Goal: Task Accomplishment & Management: Manage account settings

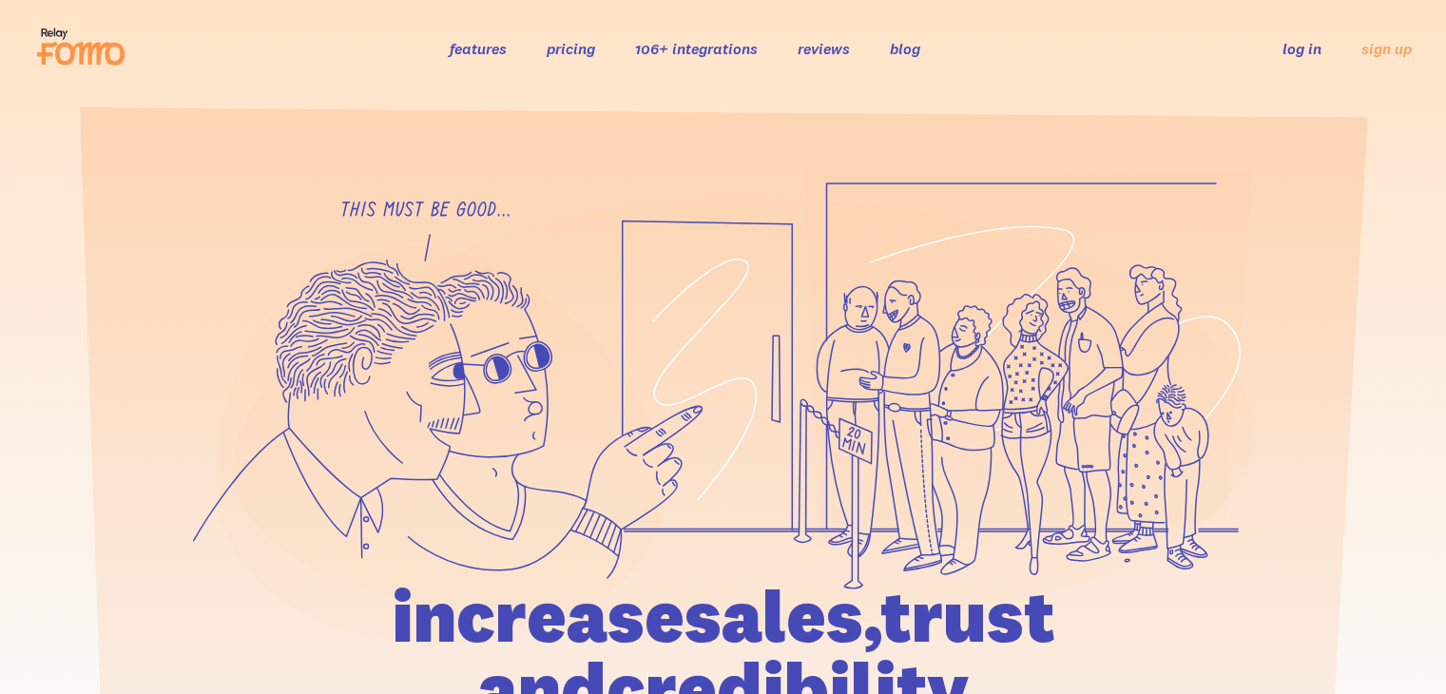
click at [1273, 52] on ul "log in sign up" at bounding box center [1335, 48] width 152 height 22
click at [1307, 54] on link "log in" at bounding box center [1301, 48] width 39 height 19
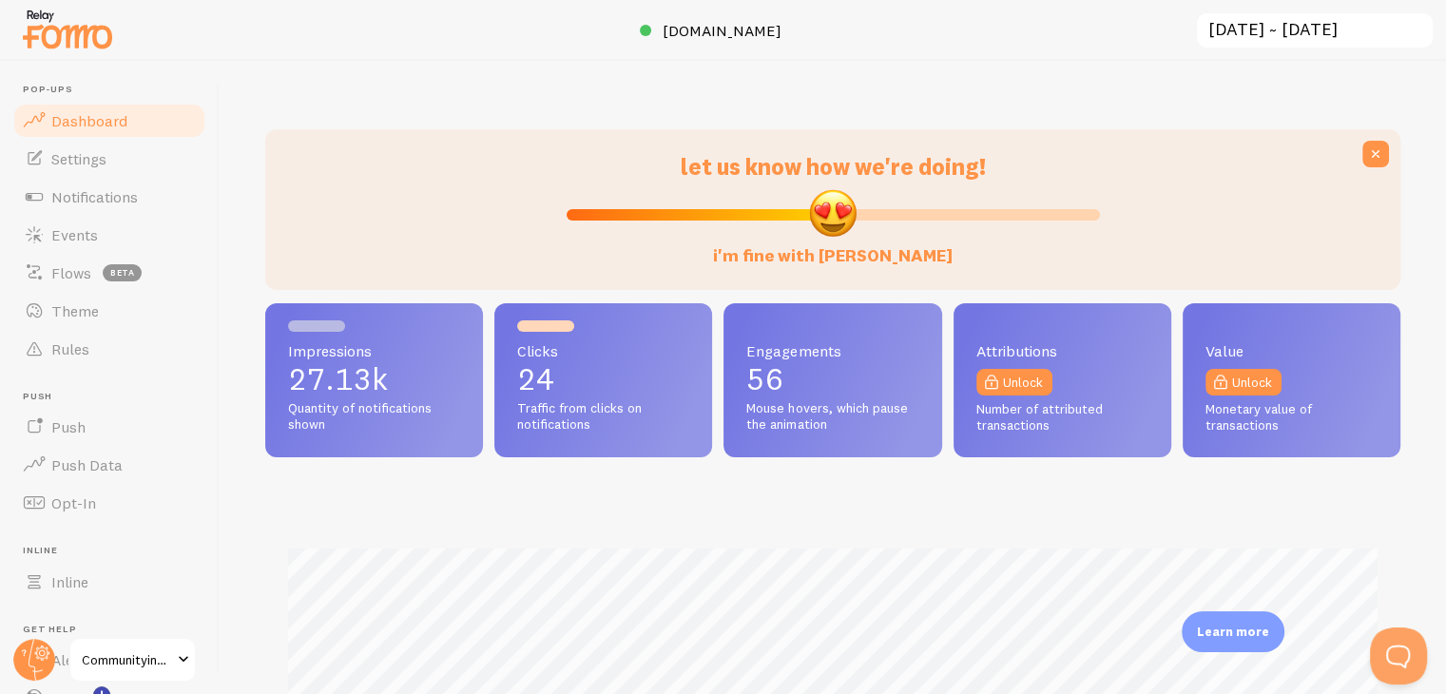
scroll to position [499, 1120]
click at [99, 236] on link "Events" at bounding box center [109, 235] width 196 height 38
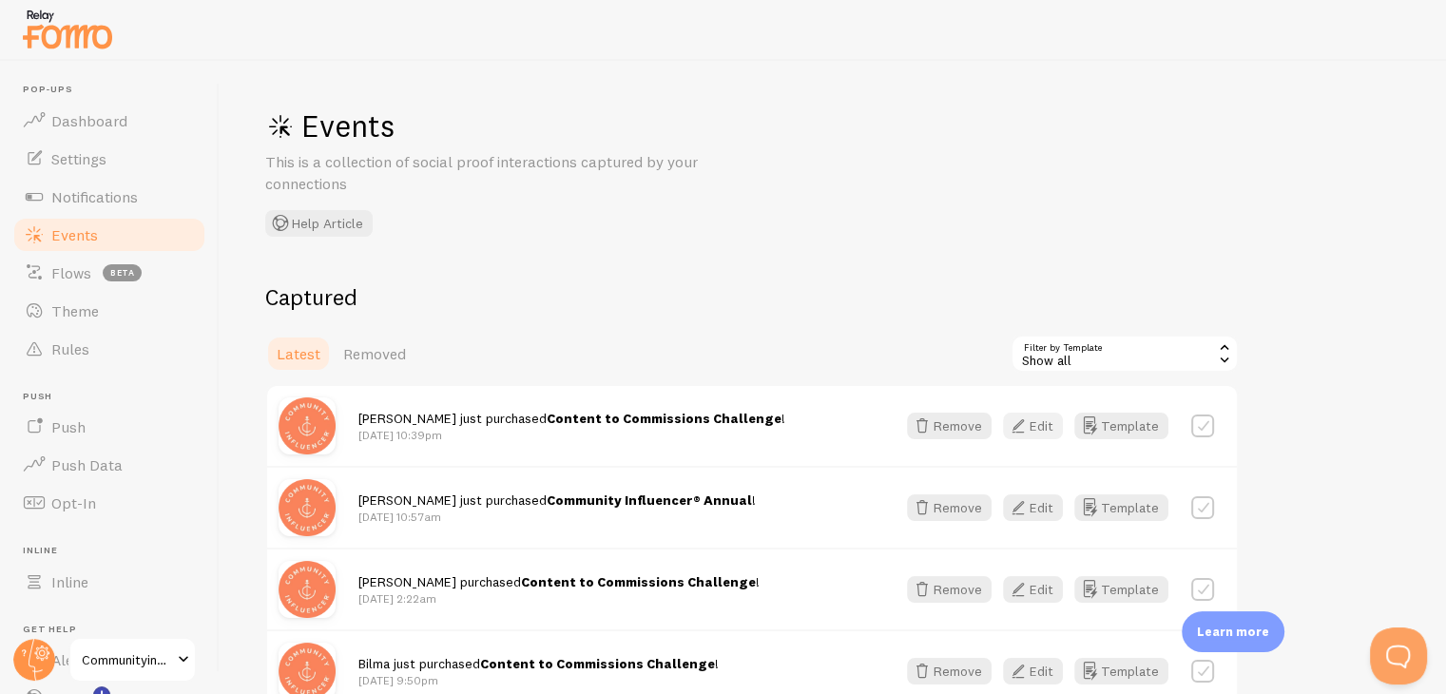
click at [1037, 419] on button "Edit" at bounding box center [1033, 426] width 60 height 27
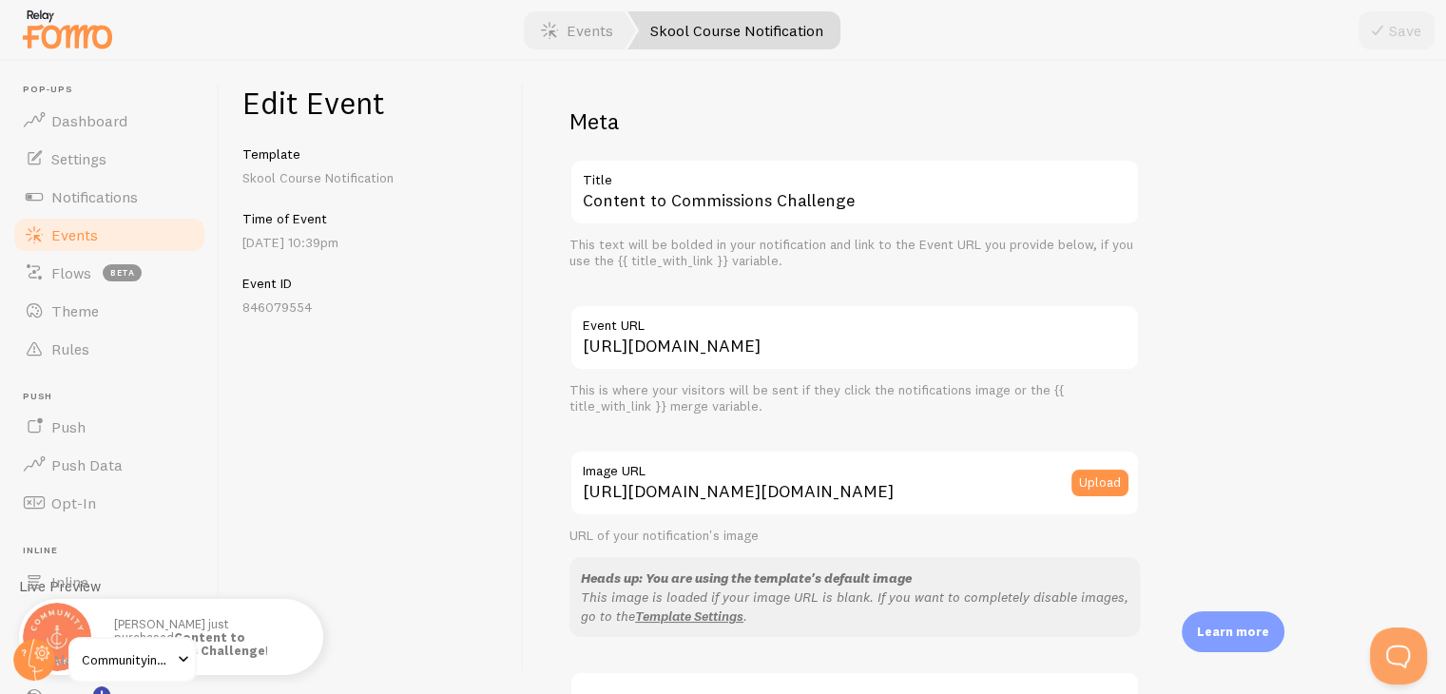
click at [962, 187] on label "Title" at bounding box center [854, 175] width 570 height 32
click at [962, 187] on input "Content to Commissions Challenge" at bounding box center [854, 192] width 570 height 67
paste input "To Commissions™"
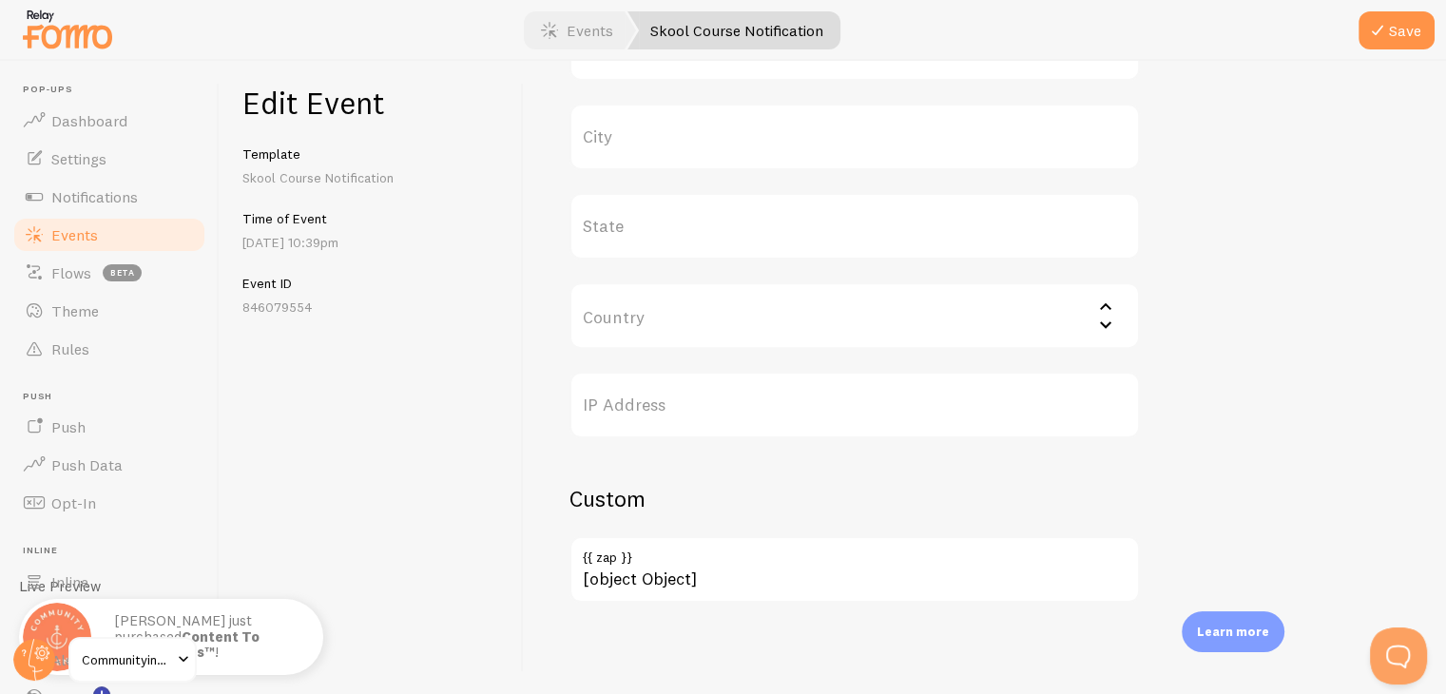
scroll to position [21, 0]
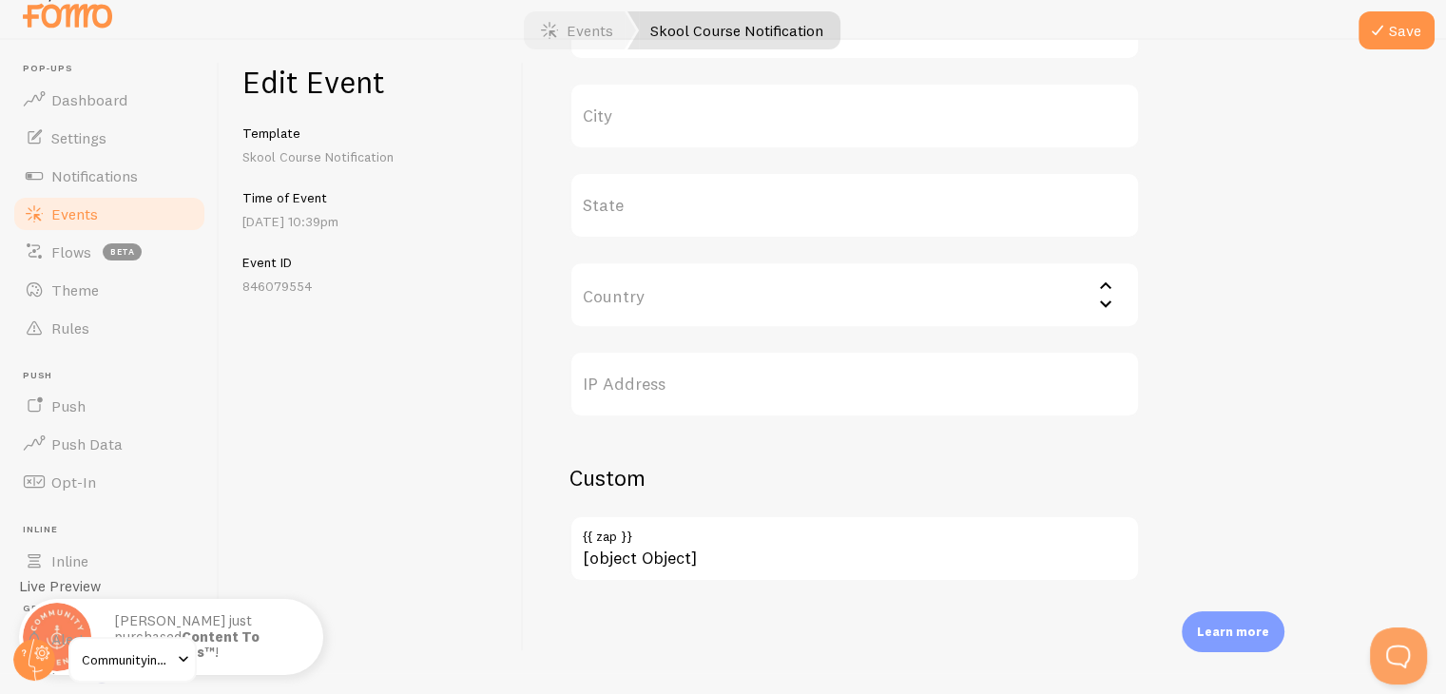
type input "Content To Commissions™"
click at [1373, 10] on div at bounding box center [723, 9] width 1446 height 61
click at [1424, 28] on button "Save" at bounding box center [1396, 30] width 76 height 38
click at [120, 225] on link "Events" at bounding box center [109, 214] width 196 height 38
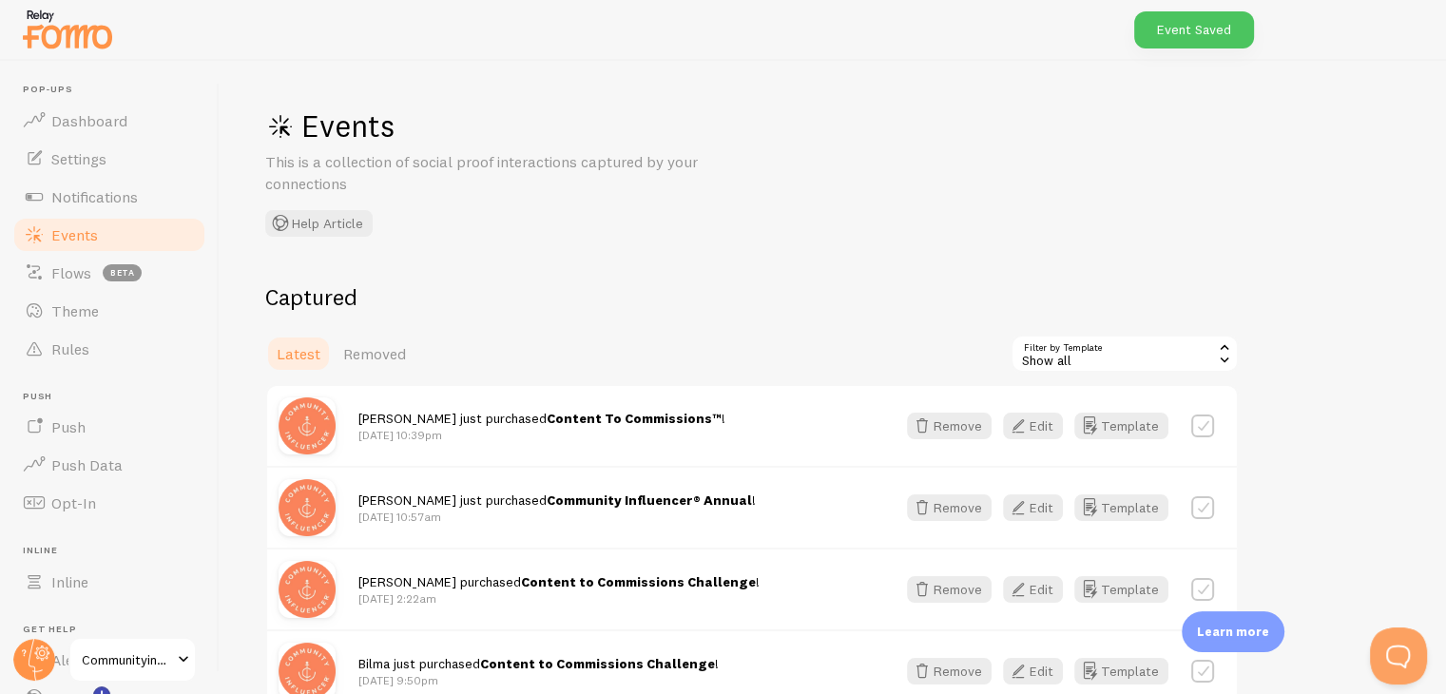
scroll to position [95, 0]
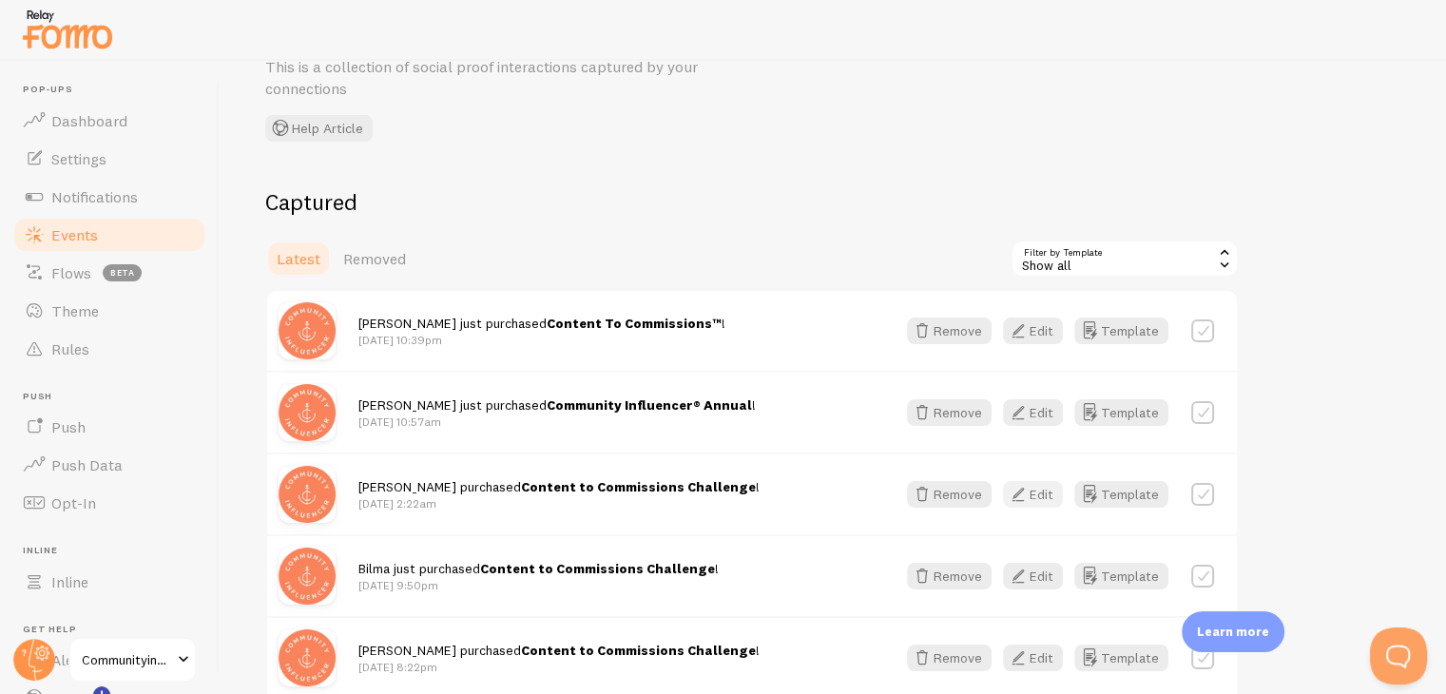
click at [1040, 489] on button "Edit" at bounding box center [1033, 494] width 60 height 27
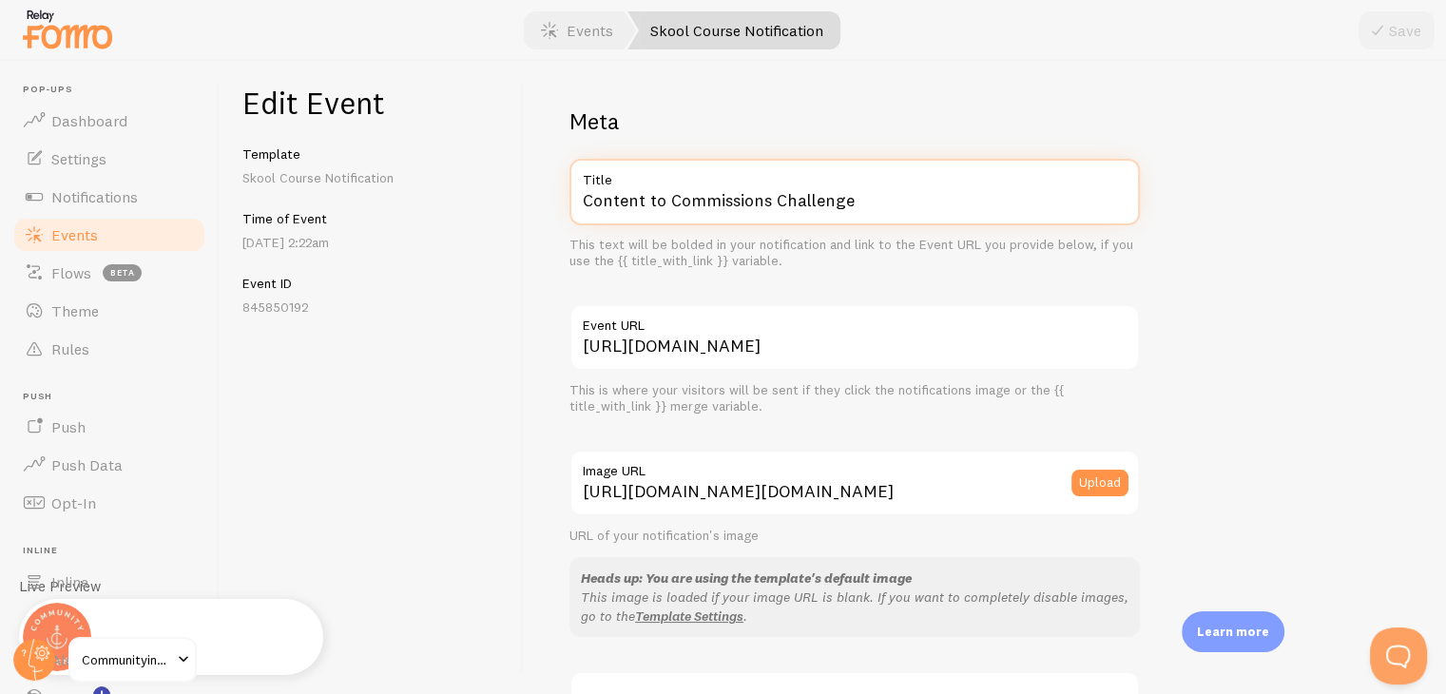
click at [899, 197] on input "Content to Commissions Challenge" at bounding box center [854, 192] width 570 height 67
paste input "To Commissions™"
type input "Content To Commissions™"
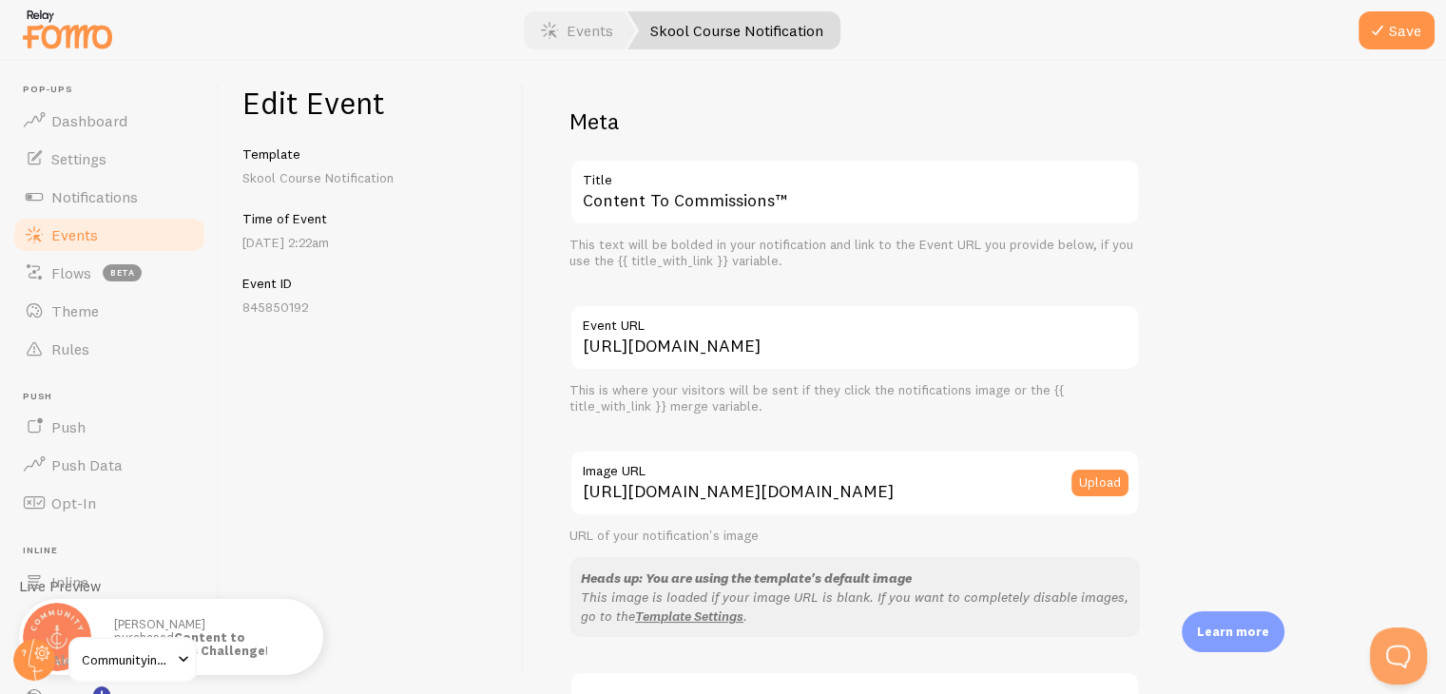
click at [1337, 36] on div at bounding box center [723, 30] width 1446 height 61
click at [1384, 45] on button "Save" at bounding box center [1396, 30] width 76 height 38
click at [118, 232] on link "Events" at bounding box center [109, 235] width 196 height 38
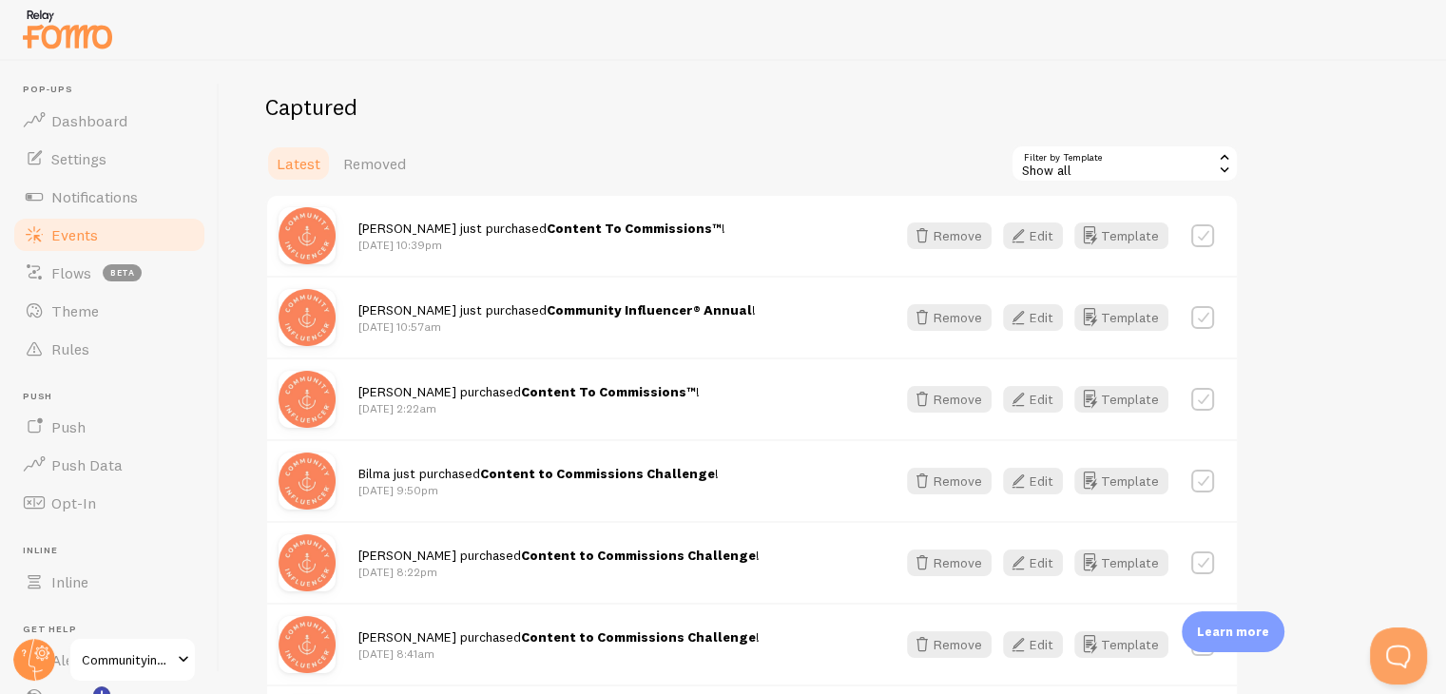
scroll to position [285, 0]
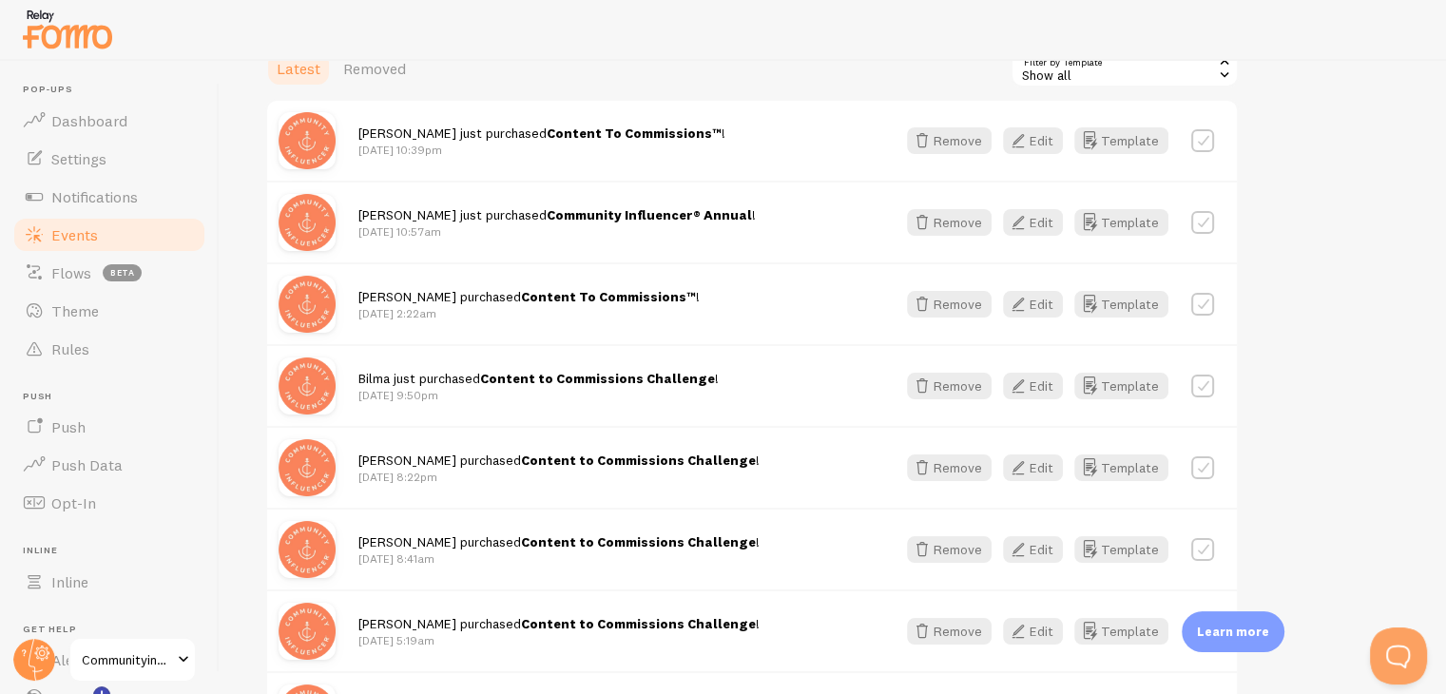
click at [625, 144] on p "Sep 25th @ 10:39pm" at bounding box center [541, 150] width 367 height 16
click at [688, 377] on strong "Content to Commissions Challenge" at bounding box center [597, 378] width 235 height 17
click at [1035, 387] on button "Edit" at bounding box center [1033, 386] width 60 height 27
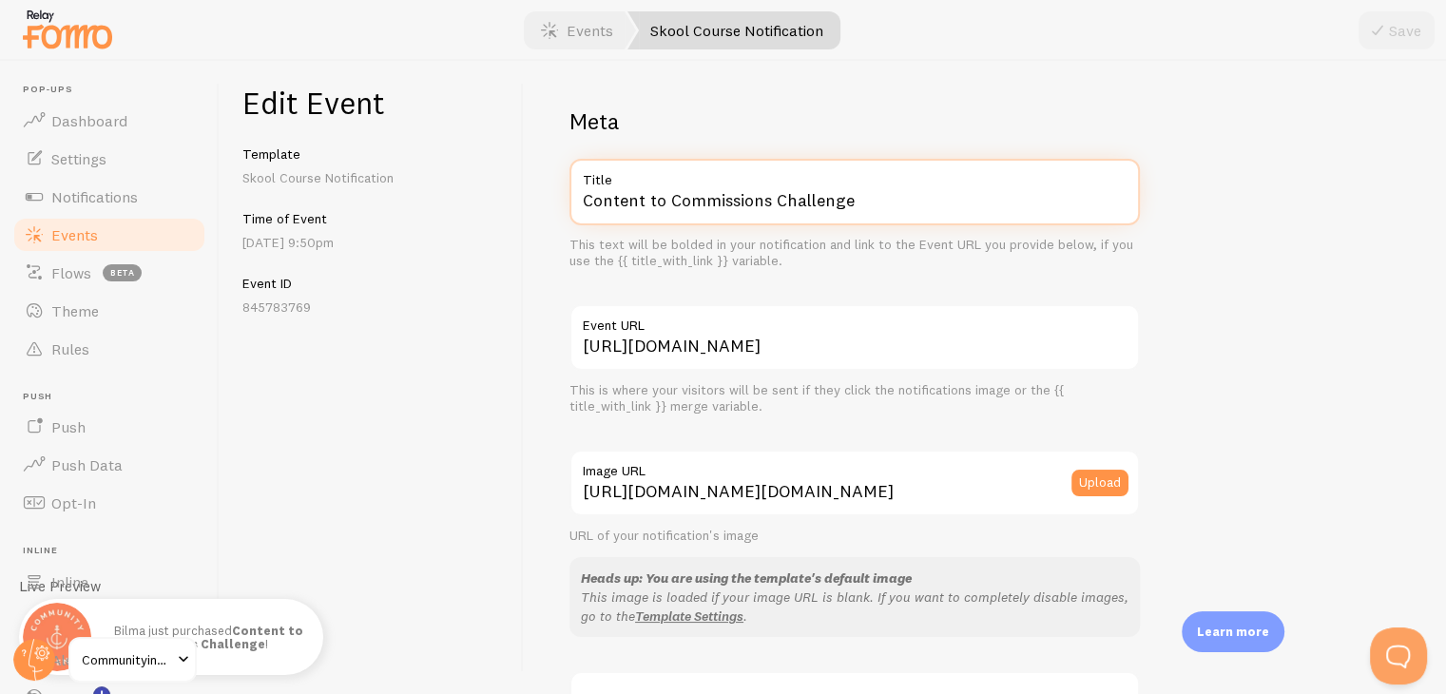
click at [949, 206] on input "Content to Commissions Challenge" at bounding box center [854, 192] width 570 height 67
paste input "text"
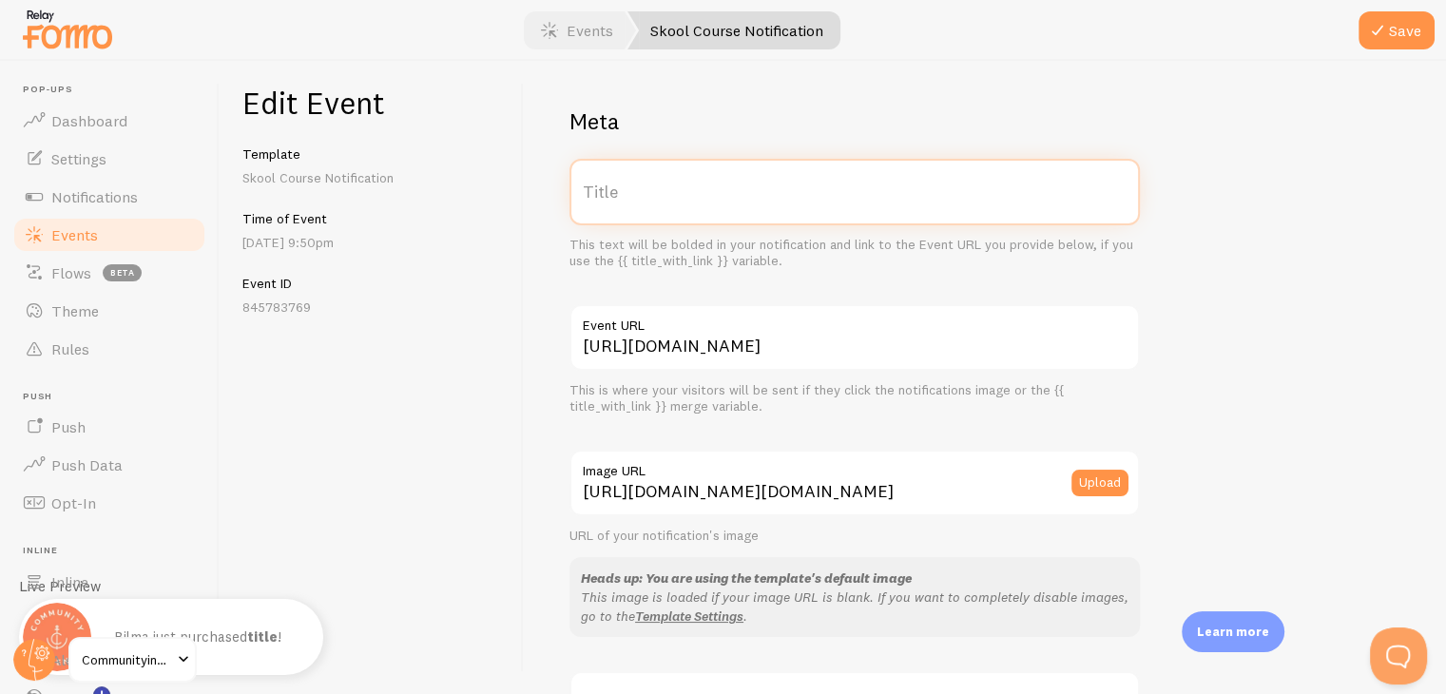
type input "Content to Commissions Challenge"
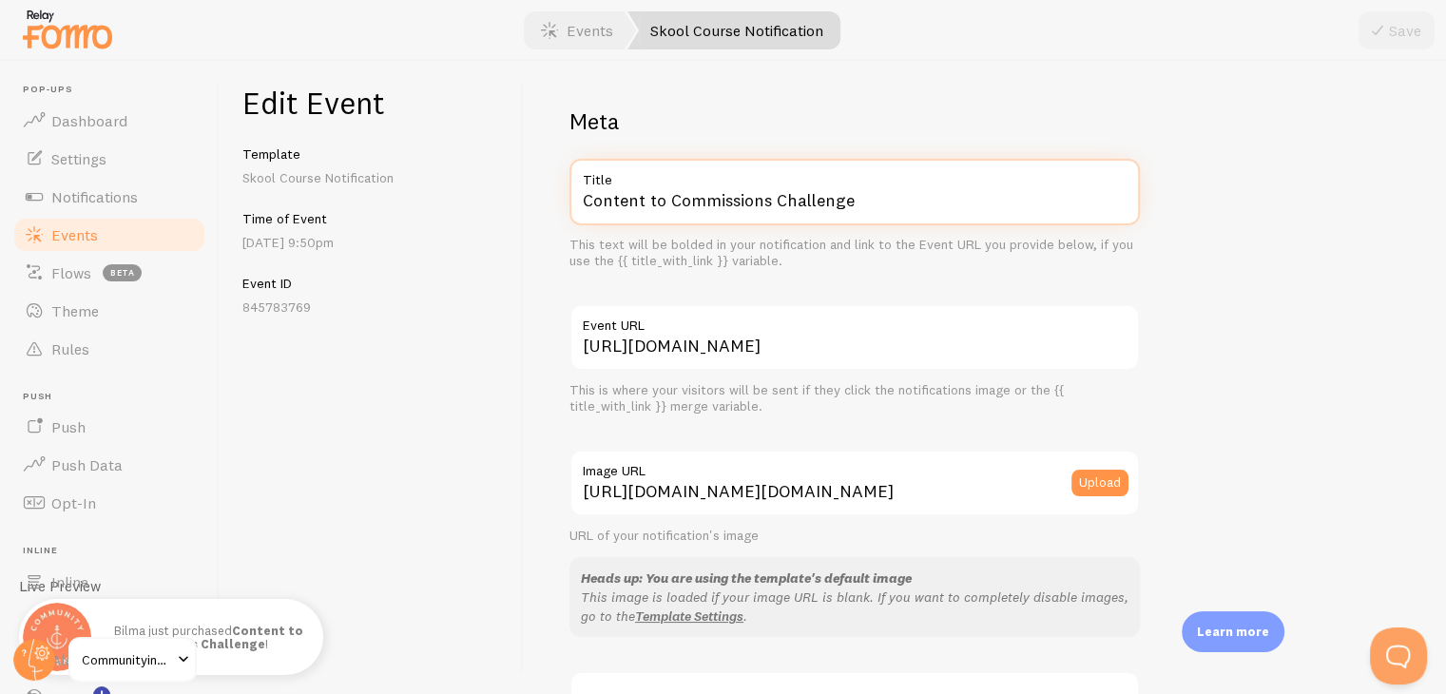
paste input "text"
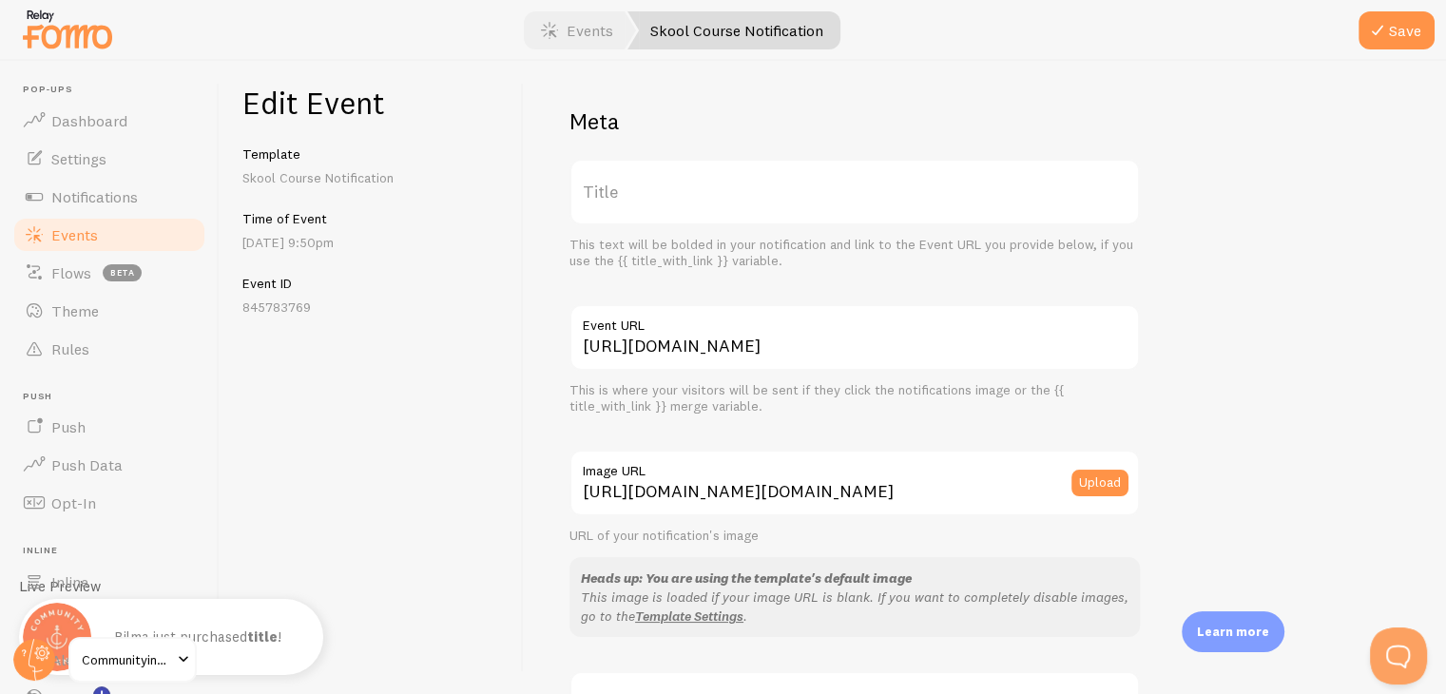
click at [787, 187] on label "Title" at bounding box center [854, 192] width 570 height 67
click at [787, 187] on input "Title" at bounding box center [854, 192] width 570 height 67
paste input "Content To Commissions™"
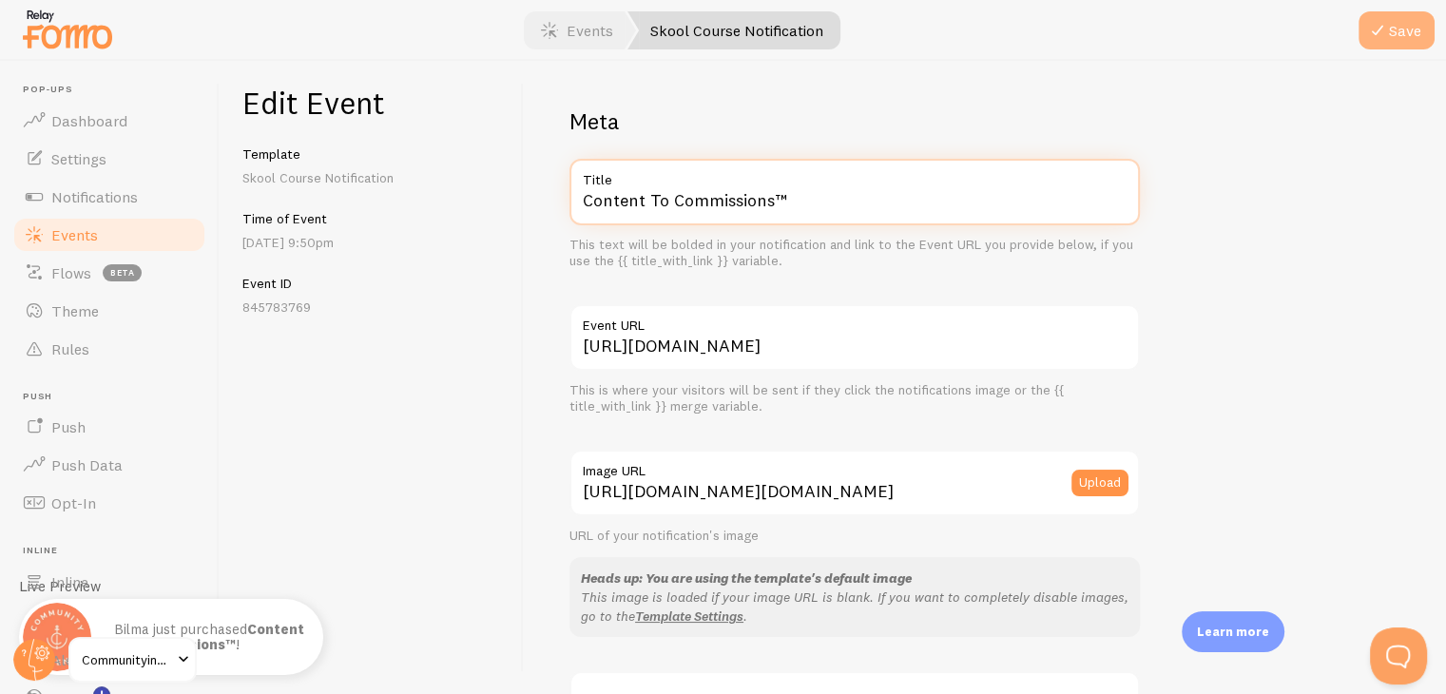
type input "Content To Commissions™"
click at [1392, 39] on button "Save" at bounding box center [1396, 30] width 76 height 38
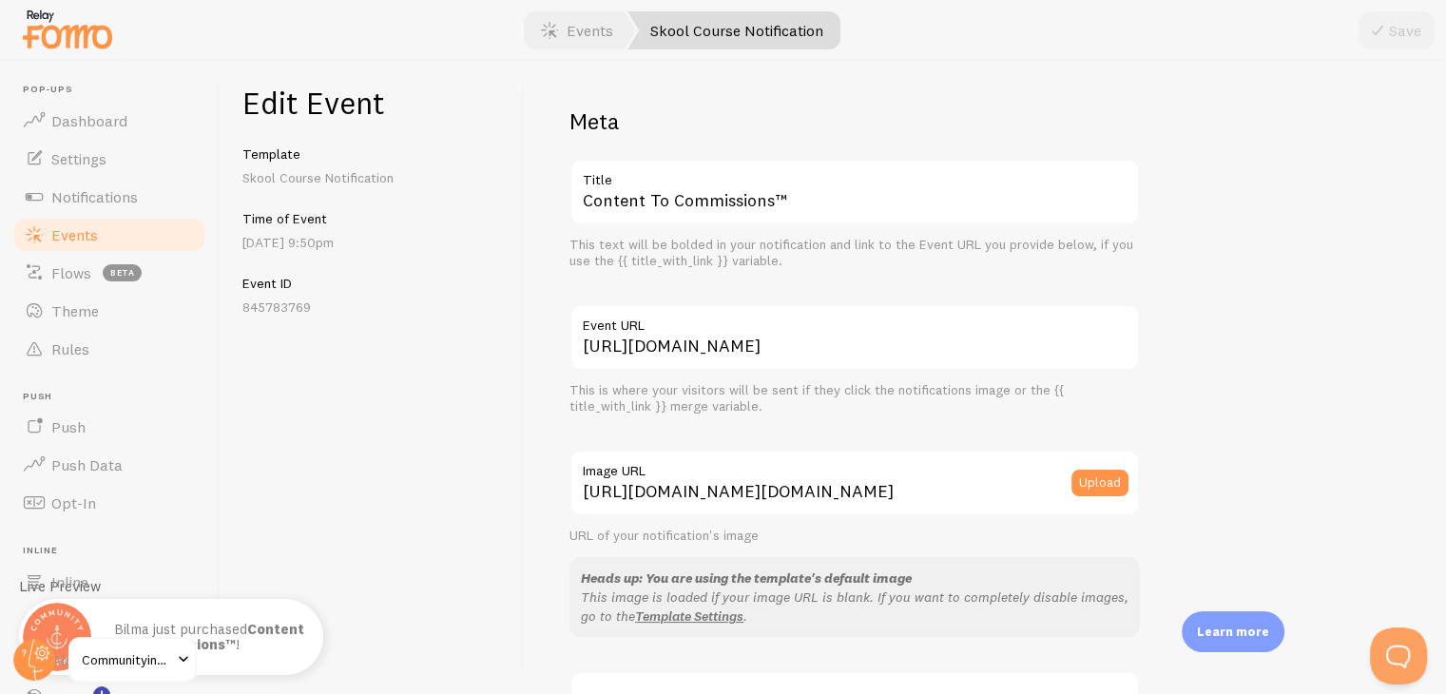
click at [111, 231] on link "Events" at bounding box center [109, 235] width 196 height 38
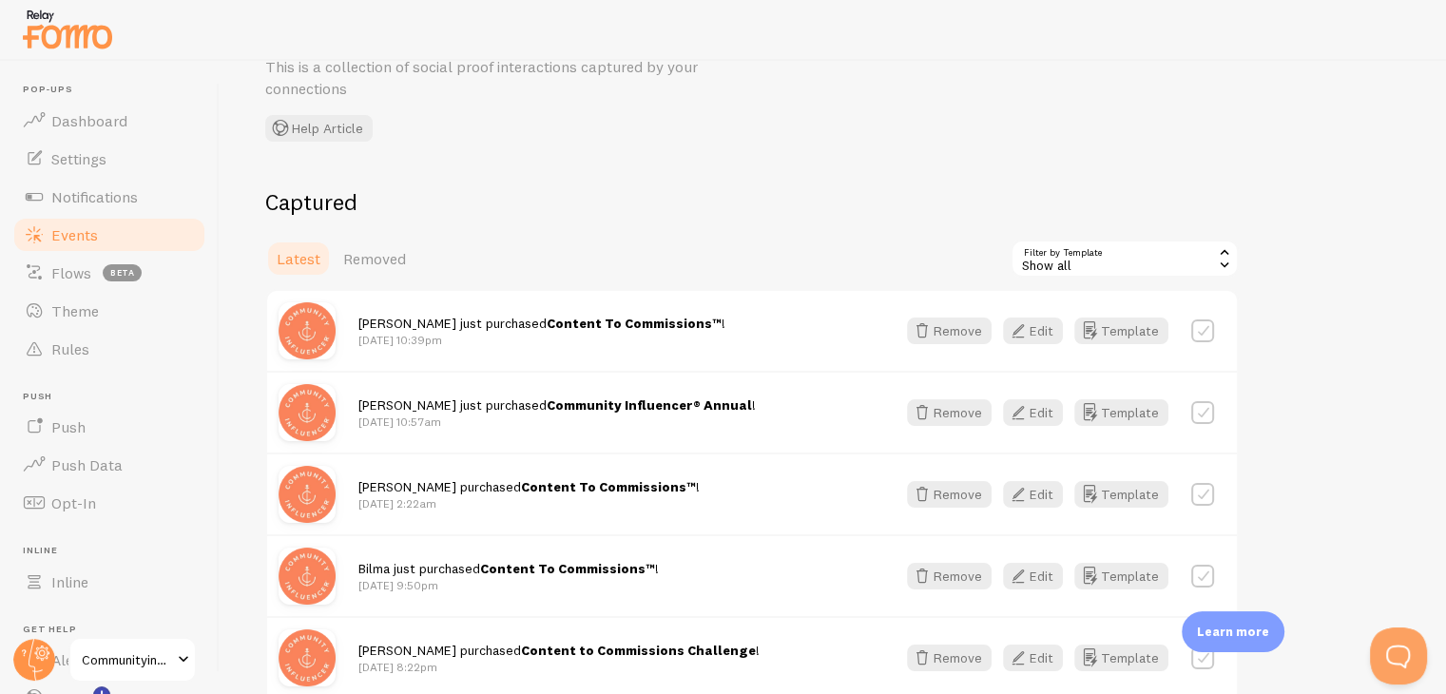
scroll to position [190, 0]
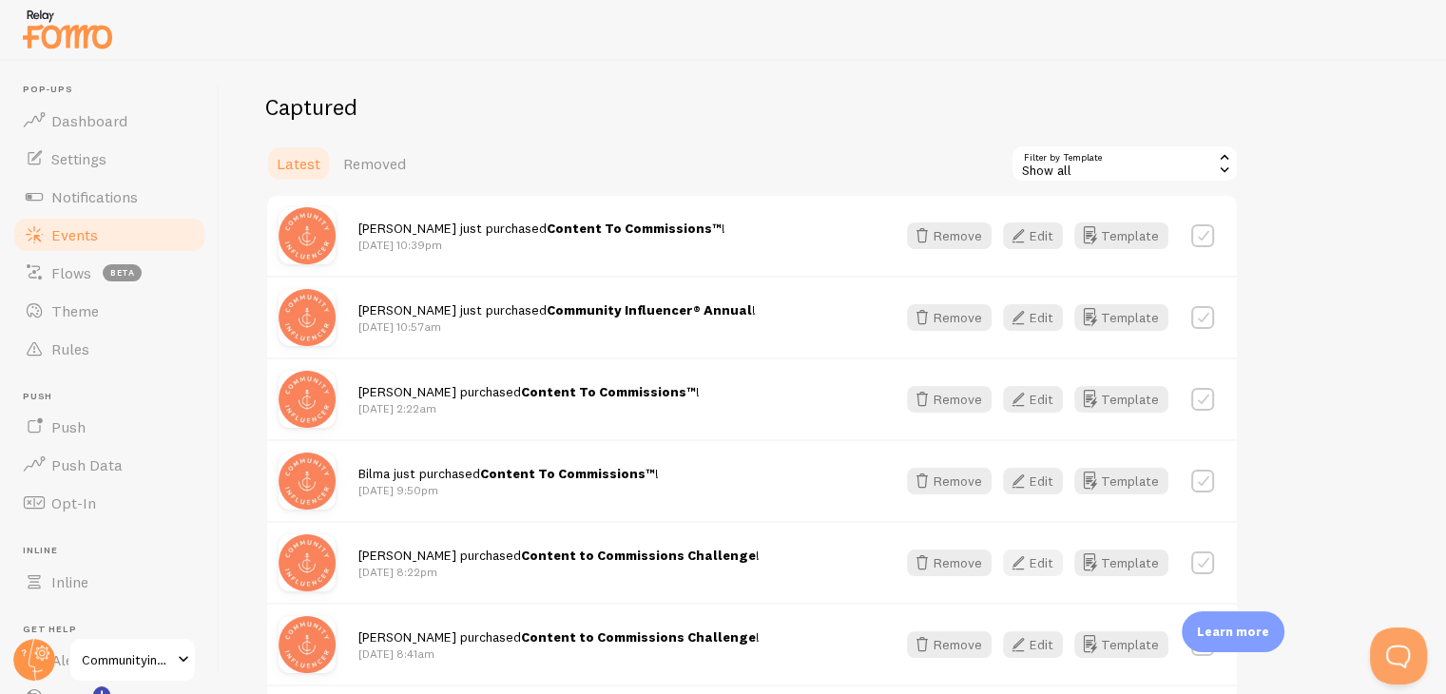
click at [1019, 560] on icon "button" at bounding box center [1018, 562] width 23 height 23
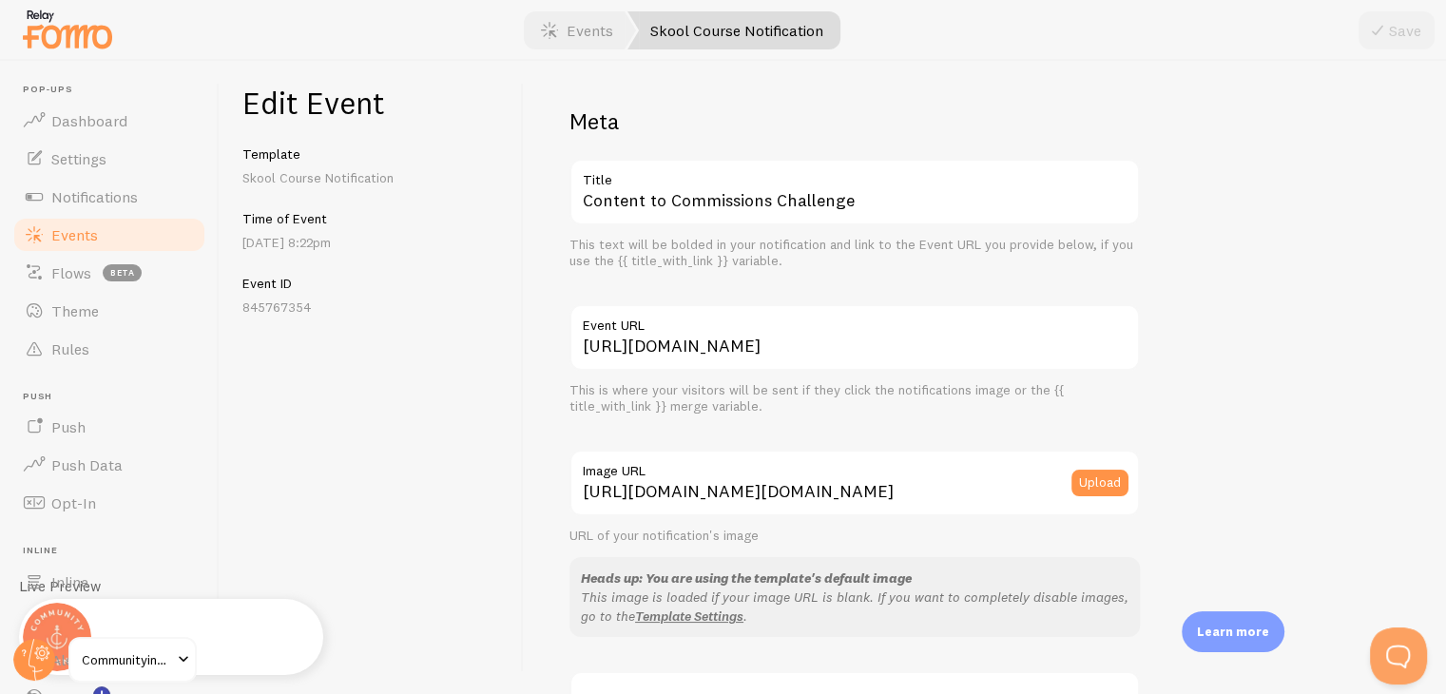
click at [951, 183] on label "Title" at bounding box center [854, 175] width 570 height 32
click at [951, 183] on input "Content to Commissions Challenge" at bounding box center [854, 192] width 570 height 67
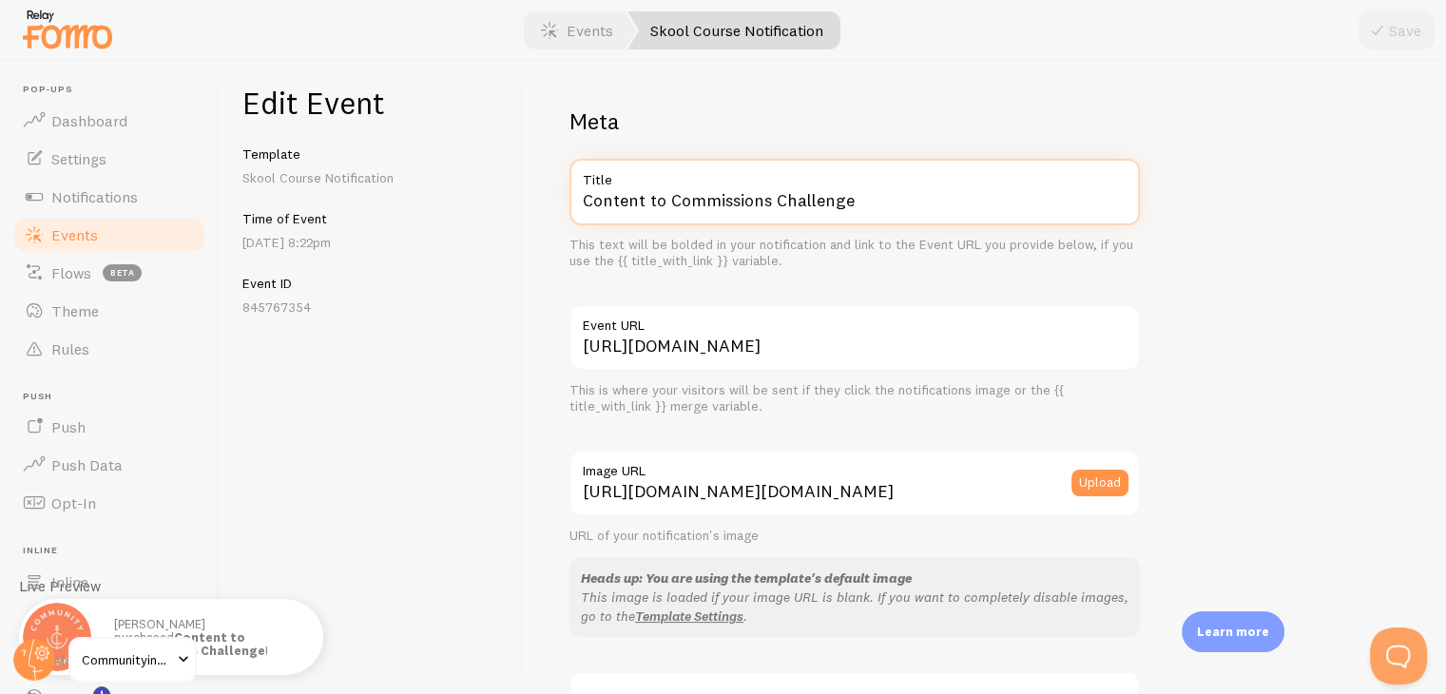
click at [923, 202] on input "Content to Commissions Challenge" at bounding box center [854, 192] width 570 height 67
paste input "To Commissions™"
type input "Content To Commissions™"
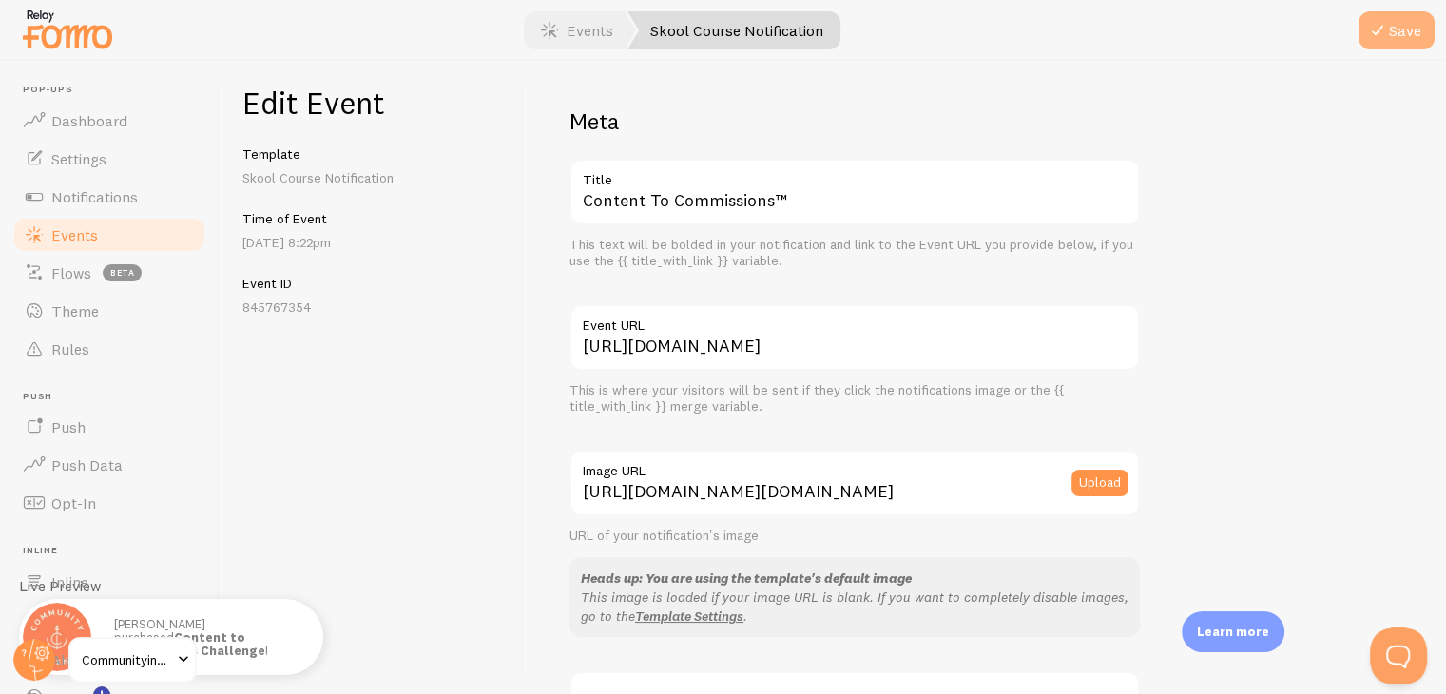
click at [1385, 20] on icon "submit" at bounding box center [1377, 30] width 23 height 23
click at [117, 236] on link "Events" at bounding box center [109, 235] width 196 height 38
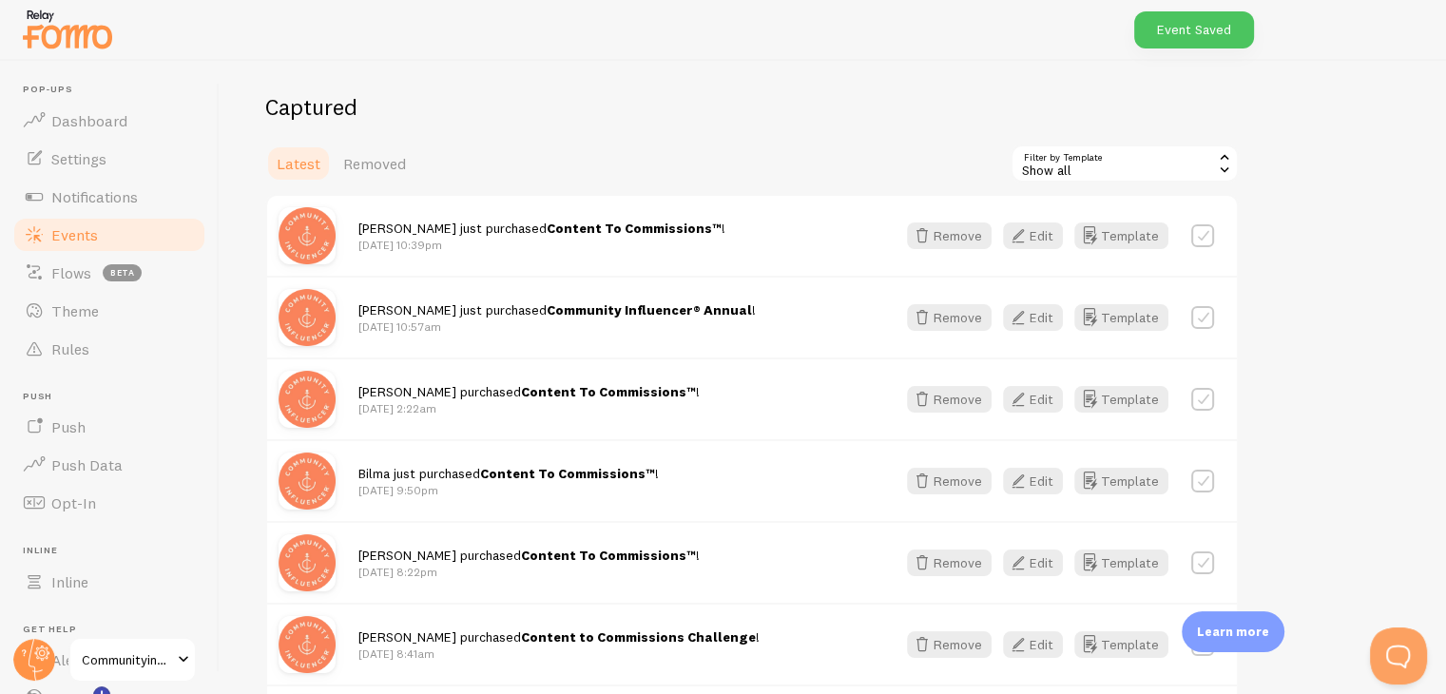
scroll to position [285, 0]
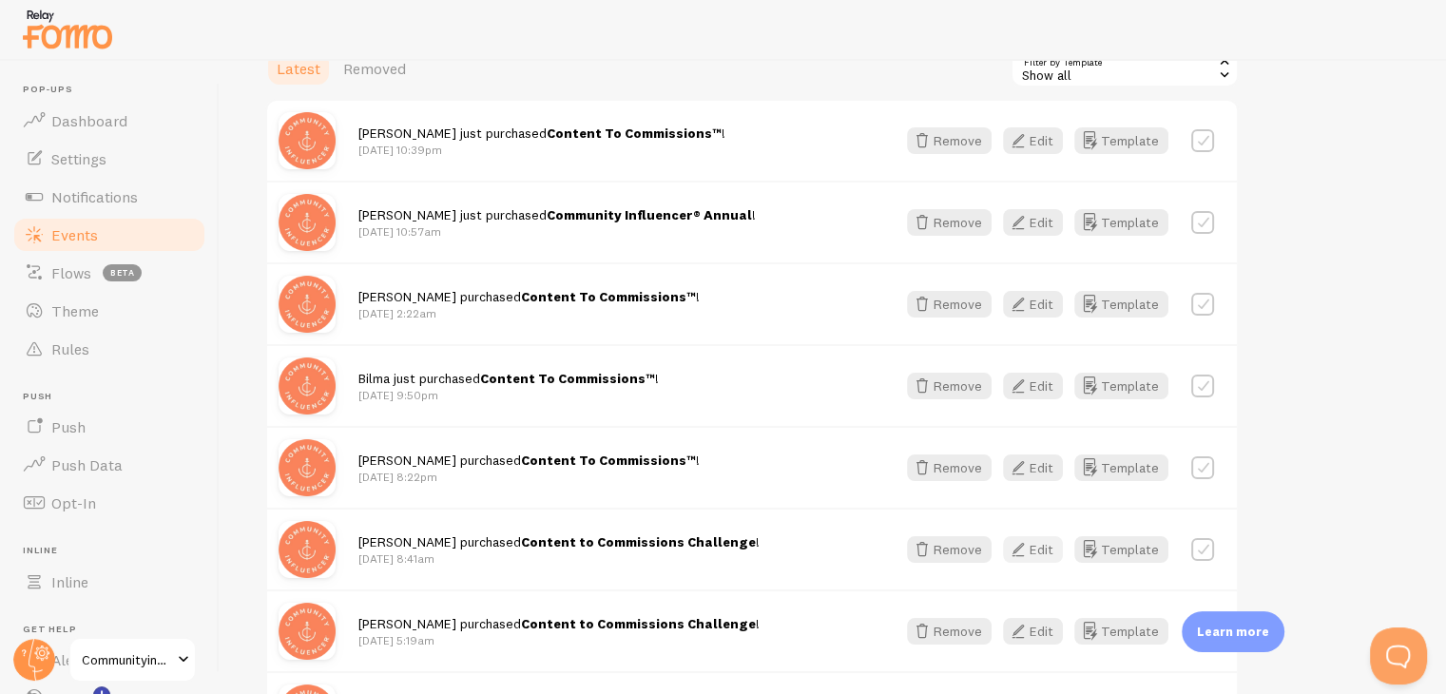
click at [1040, 554] on button "Edit" at bounding box center [1033, 549] width 60 height 27
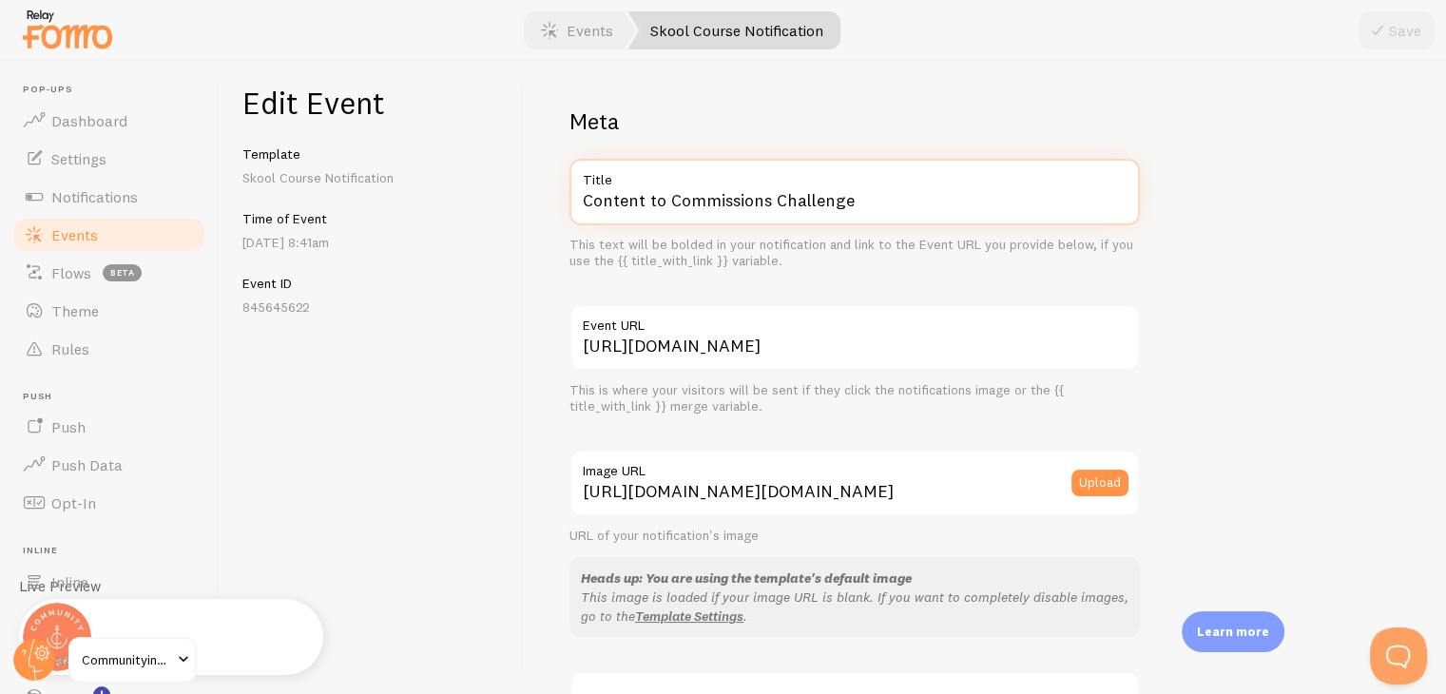
click at [861, 206] on input "Content to Commissions Challenge" at bounding box center [854, 192] width 570 height 67
paste input "To Commissions™"
type input "Content To Commissions™"
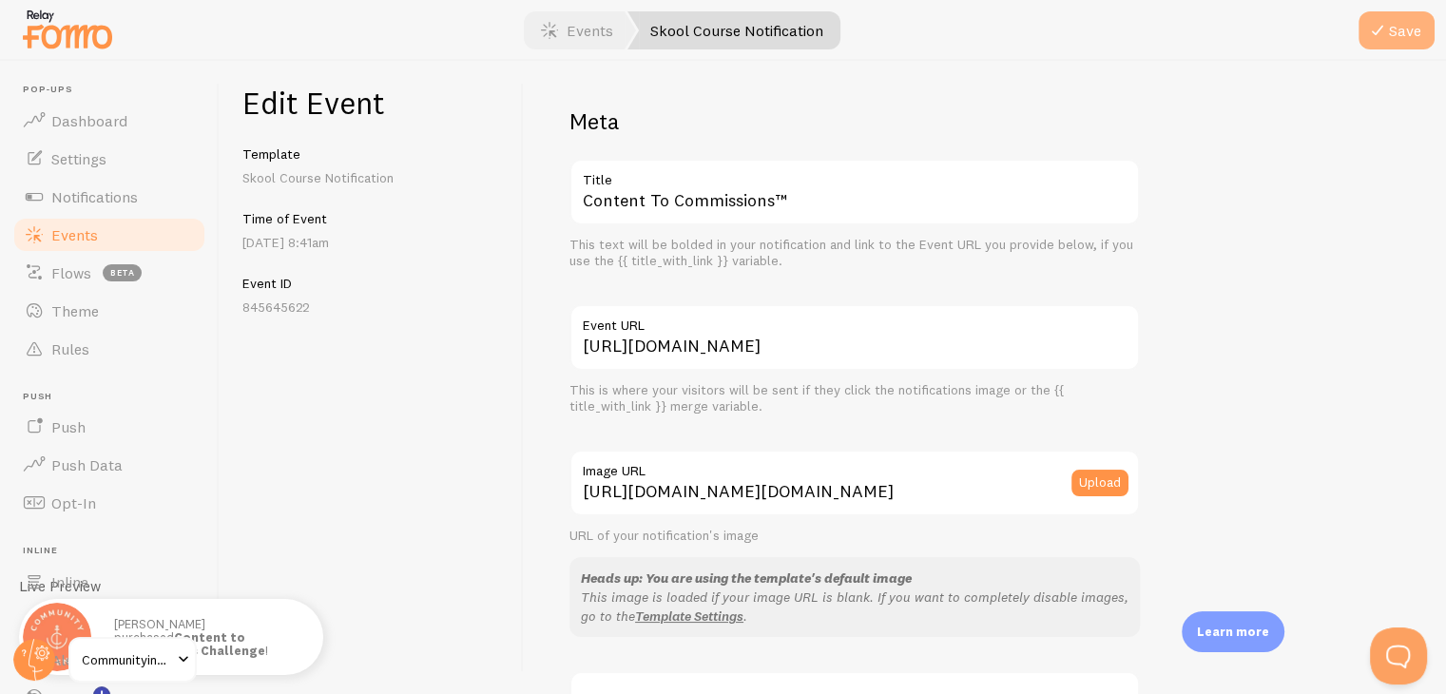
click at [1401, 26] on button "Save" at bounding box center [1396, 30] width 76 height 38
click at [112, 233] on link "Events" at bounding box center [109, 235] width 196 height 38
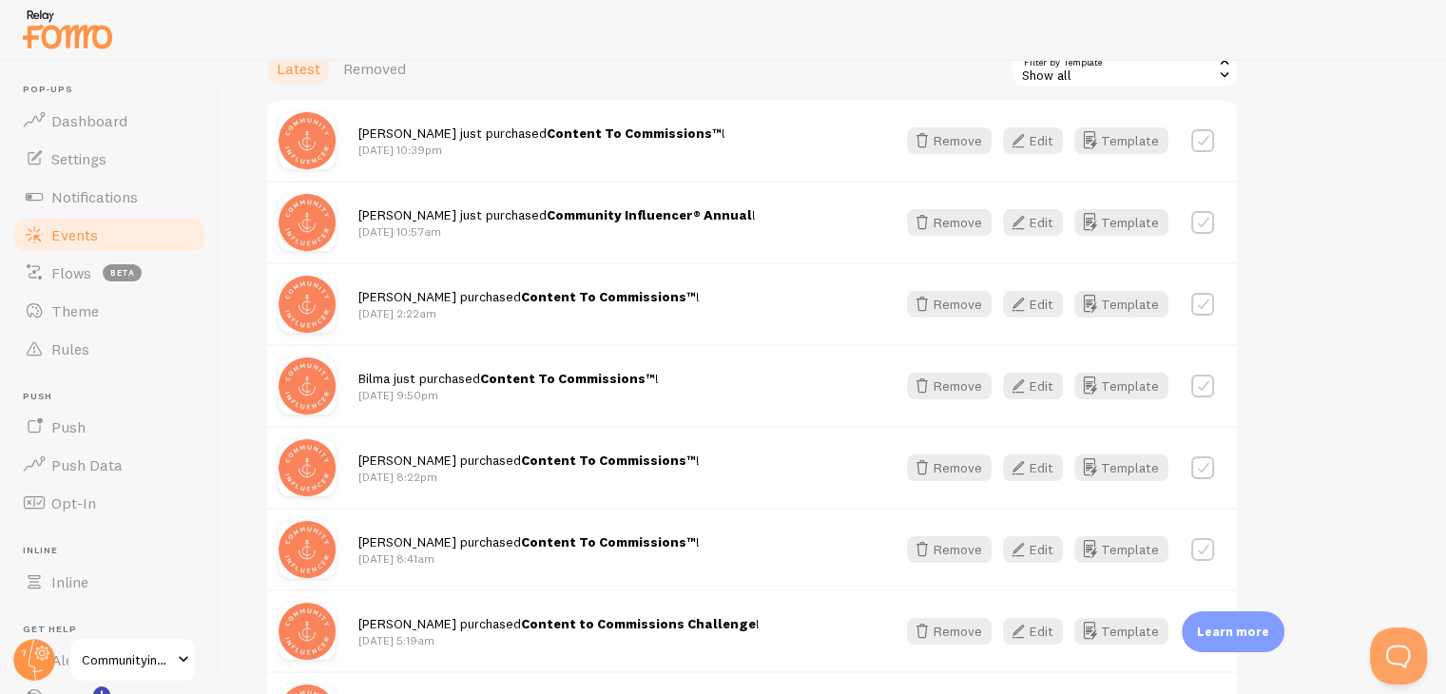
scroll to position [380, 0]
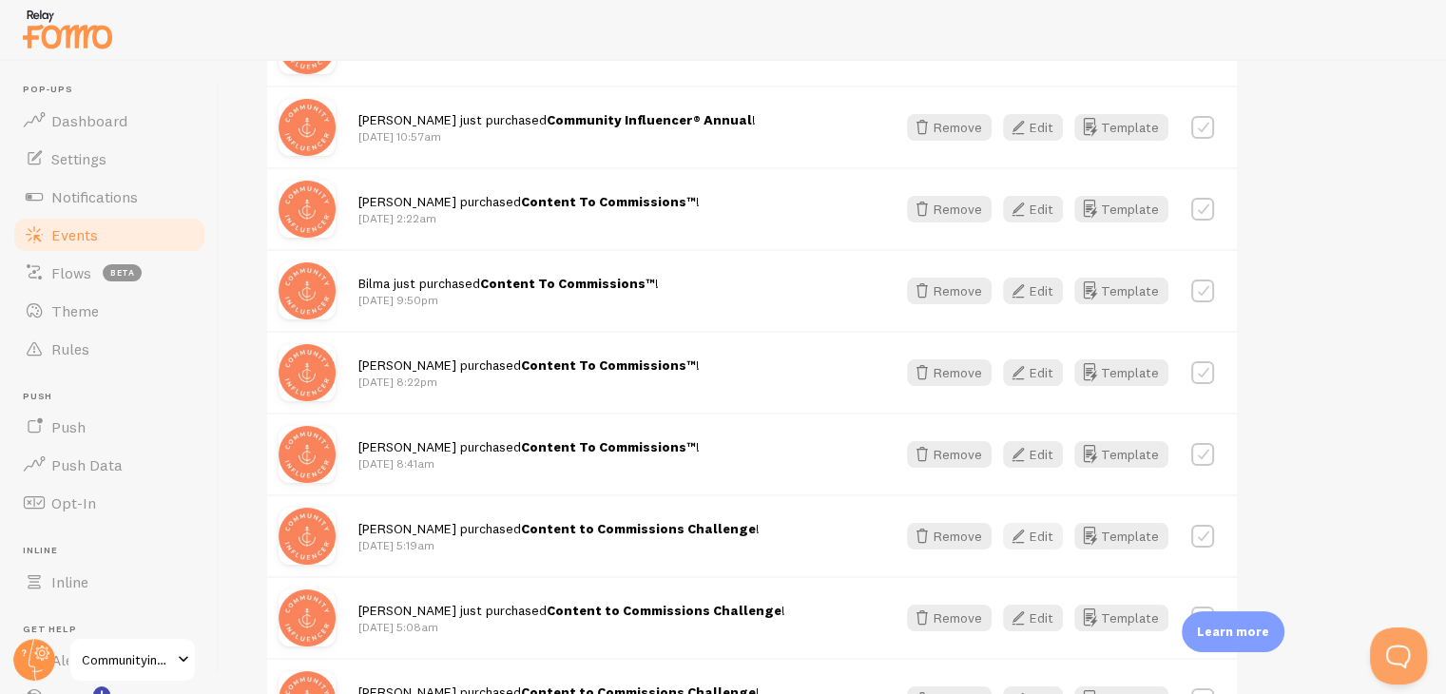
click at [1038, 540] on button "Edit" at bounding box center [1033, 536] width 60 height 27
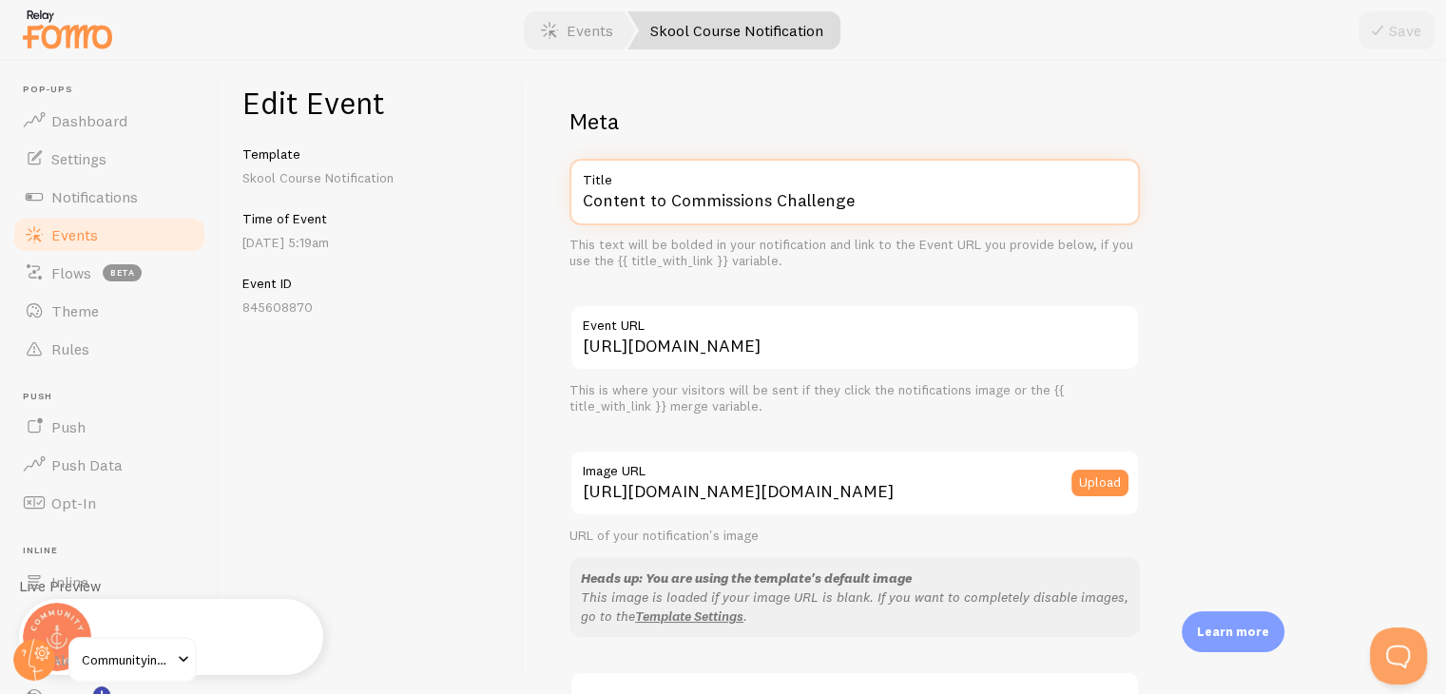
click at [863, 210] on input "Content to Commissions Challenge" at bounding box center [854, 192] width 570 height 67
paste input "To Commissions™"
type input "Content To Commissions™"
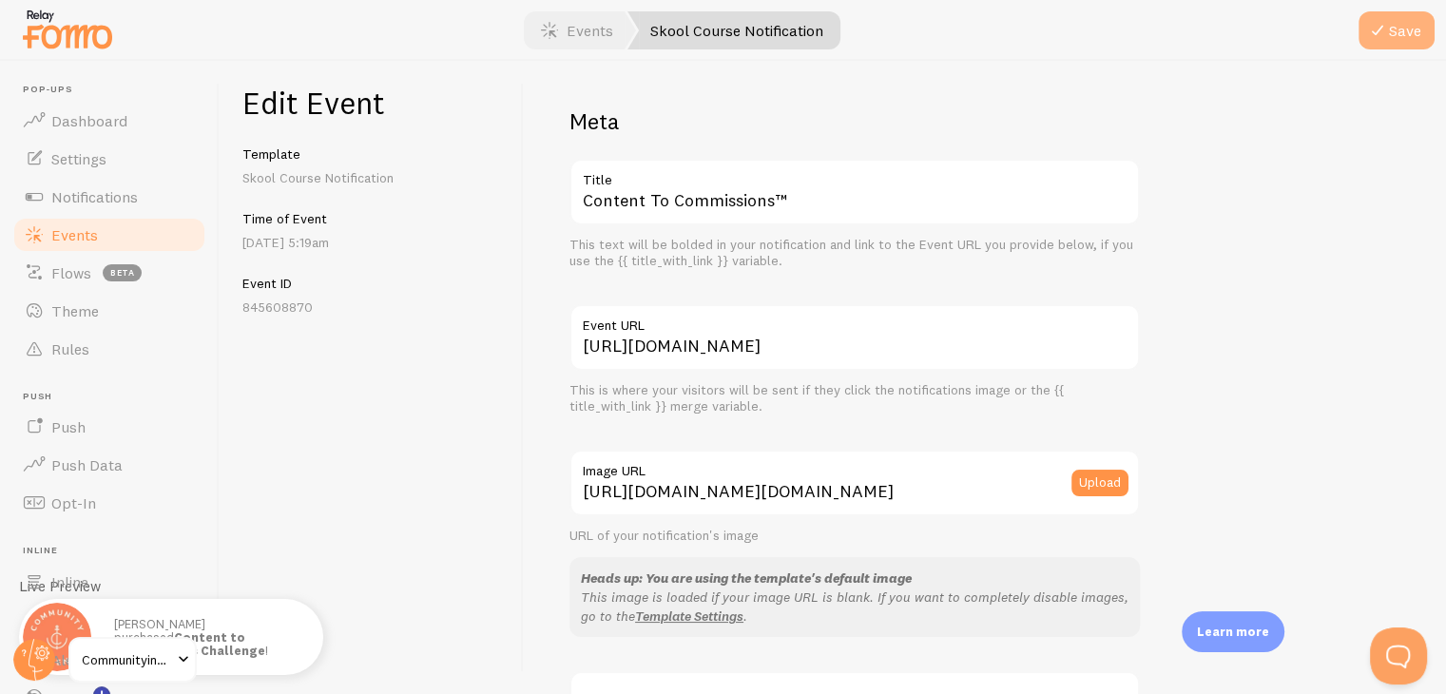
click at [1376, 36] on icon "submit" at bounding box center [1377, 30] width 23 height 23
click at [74, 225] on span "Events" at bounding box center [74, 234] width 47 height 19
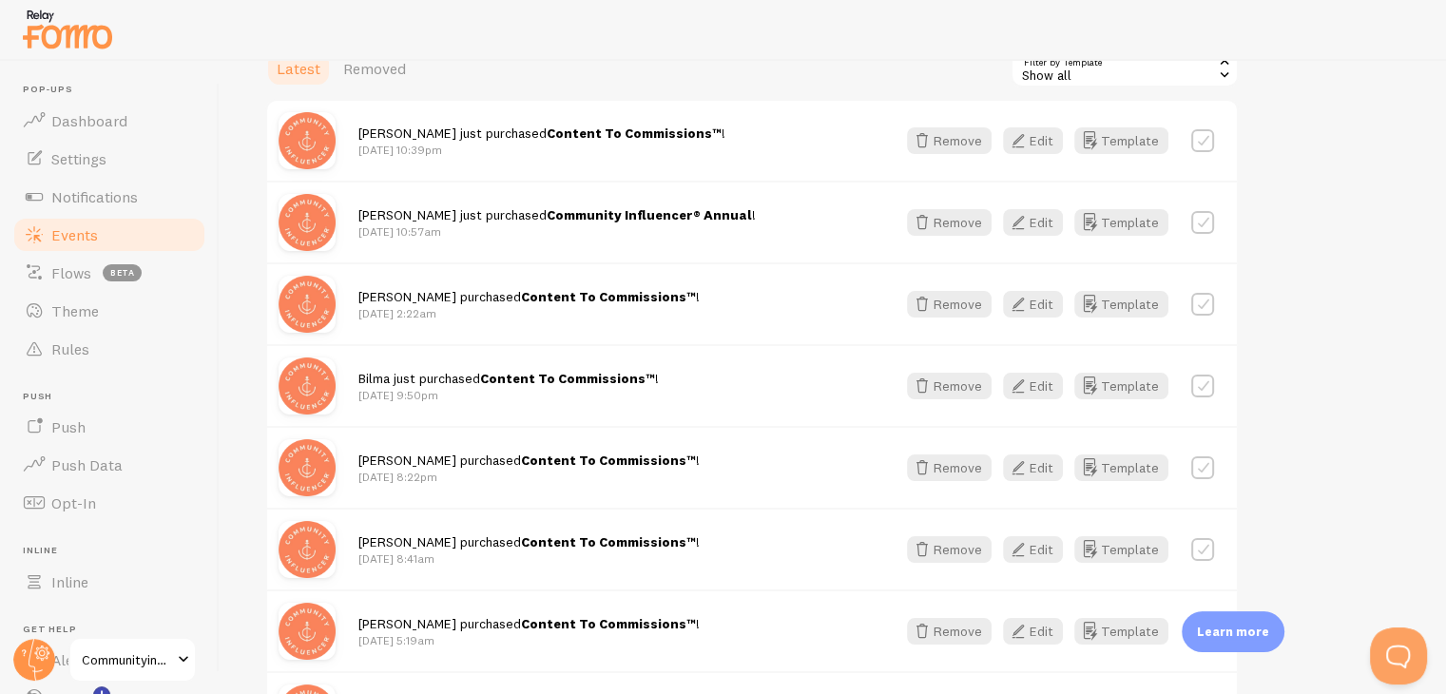
scroll to position [380, 0]
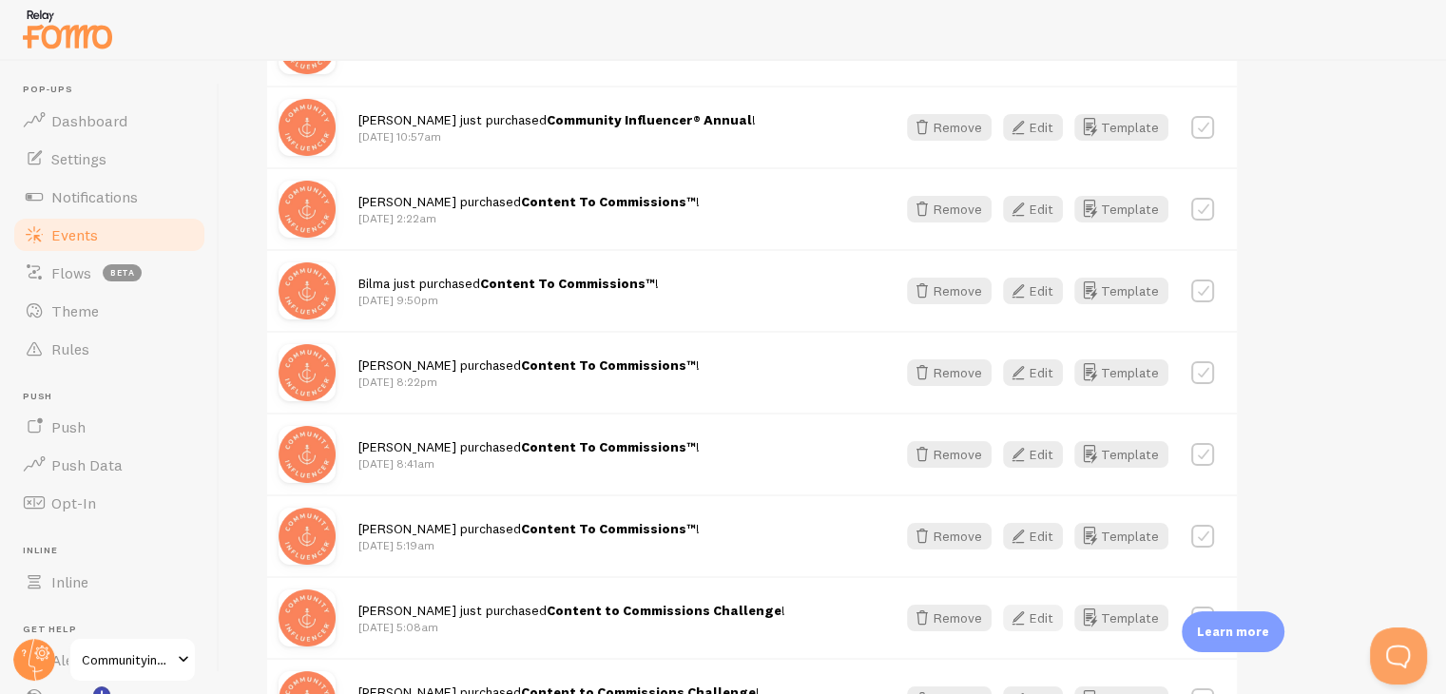
click at [1047, 624] on button "Edit" at bounding box center [1033, 618] width 60 height 27
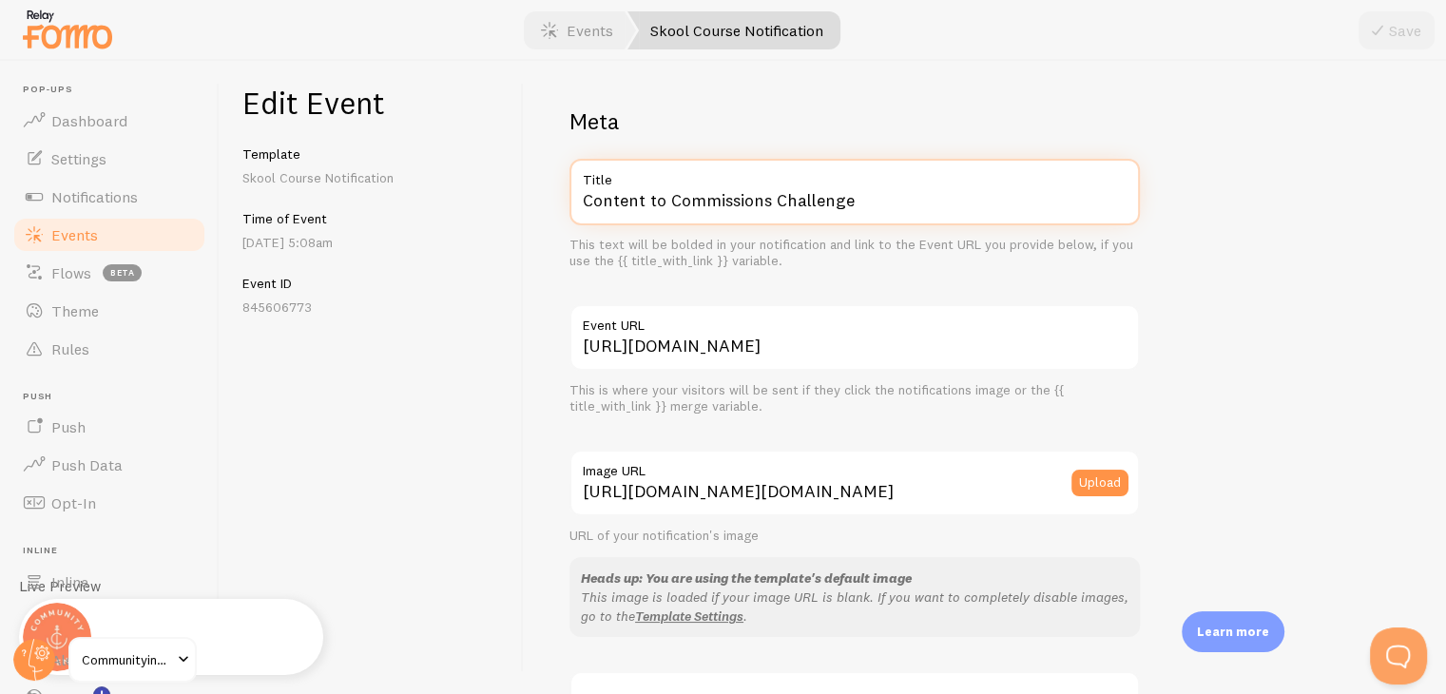
click at [823, 205] on input "Content to Commissions Challenge" at bounding box center [854, 192] width 570 height 67
paste input "To Commissions™"
type input "Content To Commissions™"
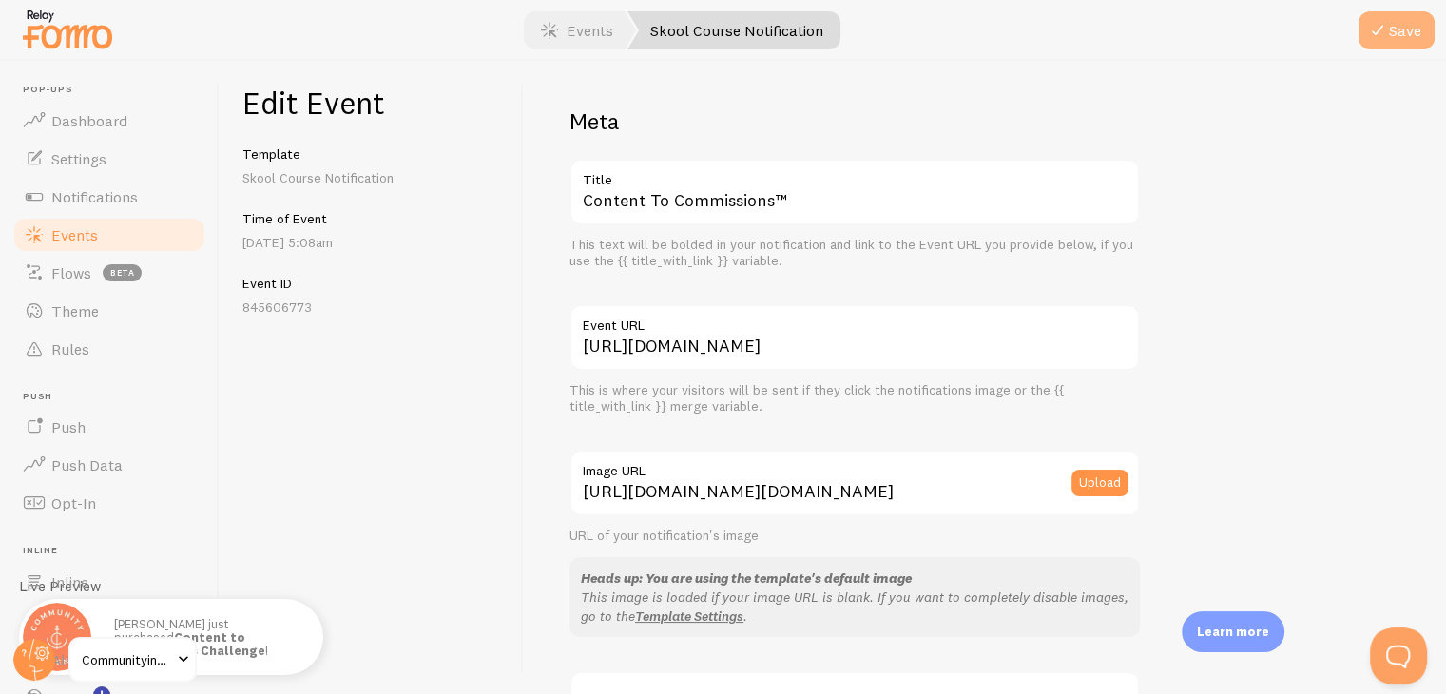
click at [1382, 35] on icon "submit" at bounding box center [1377, 30] width 23 height 23
click at [103, 244] on link "Events" at bounding box center [109, 235] width 196 height 38
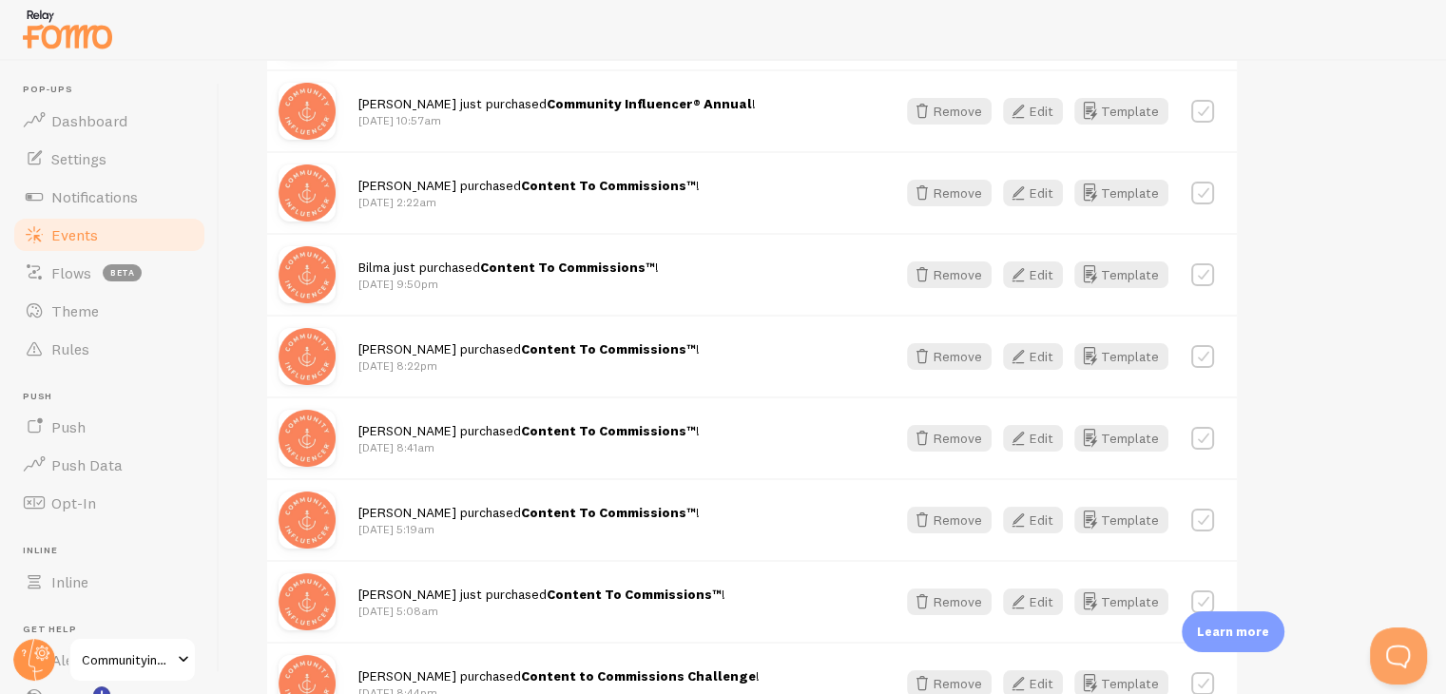
scroll to position [491, 0]
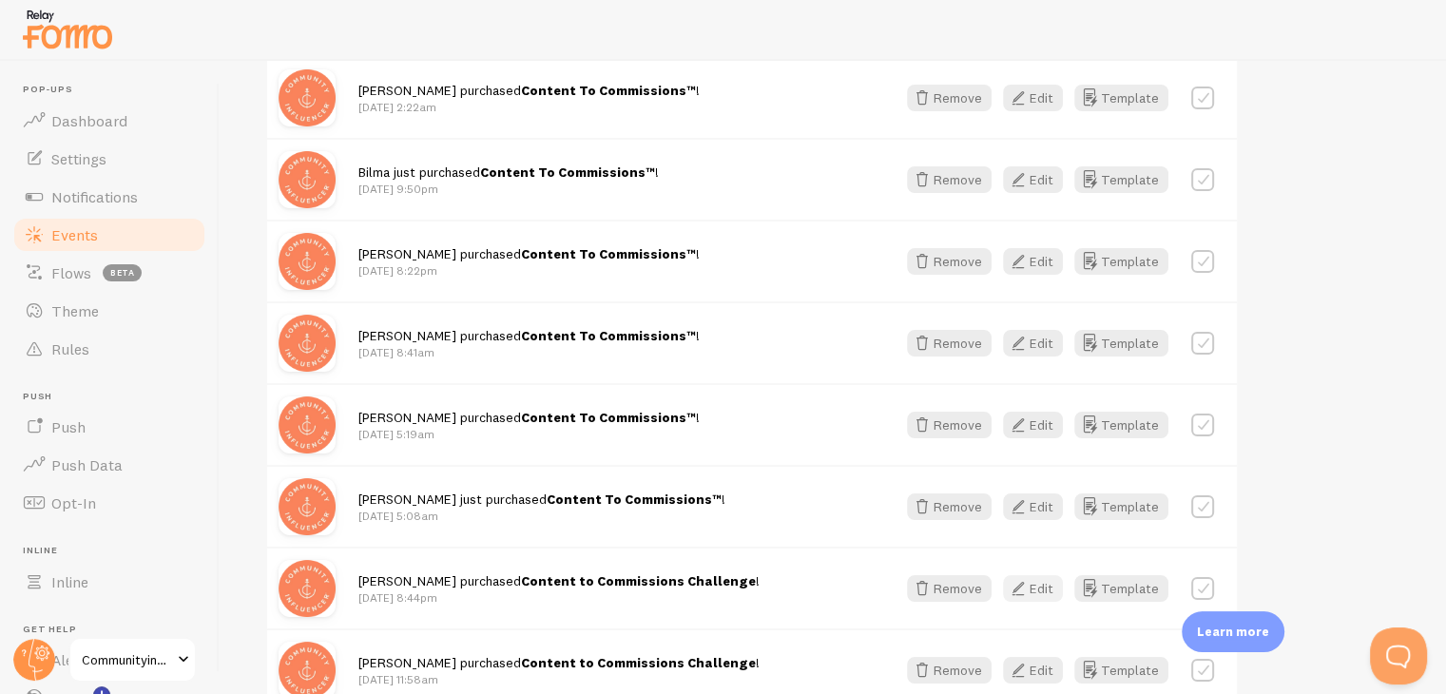
click at [1023, 588] on icon "button" at bounding box center [1018, 588] width 23 height 23
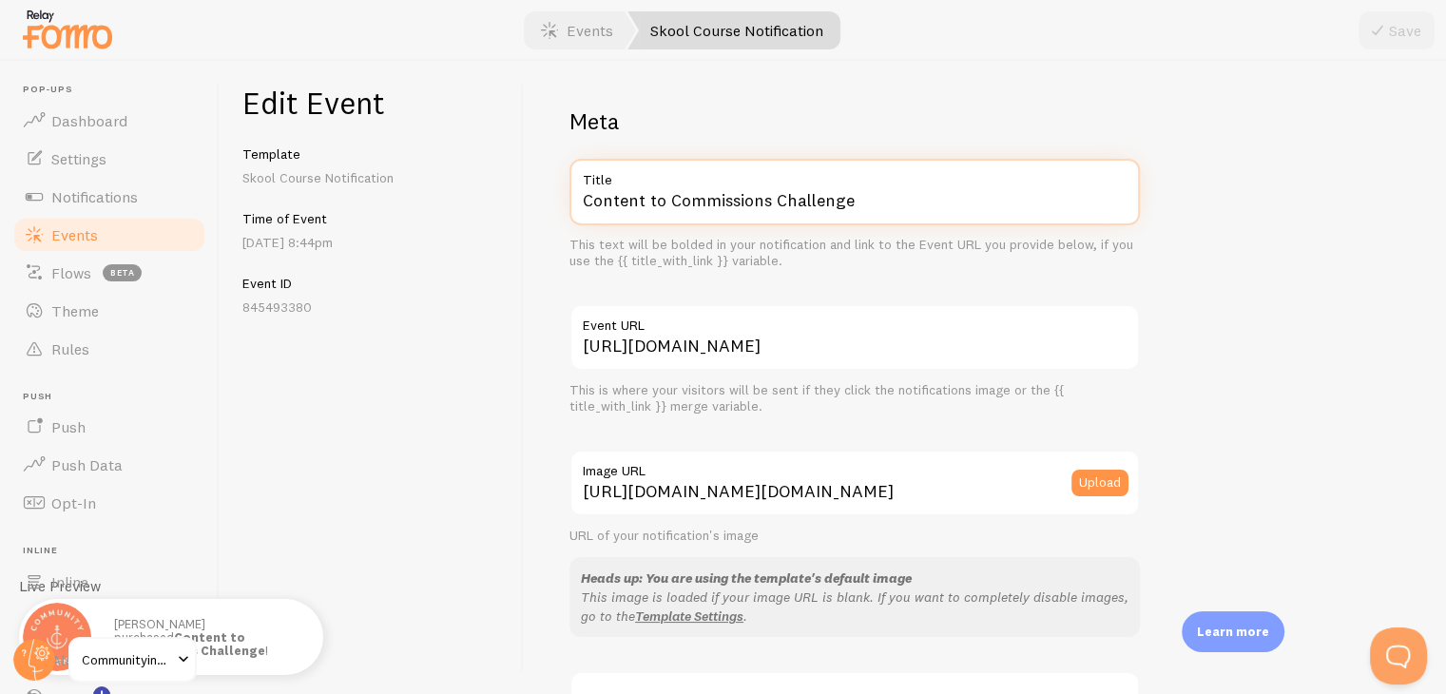
click at [795, 215] on input "Content to Commissions Challenge" at bounding box center [854, 192] width 570 height 67
paste input "To Commissions™"
type input "Content To Commissions™"
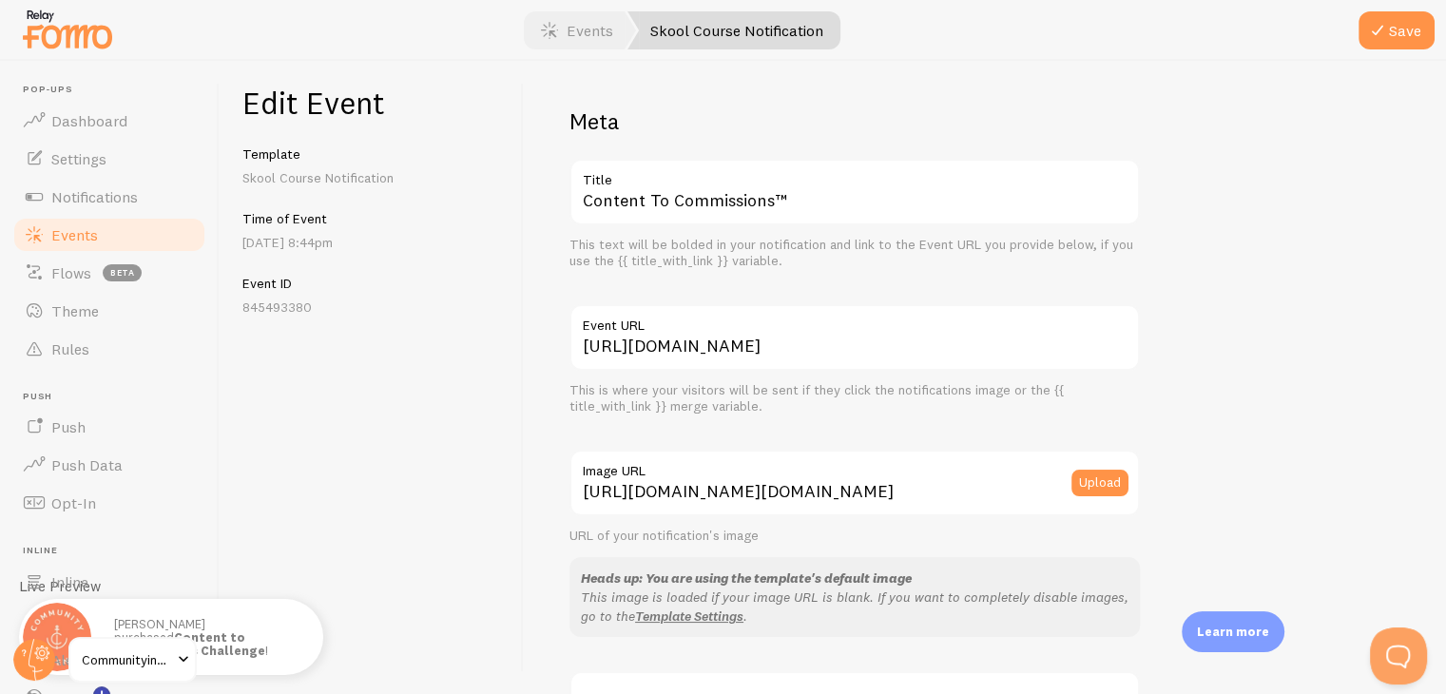
click at [1336, 54] on div at bounding box center [723, 30] width 1446 height 61
click at [1384, 35] on icon "submit" at bounding box center [1377, 30] width 23 height 23
click at [132, 242] on link "Events" at bounding box center [109, 235] width 196 height 38
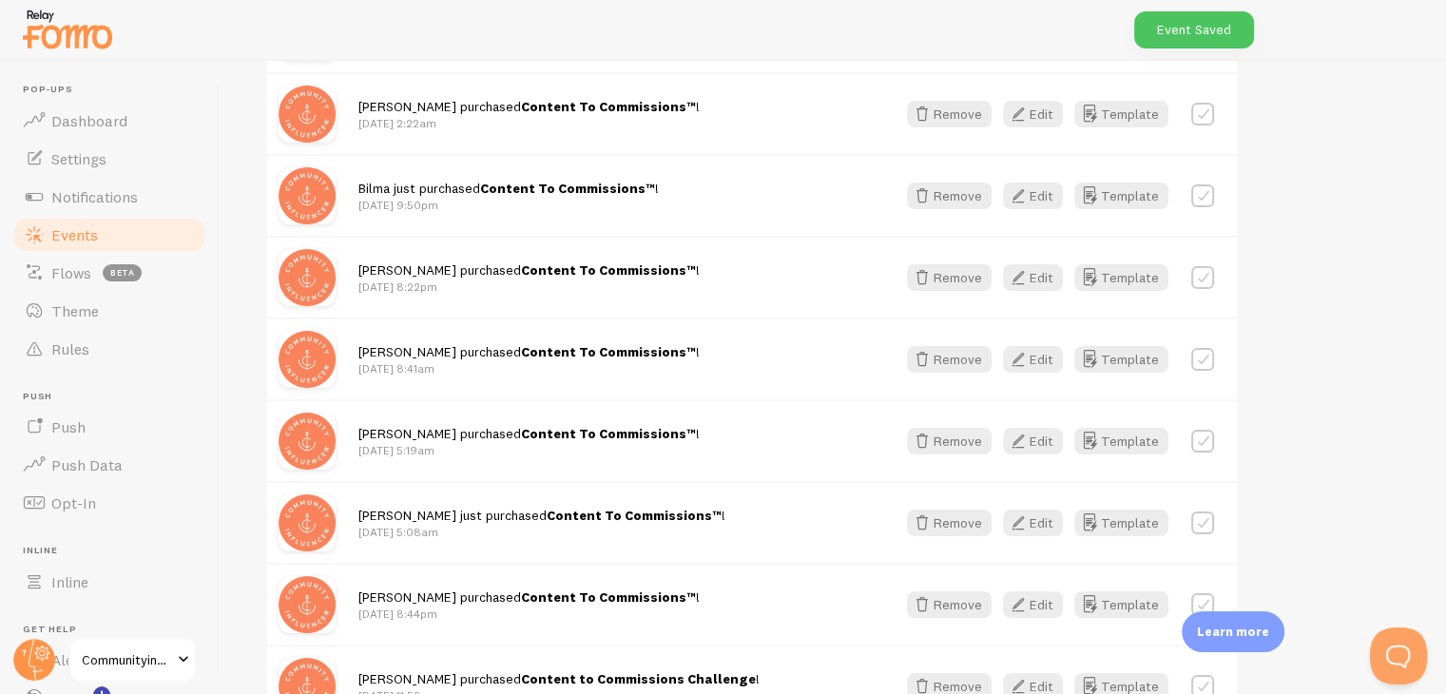
scroll to position [665, 0]
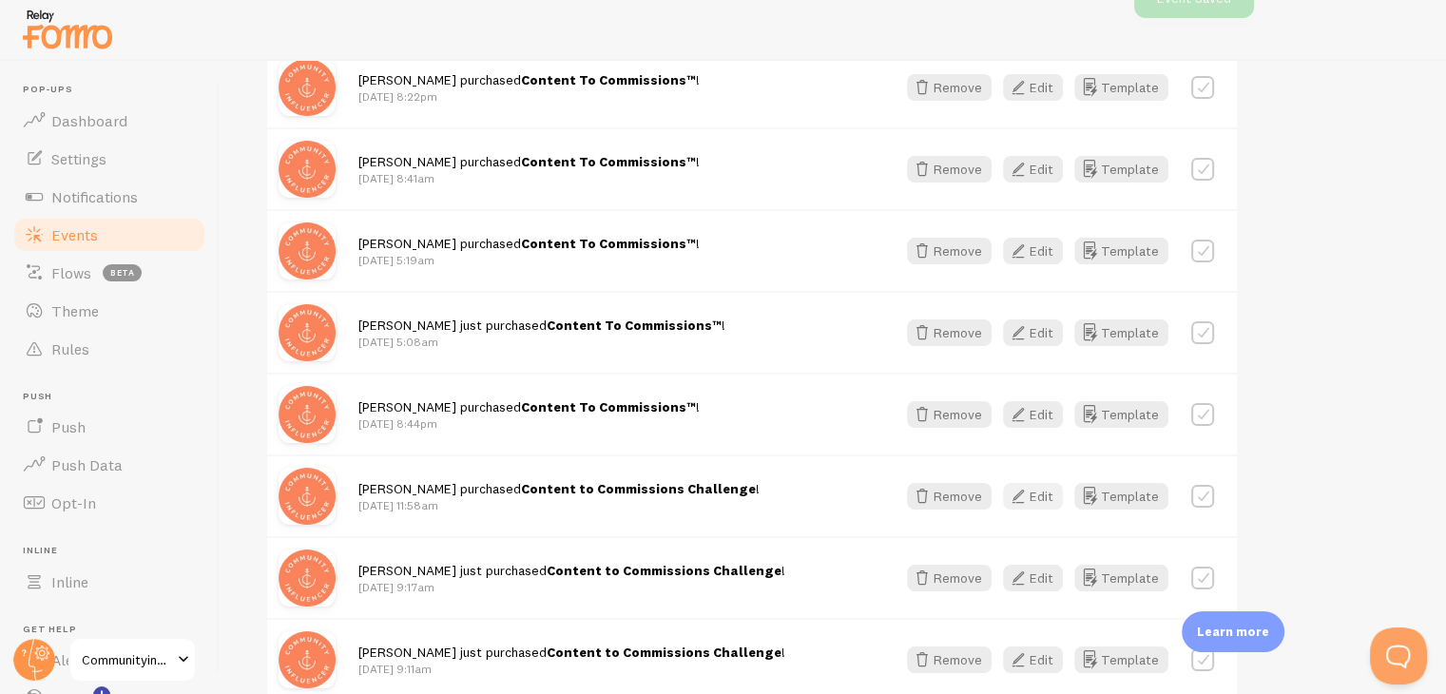
click at [1038, 495] on button "Edit" at bounding box center [1033, 496] width 60 height 27
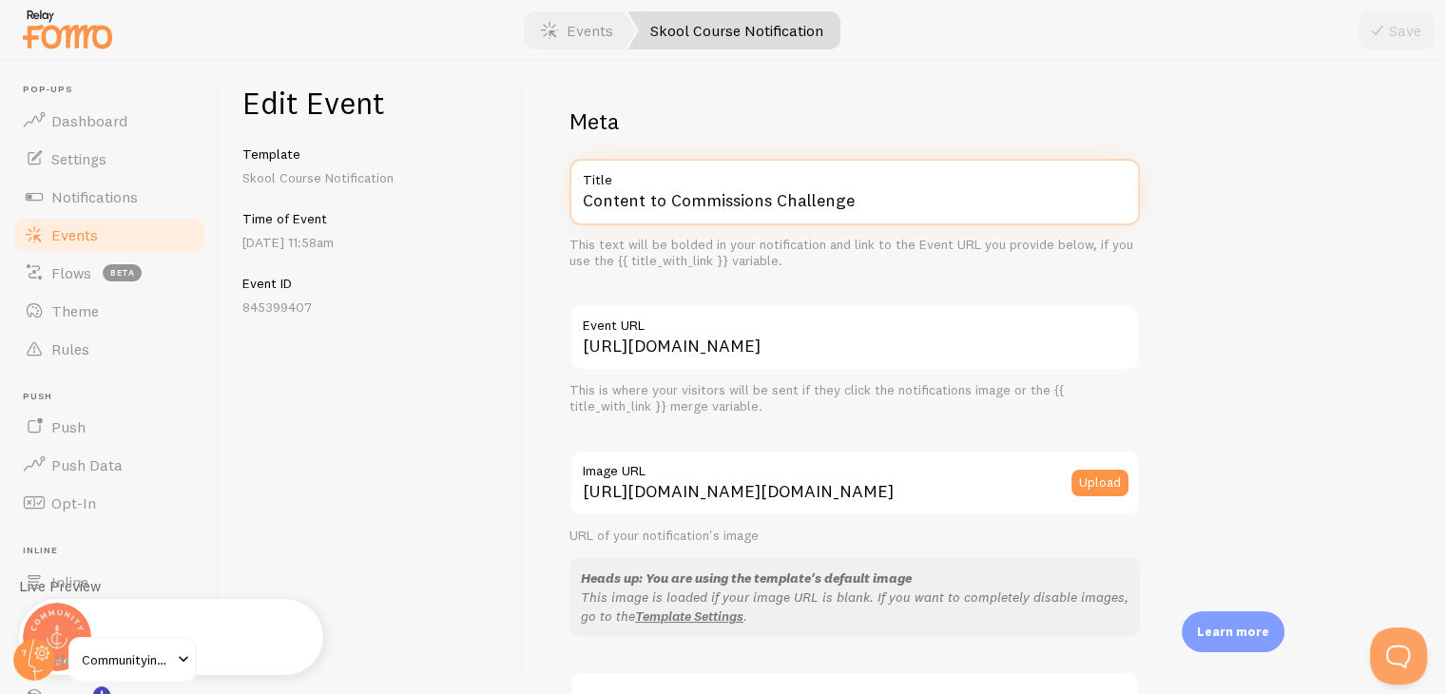
click at [781, 197] on input "Content to Commissions Challenge" at bounding box center [854, 192] width 570 height 67
paste input "To Commissions™"
type input "Content To Commissions™"
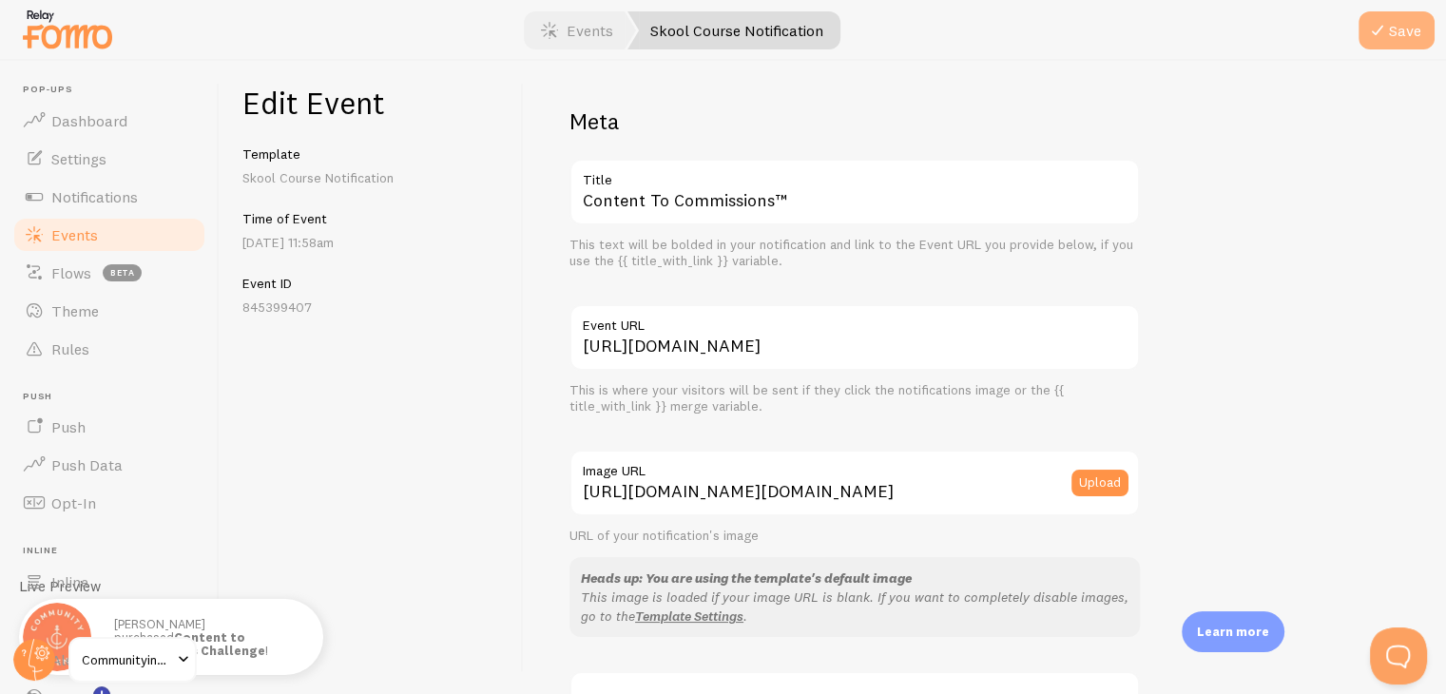
click at [1376, 41] on icon "submit" at bounding box center [1377, 30] width 23 height 23
click at [102, 218] on link "Events" at bounding box center [109, 235] width 196 height 38
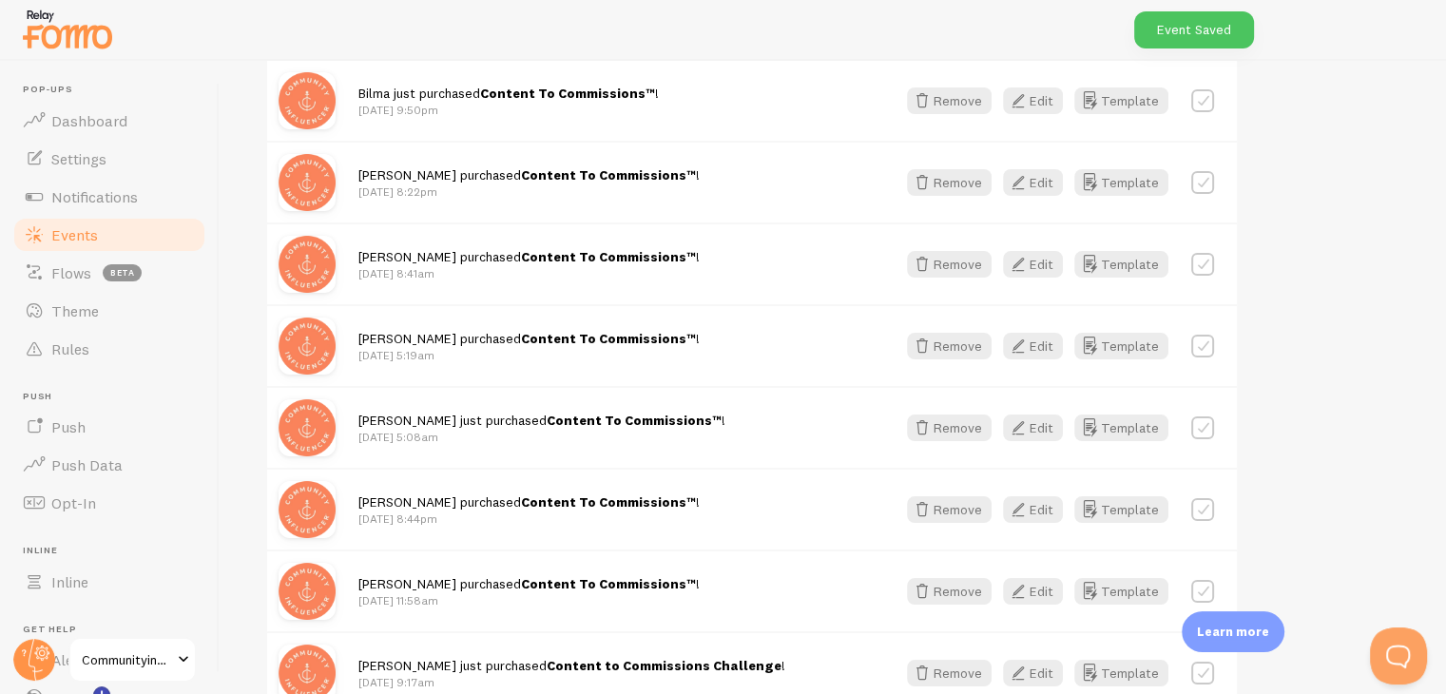
scroll to position [665, 0]
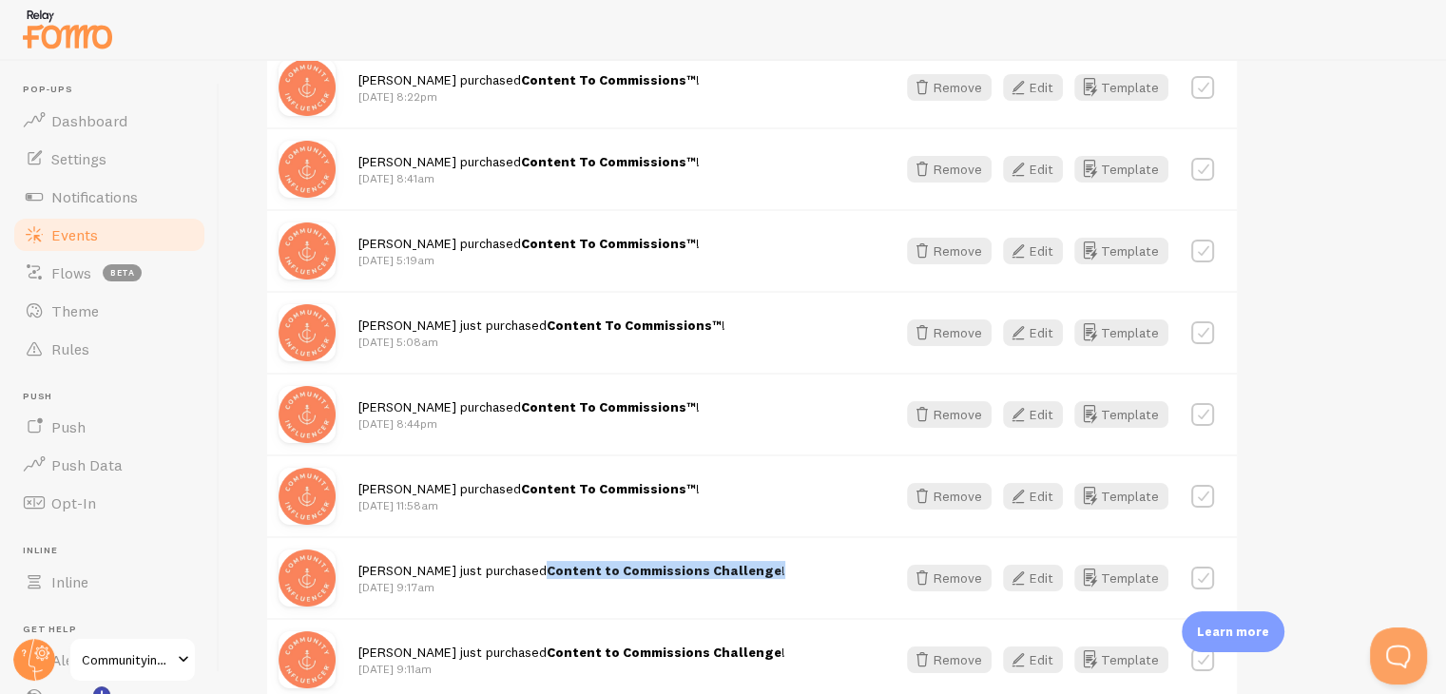
drag, startPoint x: 496, startPoint y: 568, endPoint x: 823, endPoint y: 550, distance: 327.5
click at [823, 550] on div "O'Neal just purchased Content to Commissions Challenge ! Sep 23rd @ 9:17am Remo…" at bounding box center [751, 577] width 969 height 82
click at [1029, 575] on icon "button" at bounding box center [1018, 577] width 23 height 23
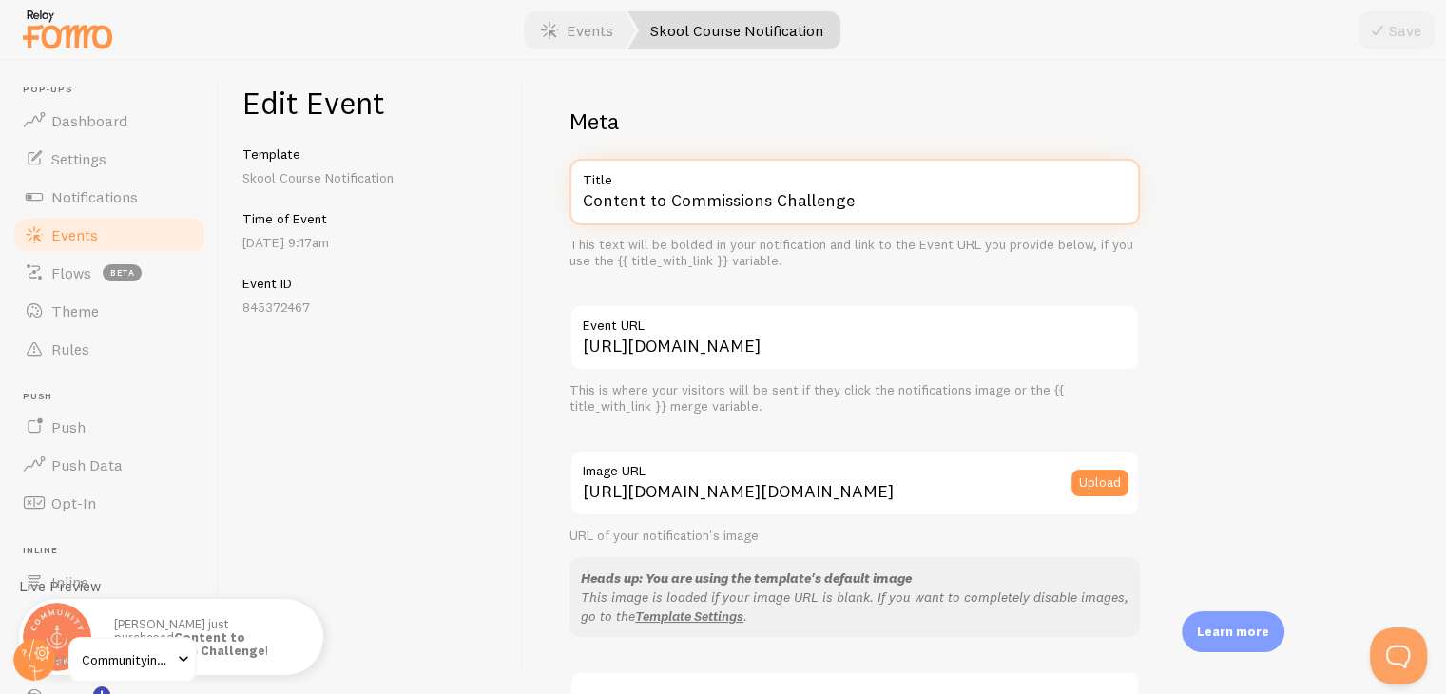
click at [1060, 218] on input "Content to Commissions Challenge" at bounding box center [854, 192] width 570 height 67
paste input "To Commissions™"
type input "Content To Commissions™"
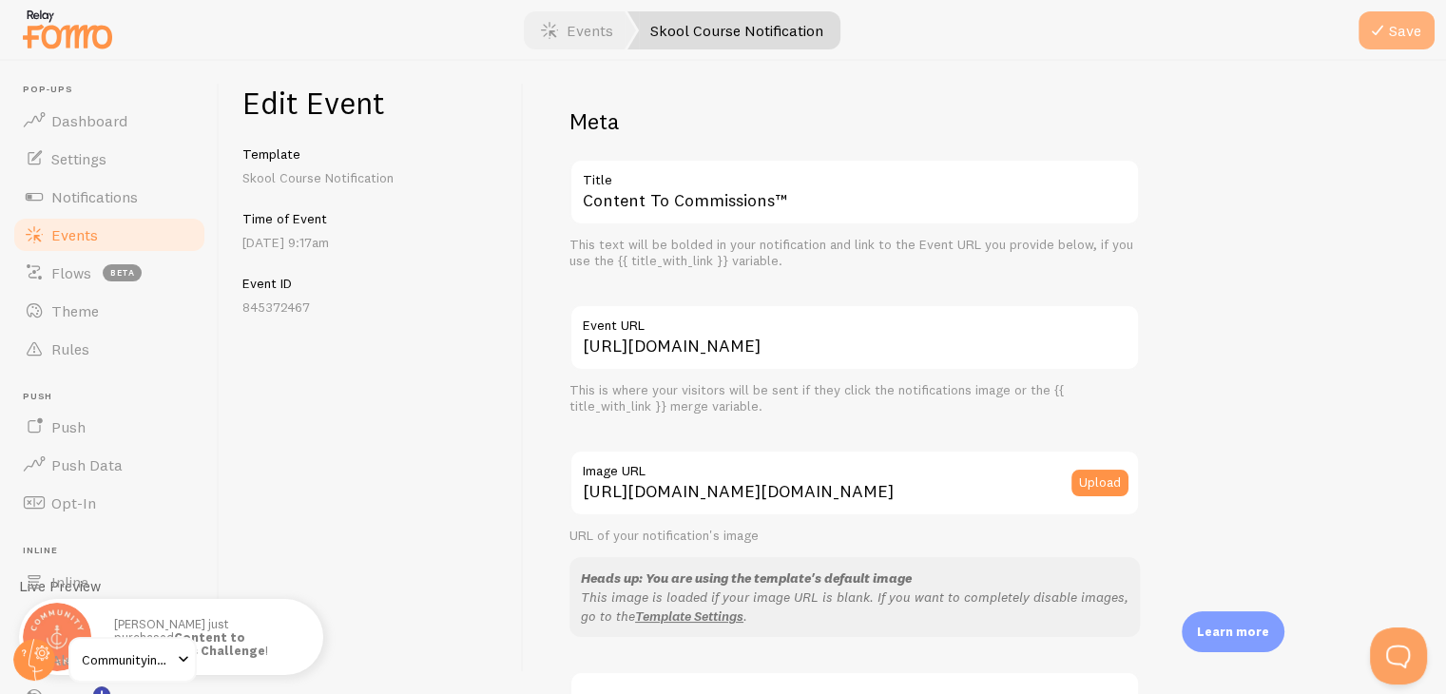
click at [1420, 29] on button "Save" at bounding box center [1396, 30] width 76 height 38
click at [101, 235] on link "Events" at bounding box center [109, 235] width 196 height 38
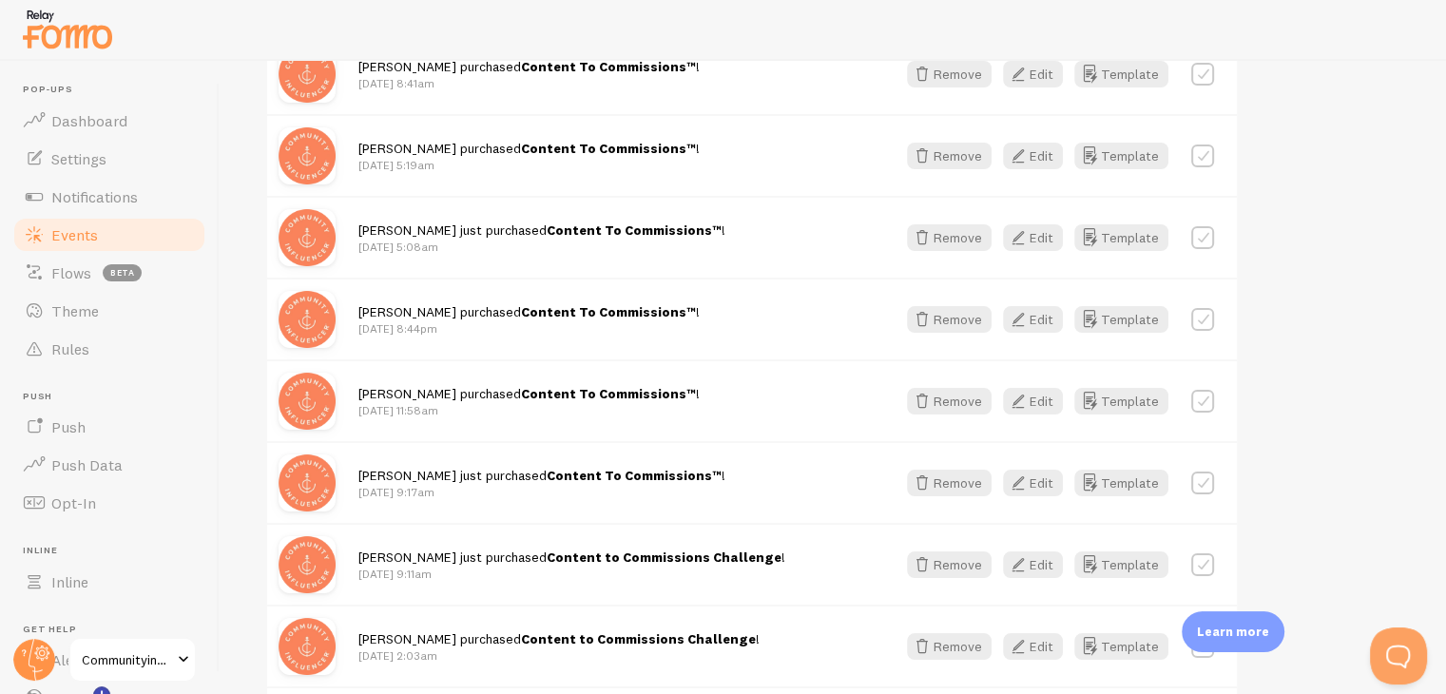
scroll to position [855, 0]
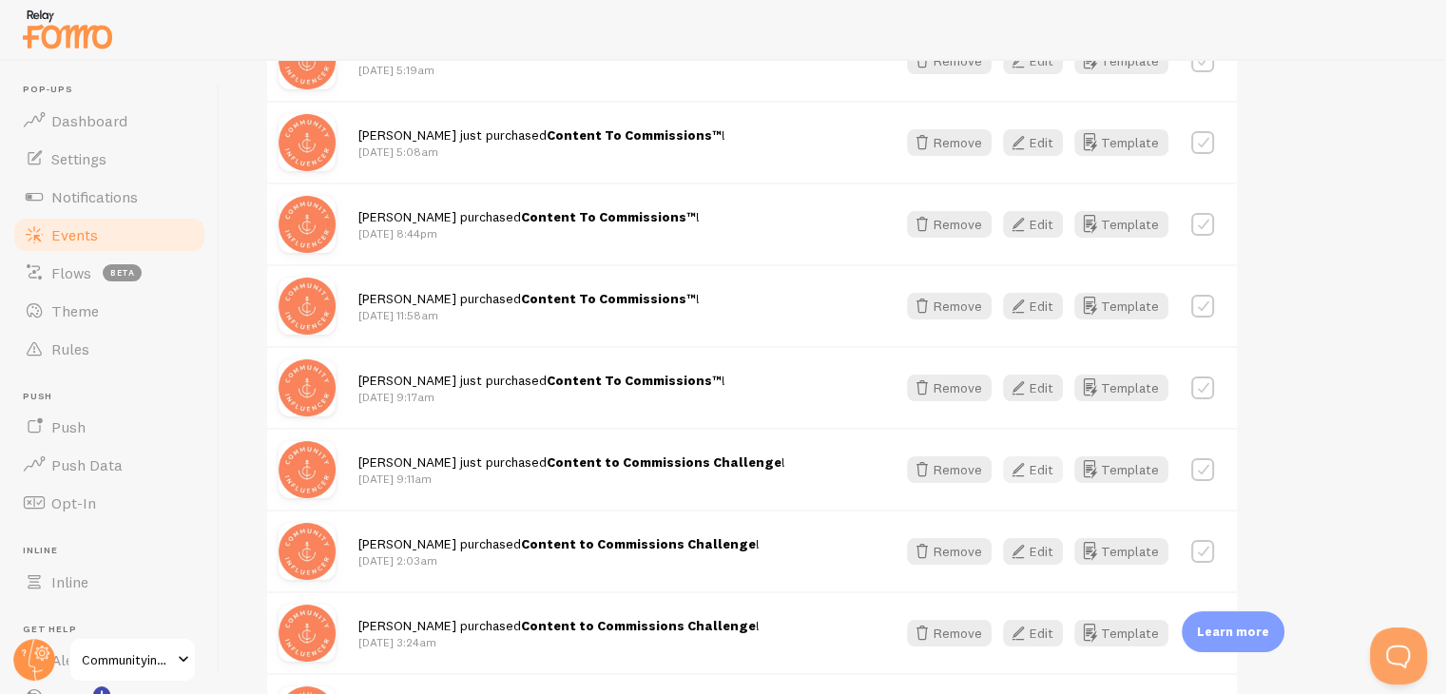
click at [1025, 470] on icon "button" at bounding box center [1018, 469] width 23 height 23
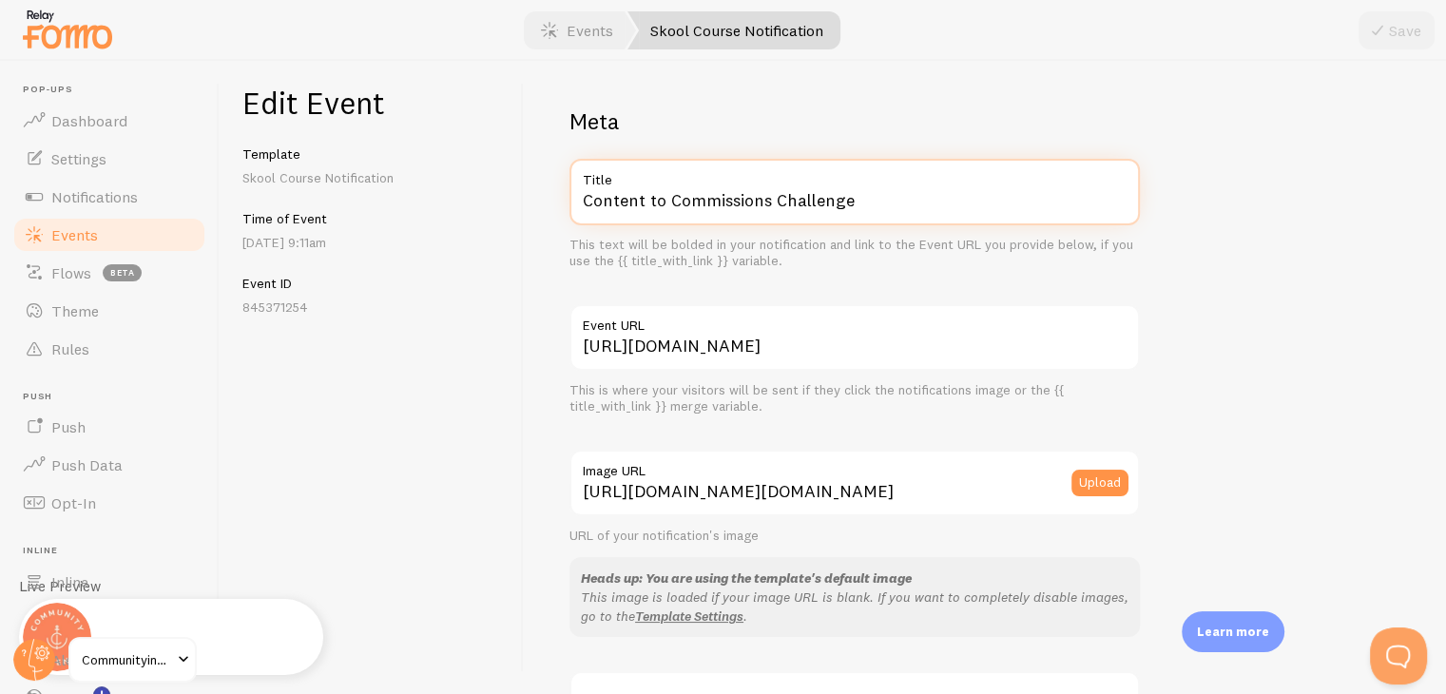
click at [963, 203] on input "Content to Commissions Challenge" at bounding box center [854, 192] width 570 height 67
paste input "To Commissions™"
type input "Content To Commissions™"
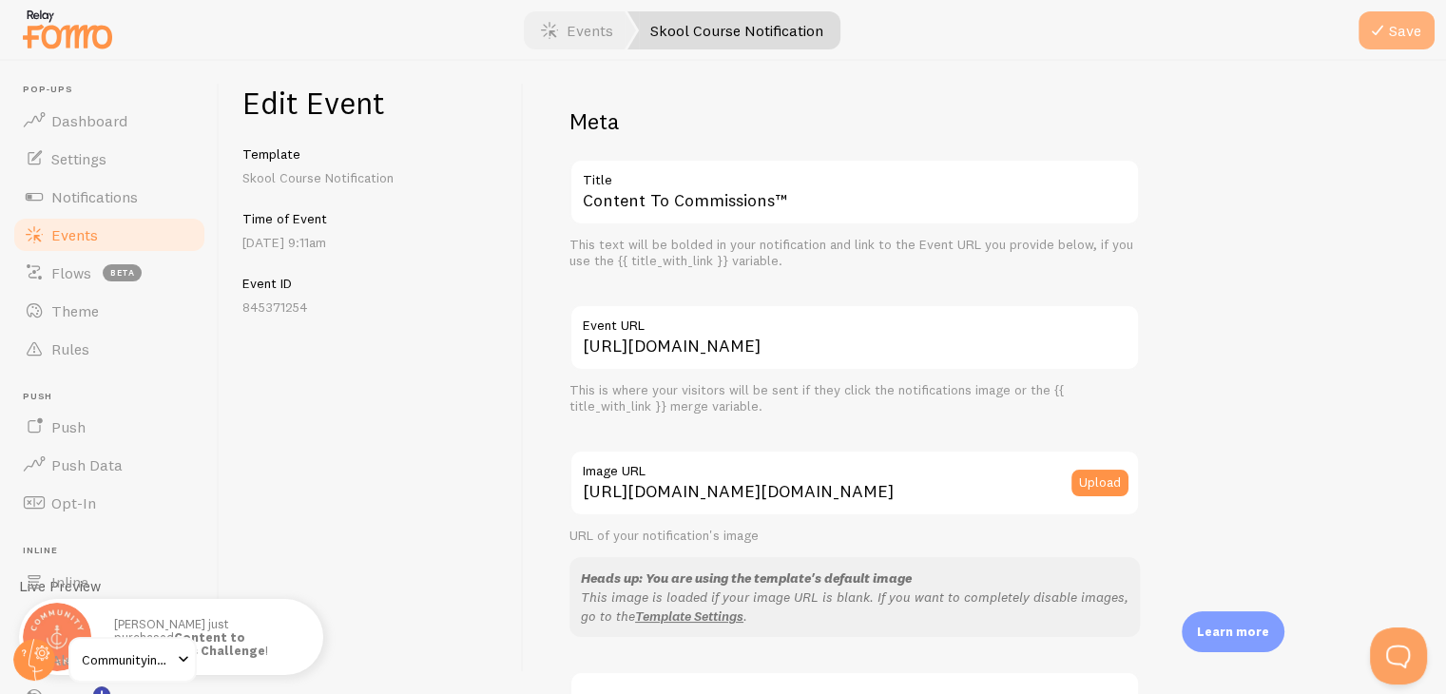
click at [1383, 25] on icon "submit" at bounding box center [1377, 30] width 23 height 23
click at [116, 234] on link "Events" at bounding box center [109, 235] width 196 height 38
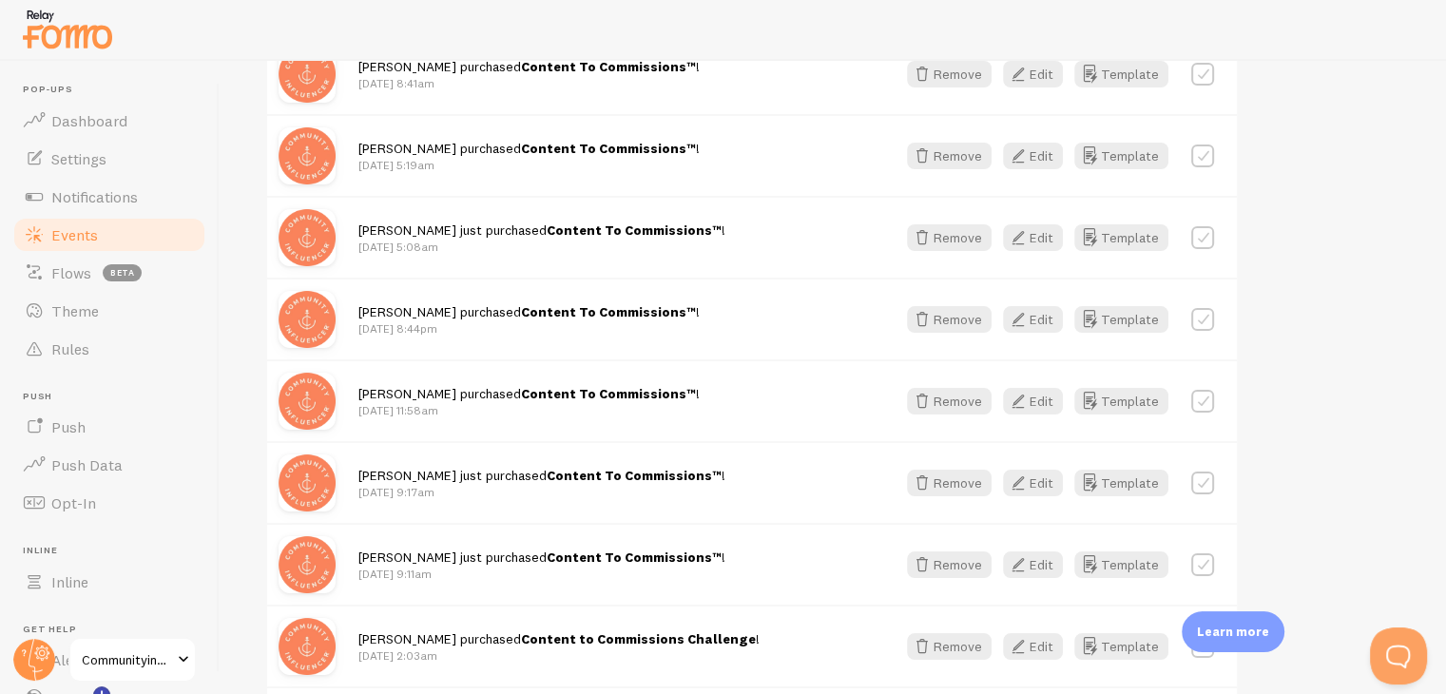
scroll to position [855, 0]
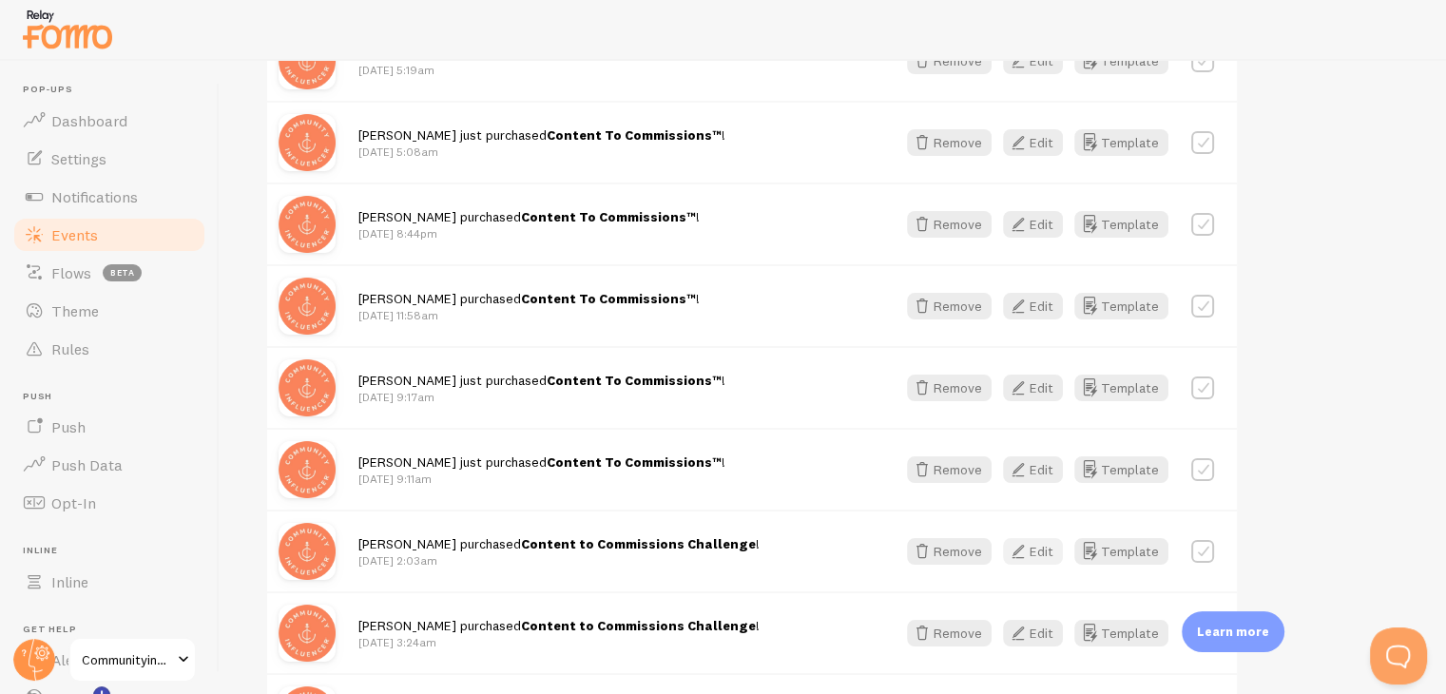
click at [1043, 549] on button "Edit" at bounding box center [1033, 551] width 60 height 27
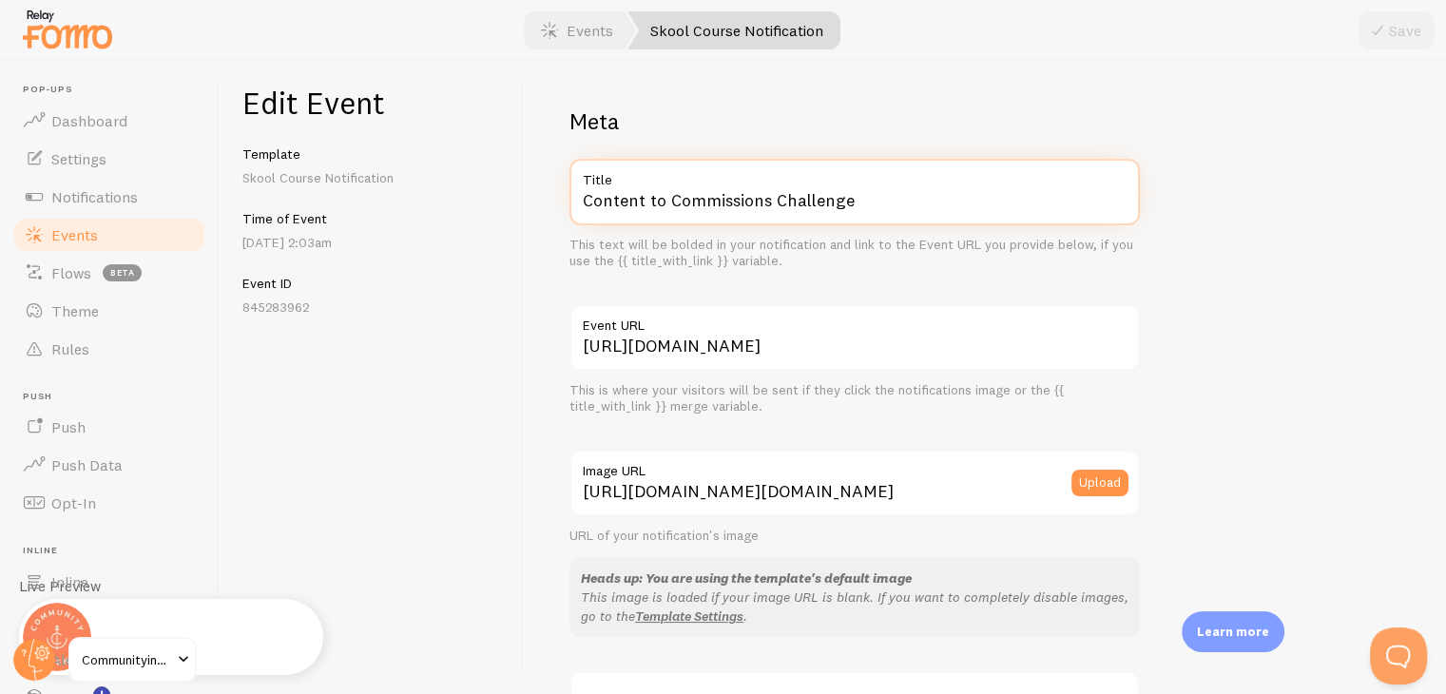
click at [715, 198] on input "Content to Commissions Challenge" at bounding box center [854, 192] width 570 height 67
paste input "To Commissions™"
type input "Content To Commissions™"
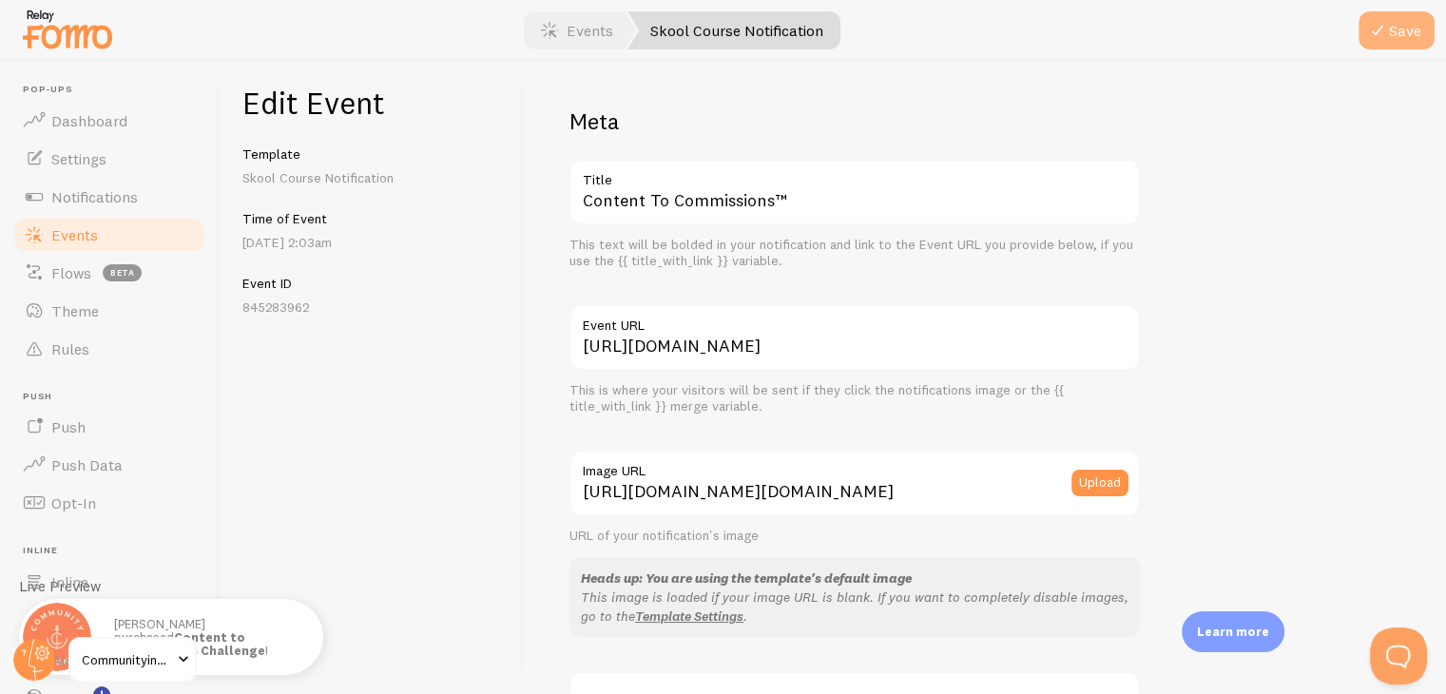
click at [1395, 34] on button "Save" at bounding box center [1396, 30] width 76 height 38
click at [98, 239] on link "Events" at bounding box center [109, 235] width 196 height 38
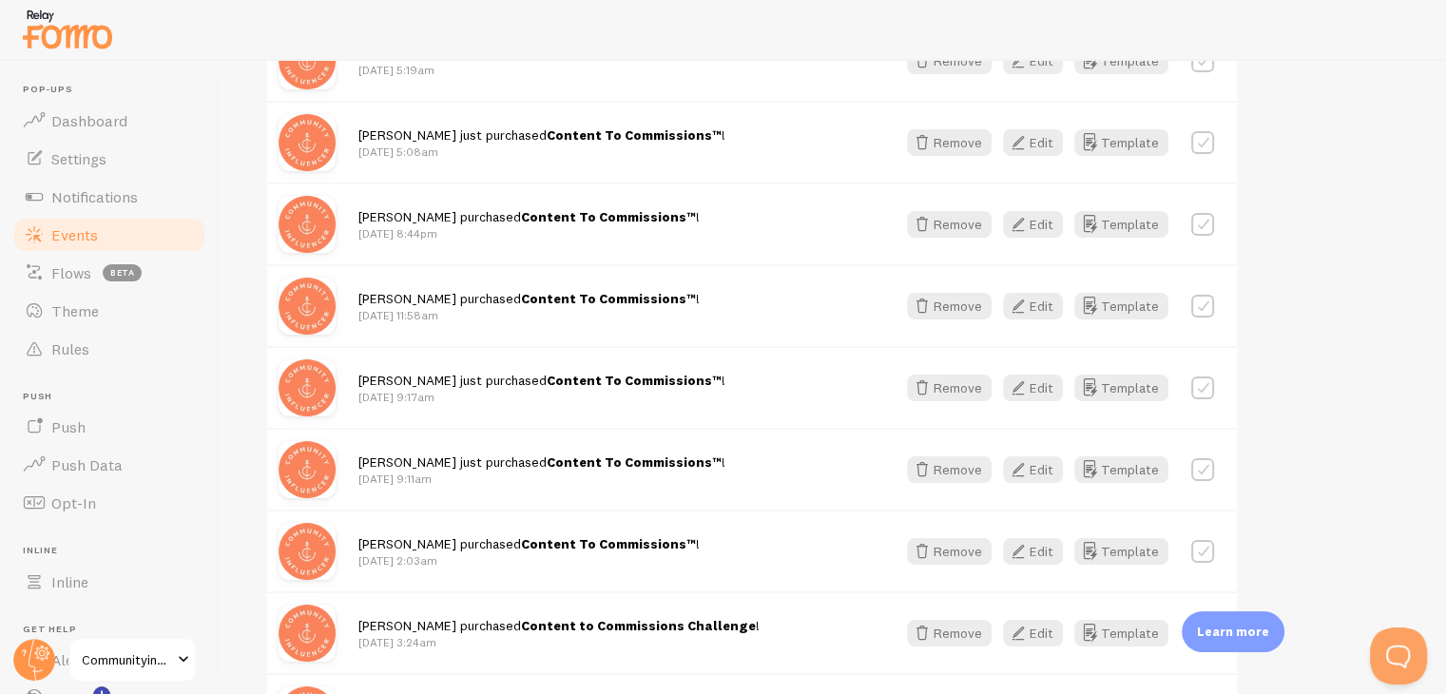
scroll to position [950, 0]
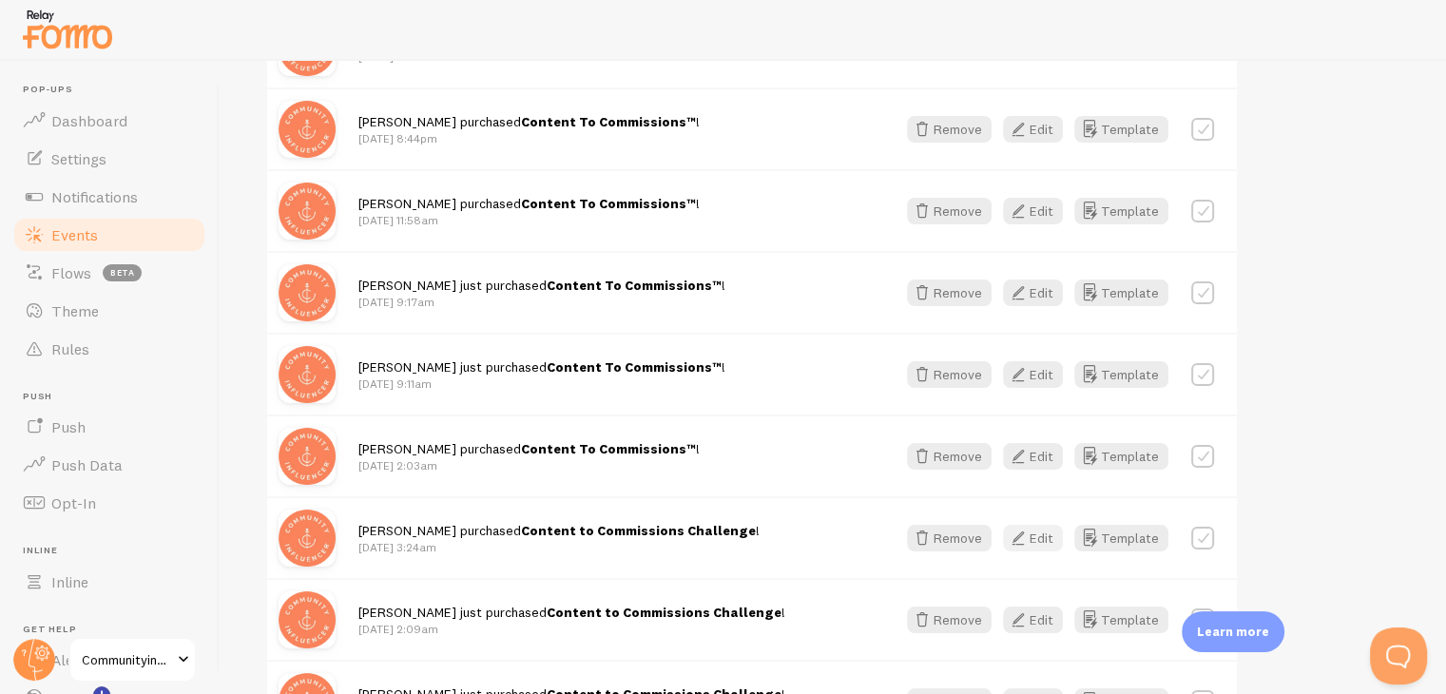
click at [1049, 533] on button "Edit" at bounding box center [1033, 538] width 60 height 27
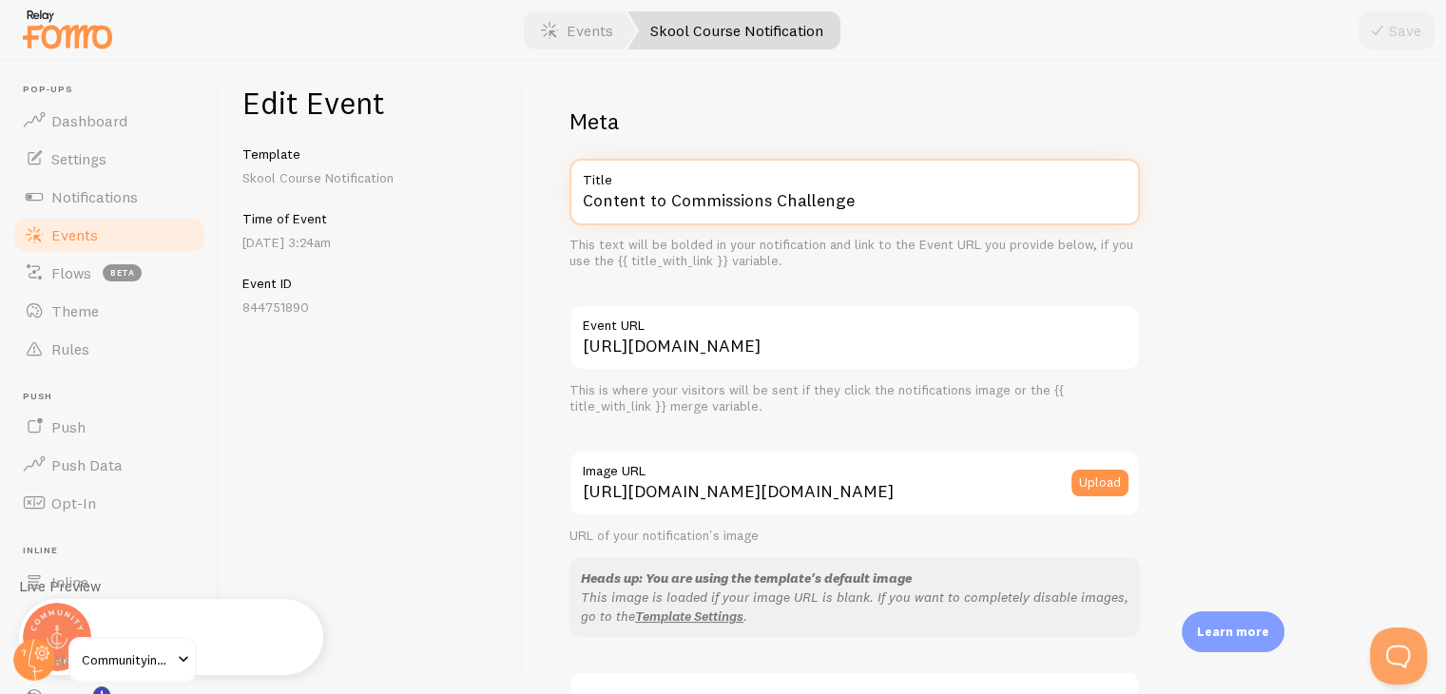
click at [750, 211] on input "Content to Commissions Challenge" at bounding box center [854, 192] width 570 height 67
paste input "To Commissions™"
type input "Content To Commissions™"
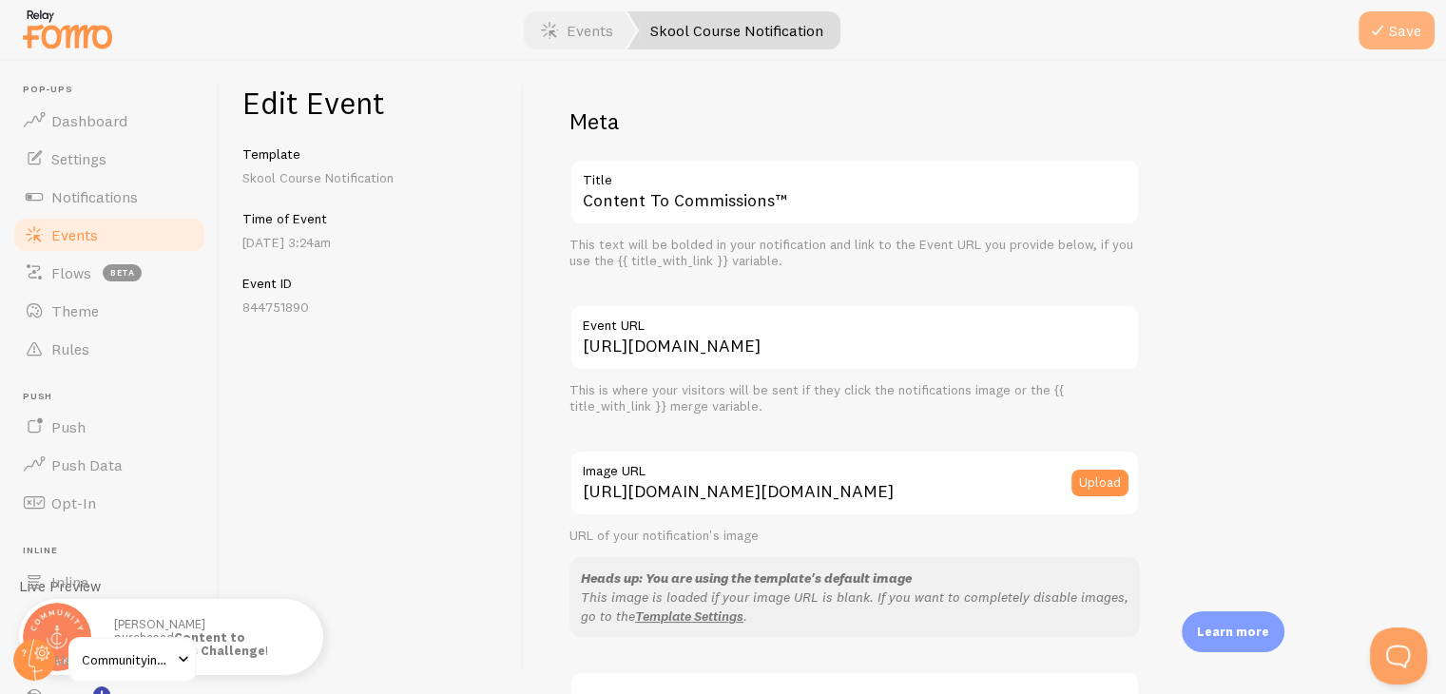
click at [1372, 31] on icon "submit" at bounding box center [1377, 30] width 23 height 23
click at [114, 243] on link "Events" at bounding box center [109, 235] width 196 height 38
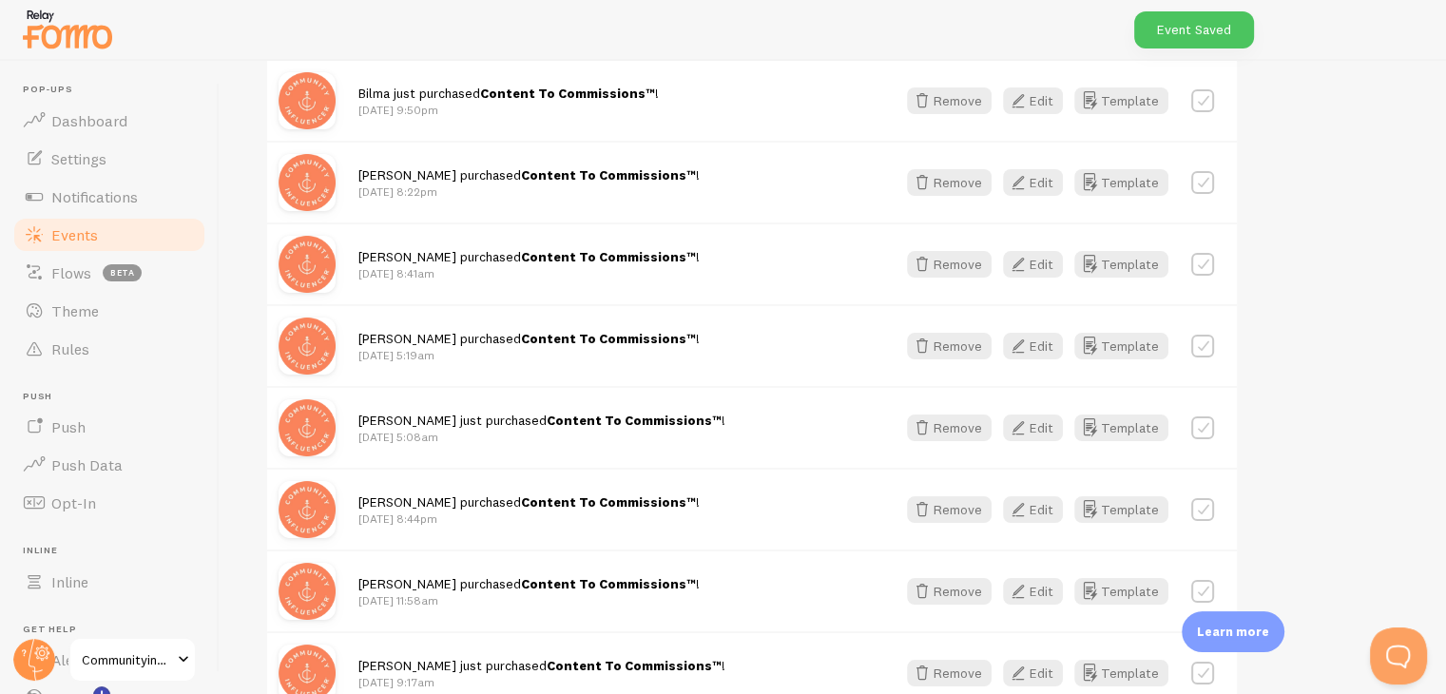
scroll to position [950, 0]
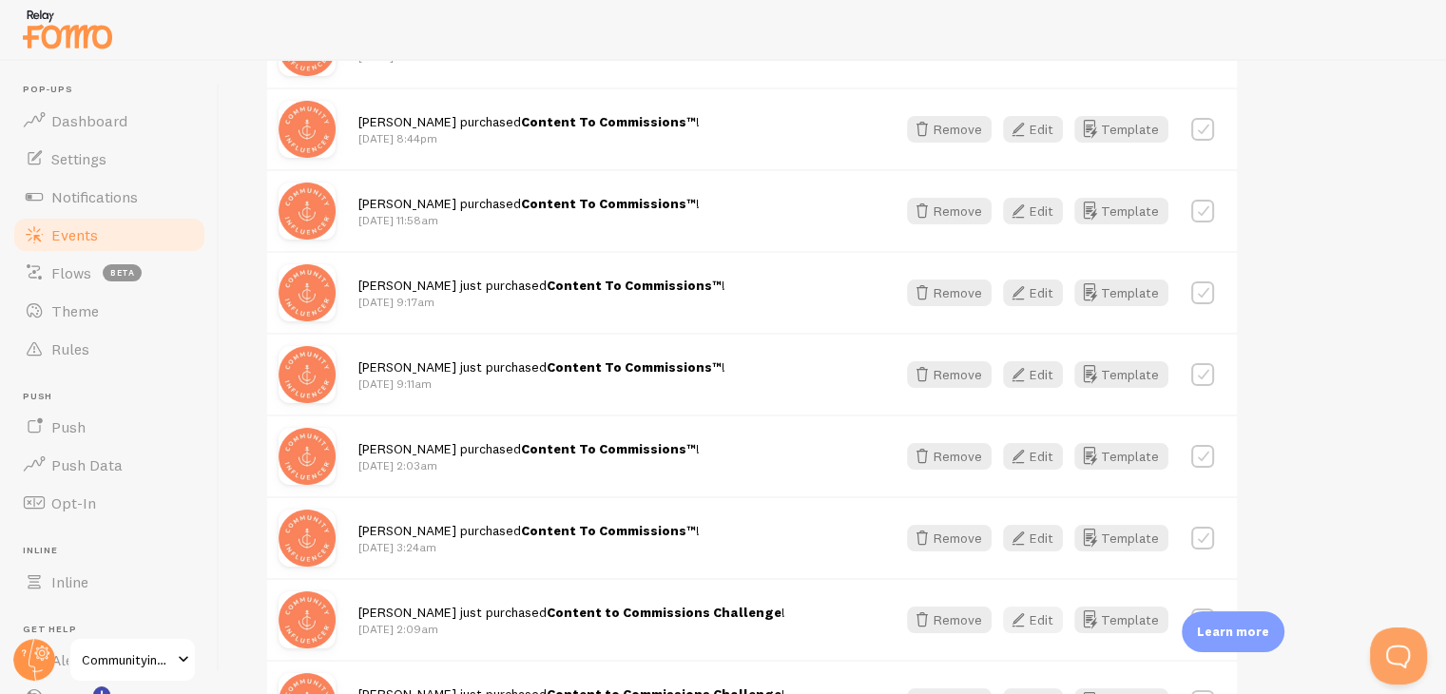
click at [1046, 606] on button "Edit" at bounding box center [1033, 619] width 60 height 27
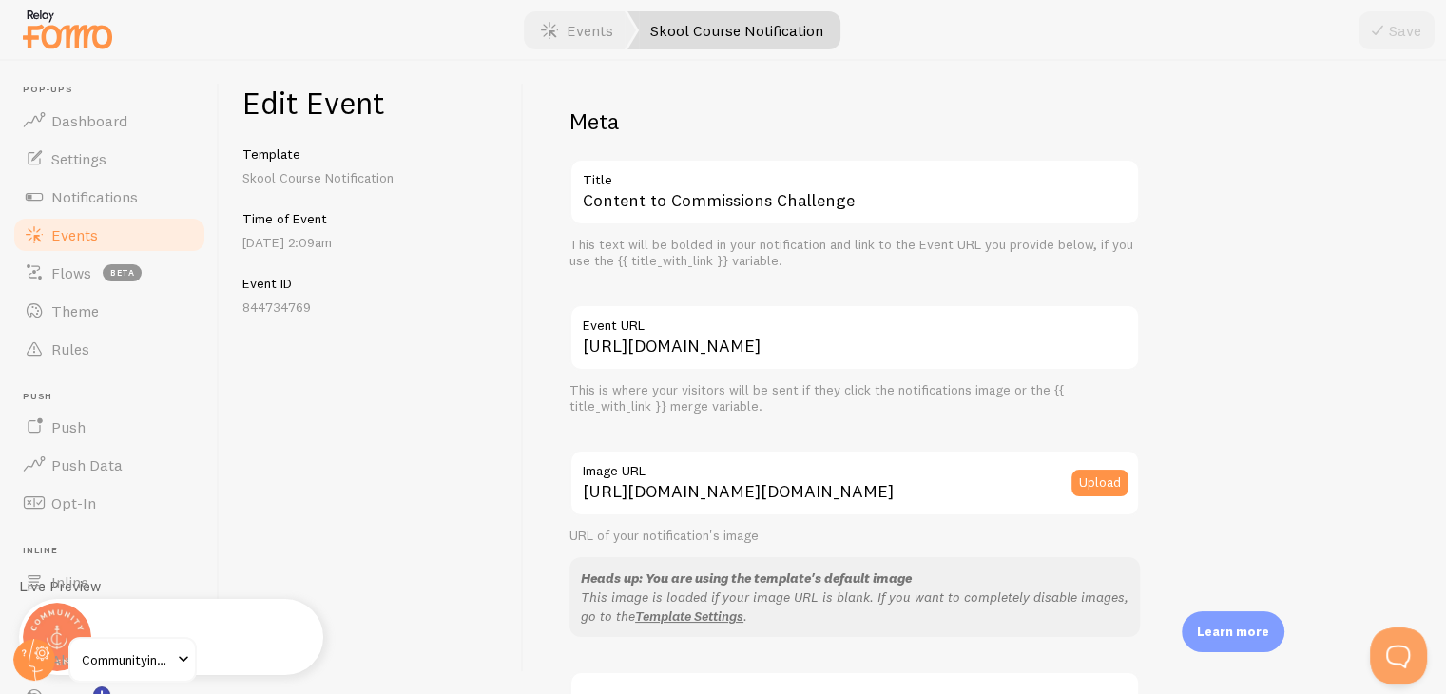
click at [951, 187] on label "Title" at bounding box center [854, 175] width 570 height 32
click at [951, 187] on input "Content to Commissions Challenge" at bounding box center [854, 192] width 570 height 67
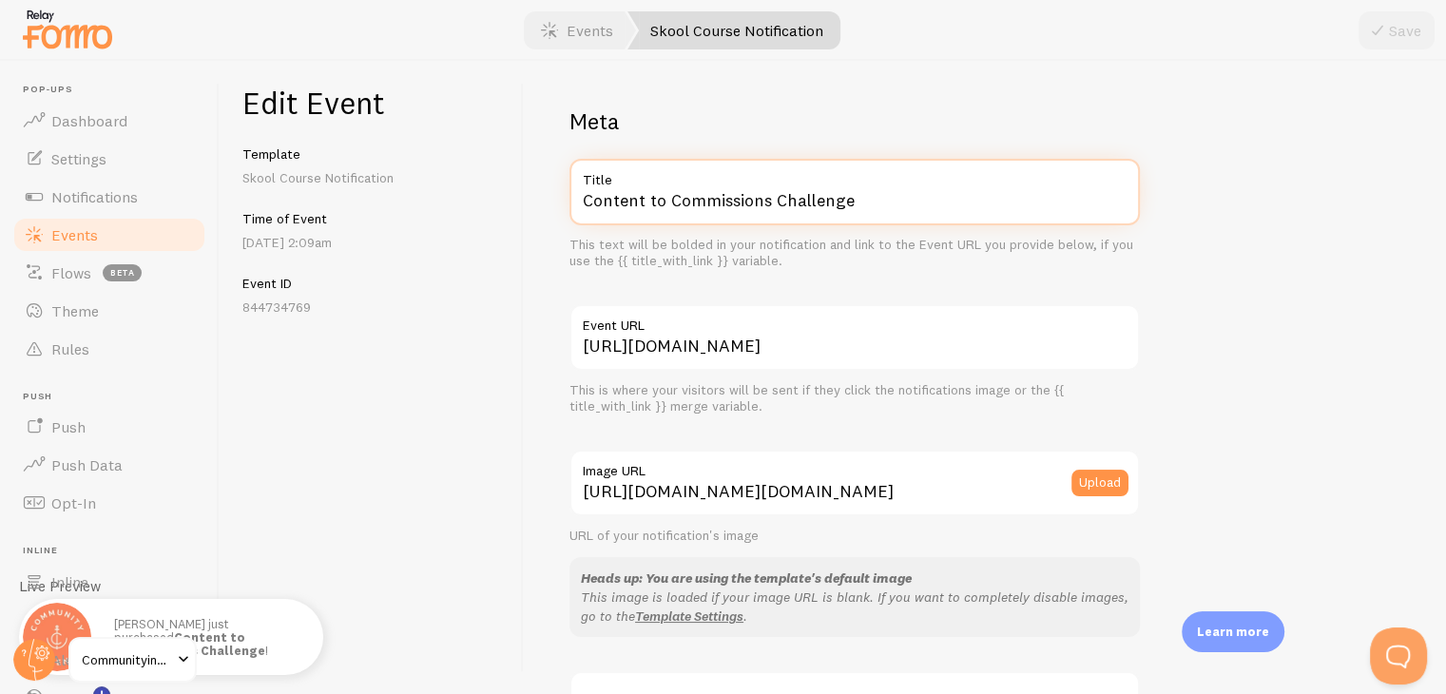
paste input "To Commissions™"
type input "Content To Commissions™"
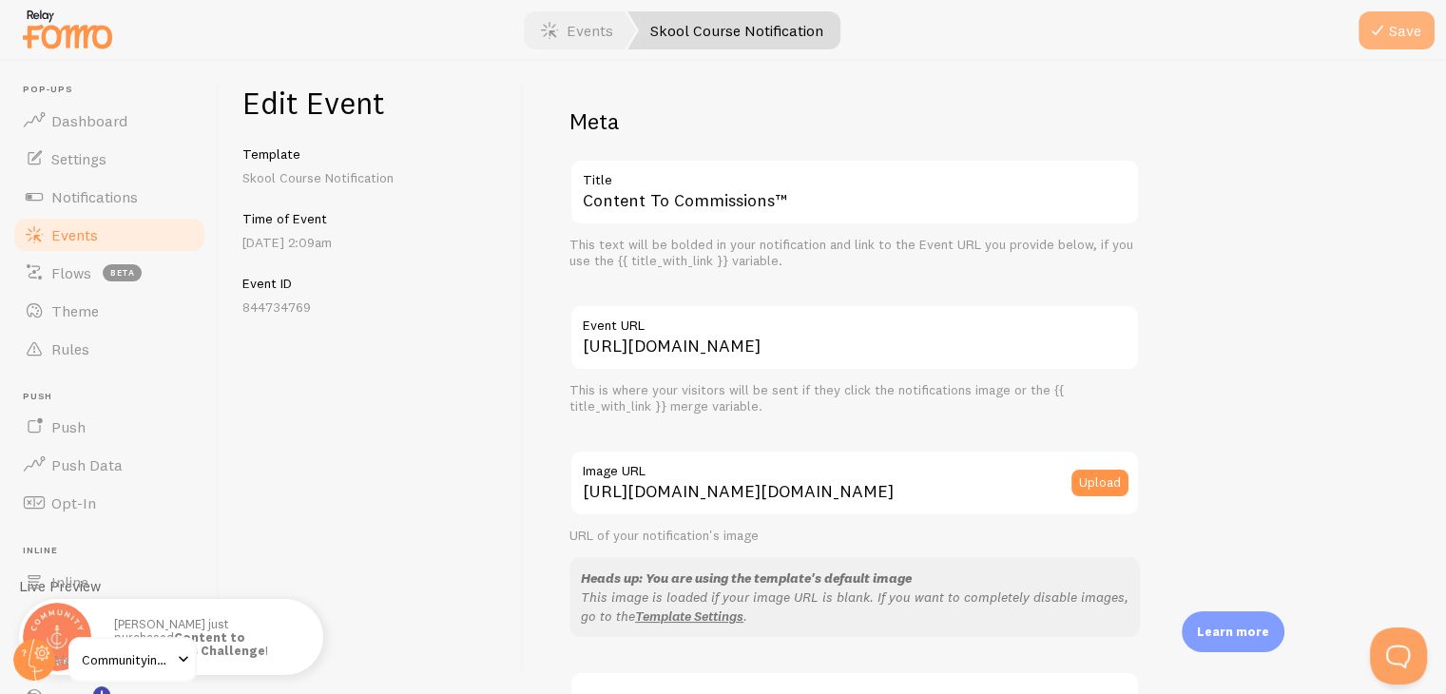
click at [1369, 31] on icon "submit" at bounding box center [1377, 30] width 23 height 23
click at [141, 238] on link "Events" at bounding box center [109, 235] width 196 height 38
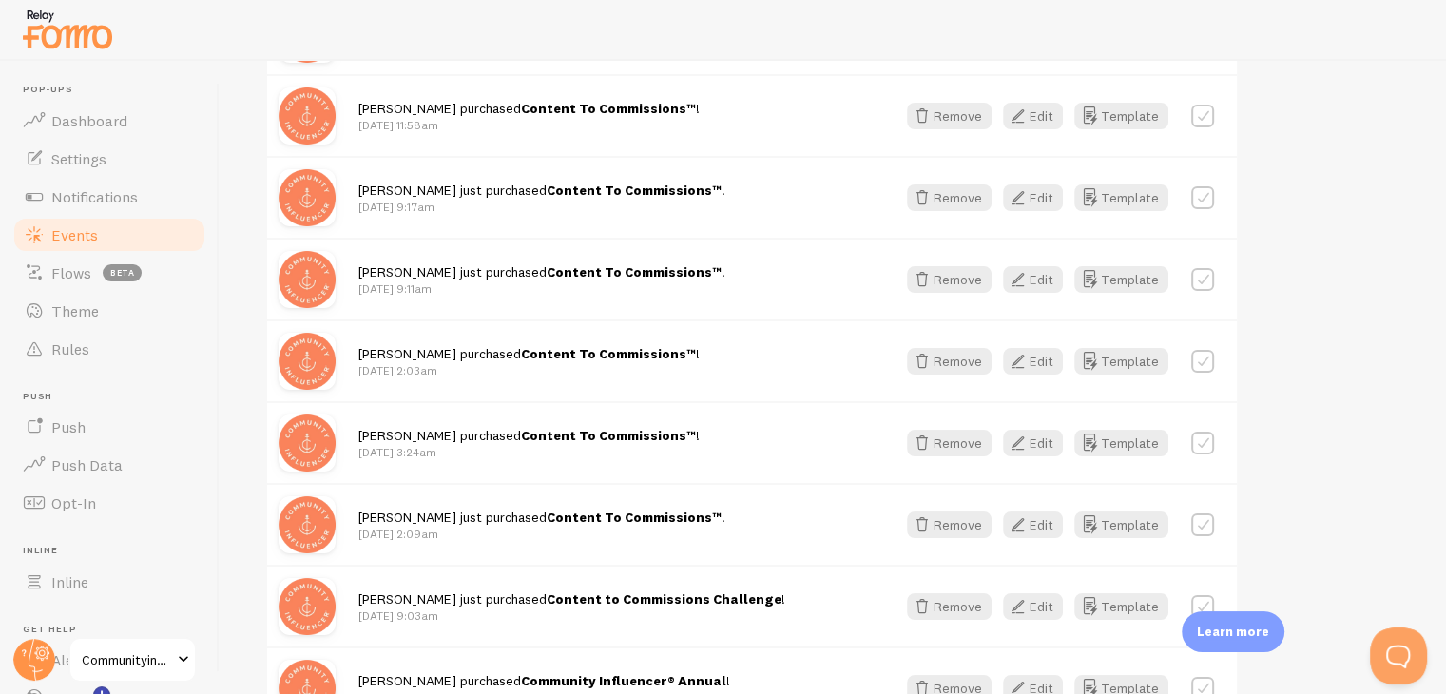
scroll to position [1141, 0]
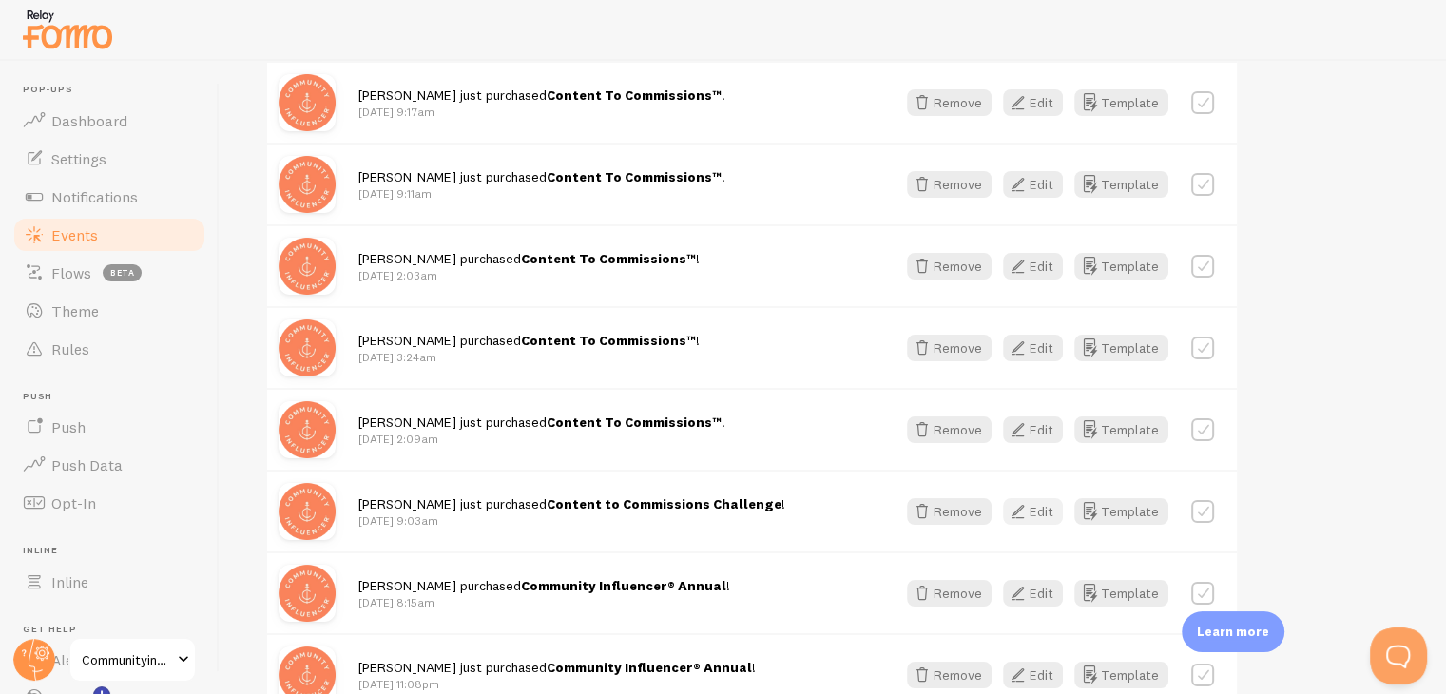
click at [1033, 504] on button "Edit" at bounding box center [1033, 511] width 60 height 27
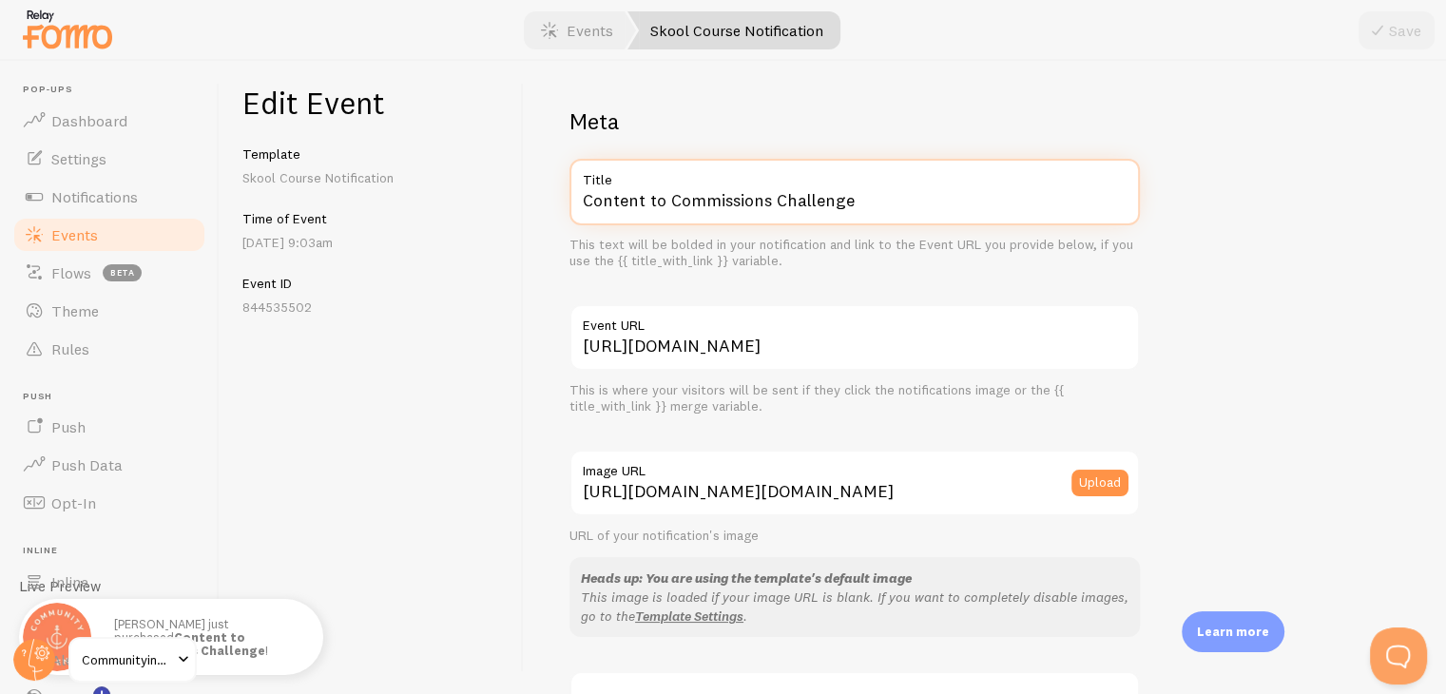
click at [804, 218] on input "Content to Commissions Challenge" at bounding box center [854, 192] width 570 height 67
paste input "To Commissions™"
type input "Content To Commissions™"
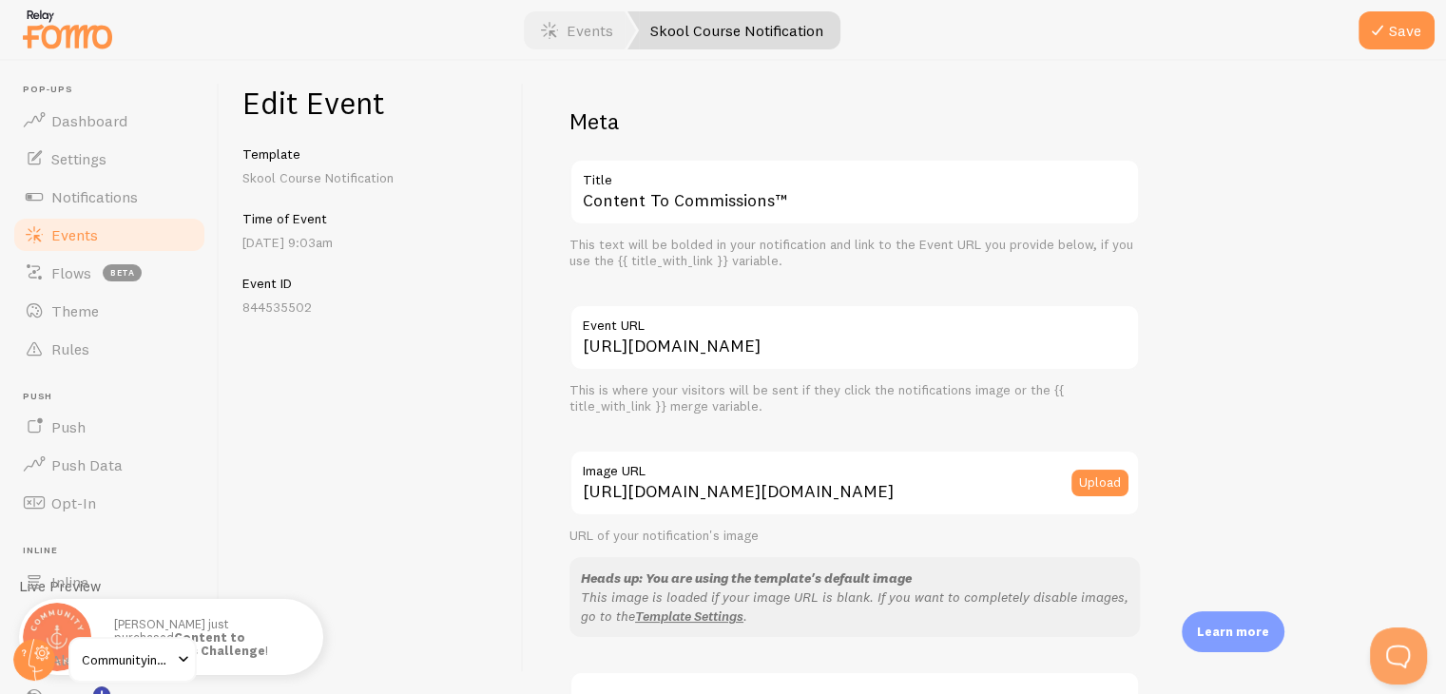
click at [1369, 54] on div at bounding box center [723, 30] width 1446 height 61
click at [1375, 43] on button "Save" at bounding box center [1396, 30] width 76 height 38
click at [147, 228] on link "Events" at bounding box center [109, 235] width 196 height 38
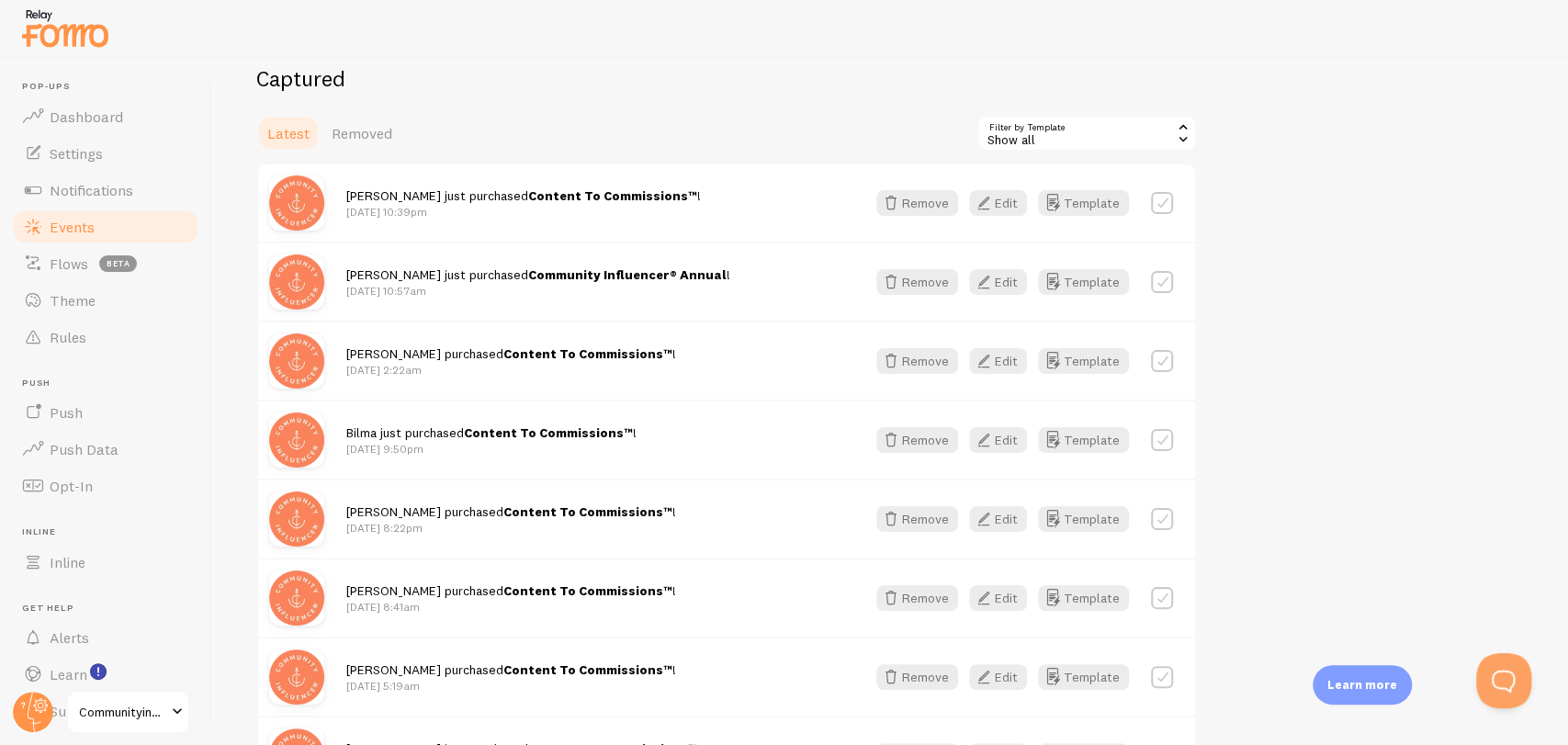
scroll to position [215, 0]
